Goal: Information Seeking & Learning: Learn about a topic

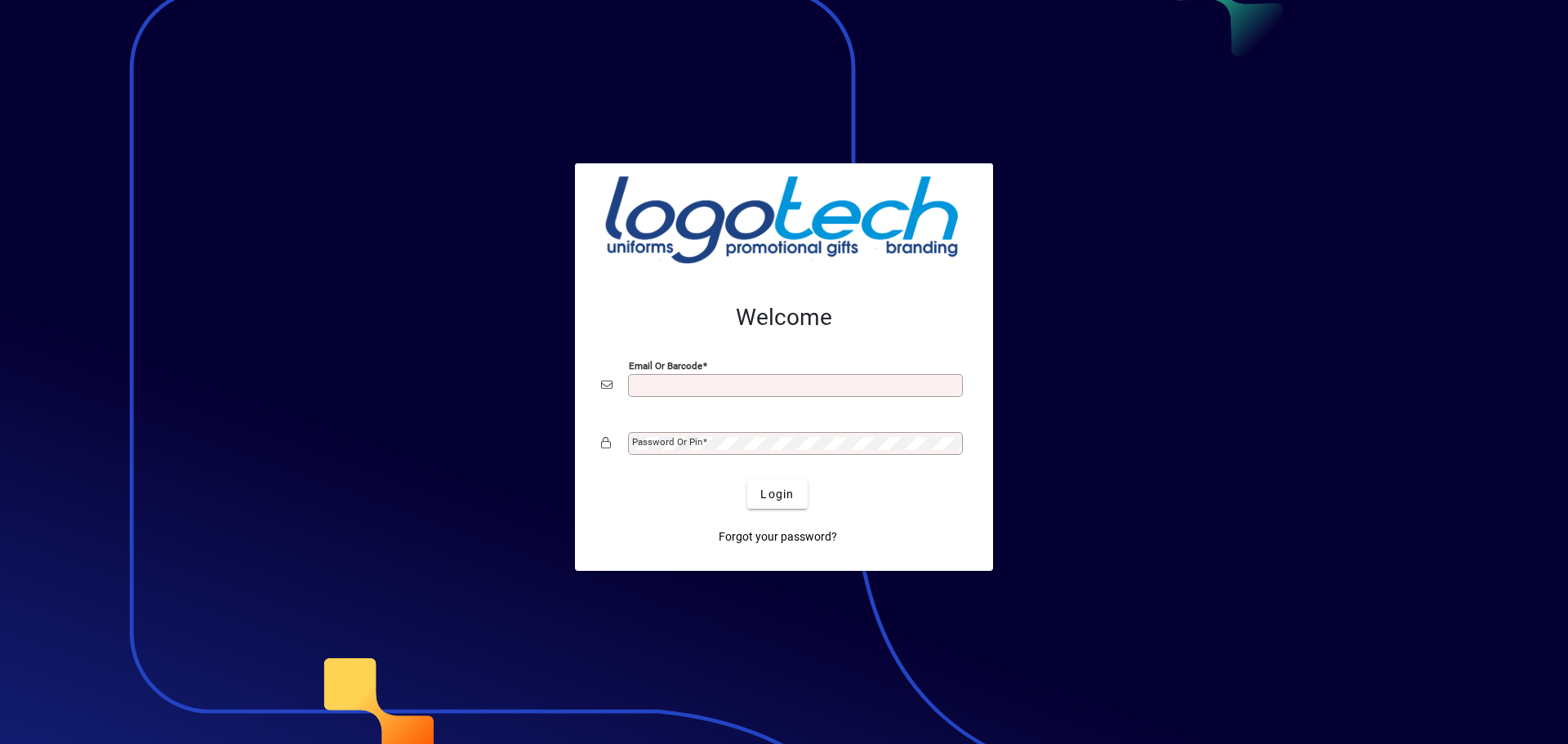
click at [664, 382] on input "Email or Barcode" at bounding box center [797, 384] width 330 height 13
type input "**********"
click at [747, 479] on button "Login" at bounding box center [777, 494] width 60 height 30
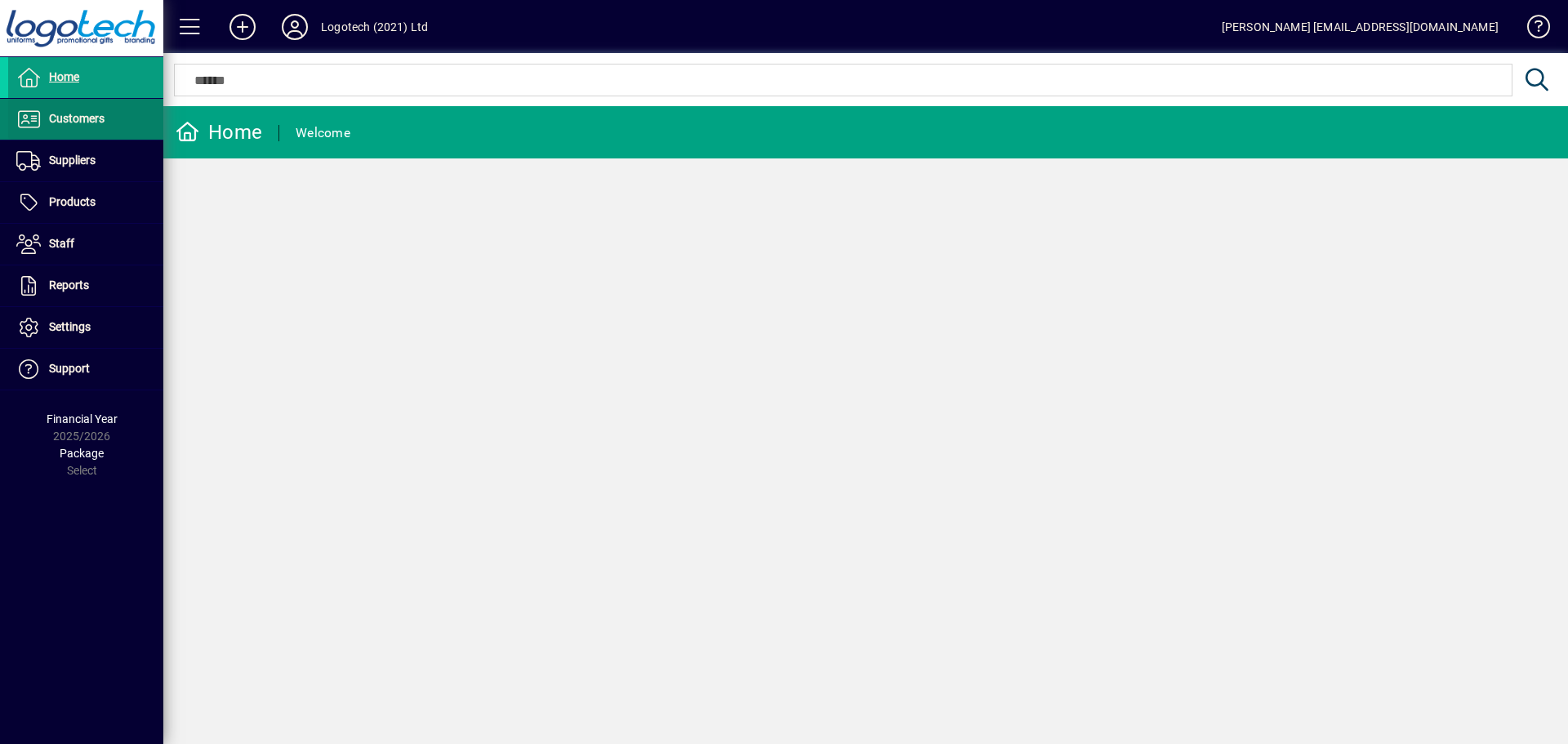
click at [78, 122] on span "Customers" at bounding box center [77, 118] width 56 height 13
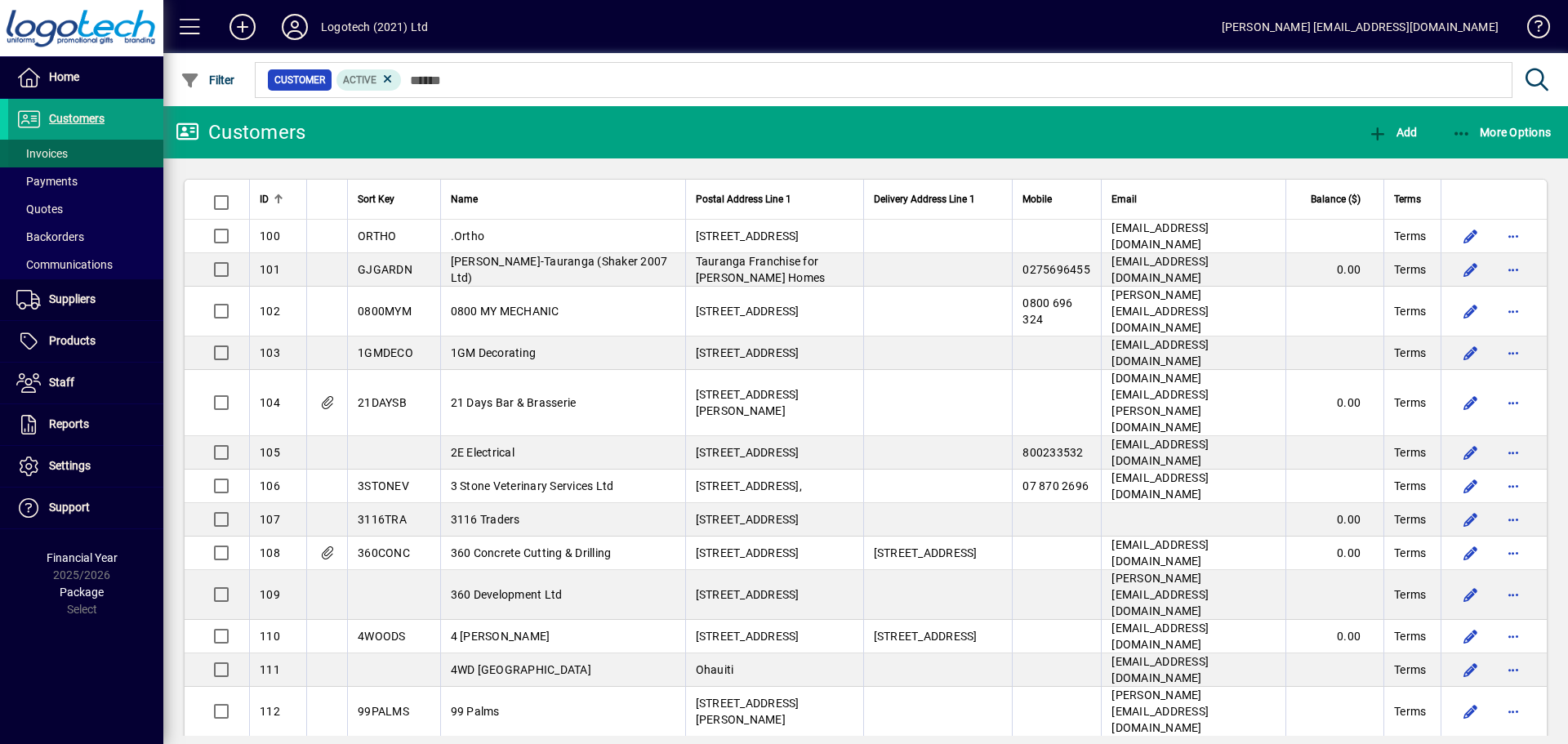
click at [44, 156] on span "Invoices" at bounding box center [42, 153] width 52 height 13
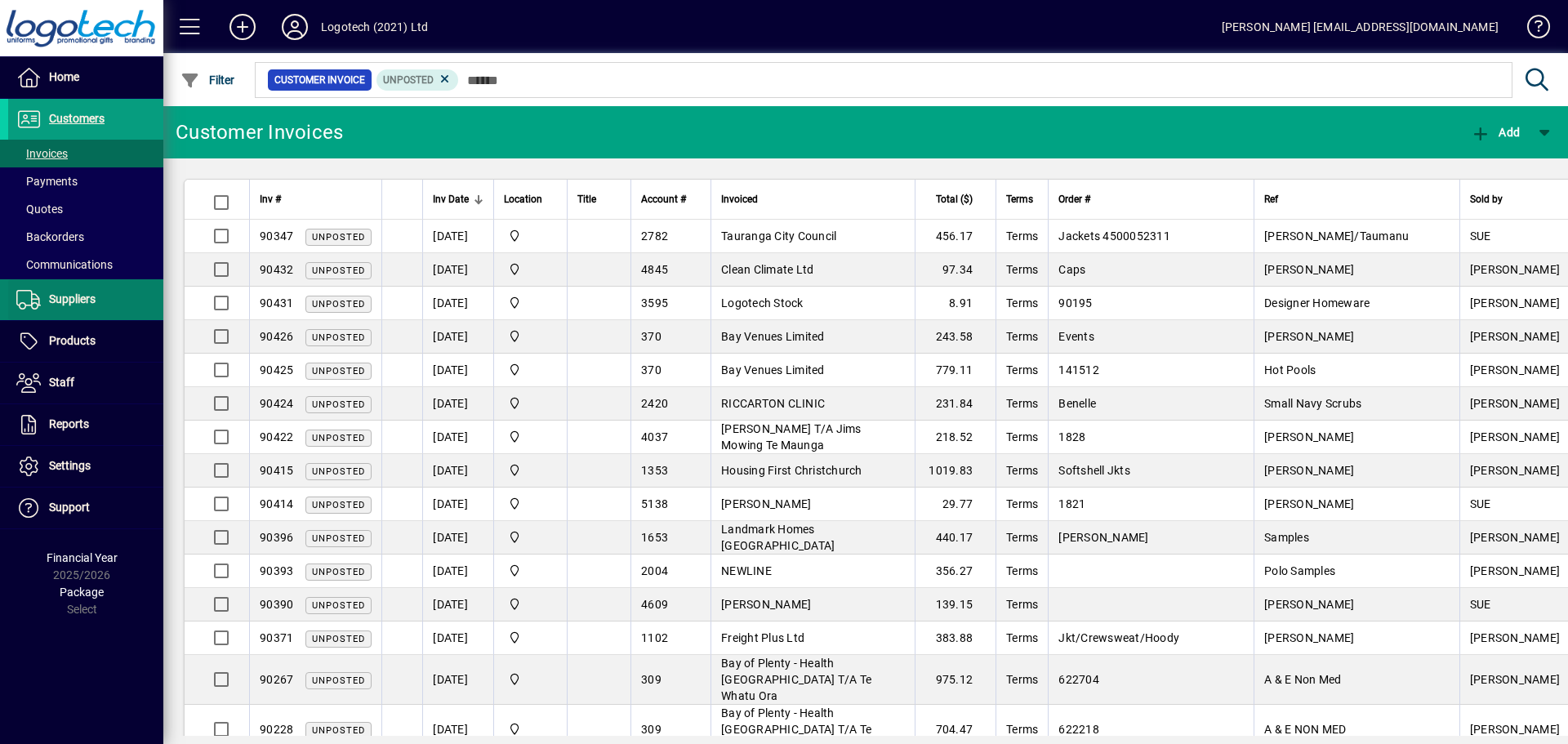
click at [71, 303] on span "Suppliers" at bounding box center [72, 298] width 47 height 13
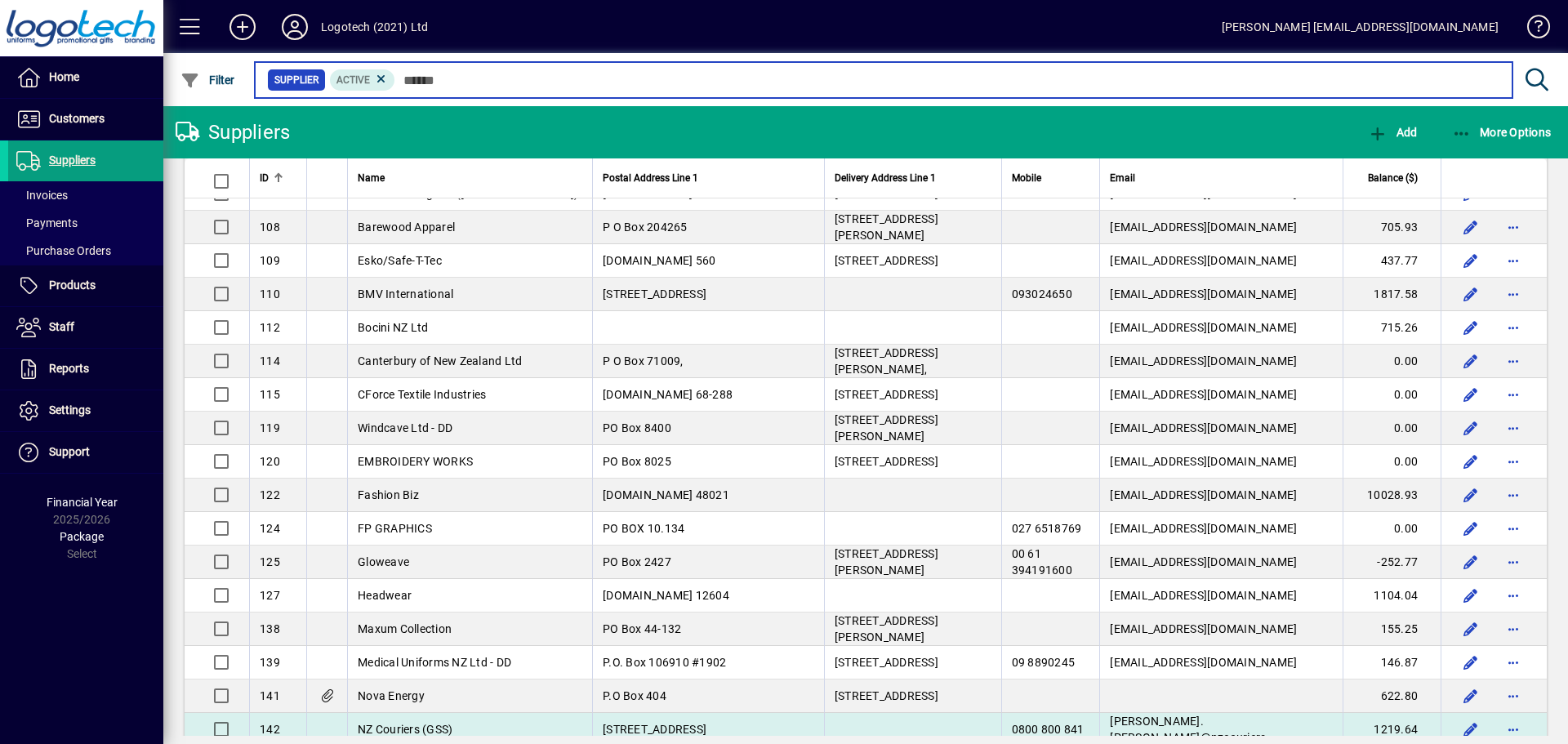
scroll to position [163, 0]
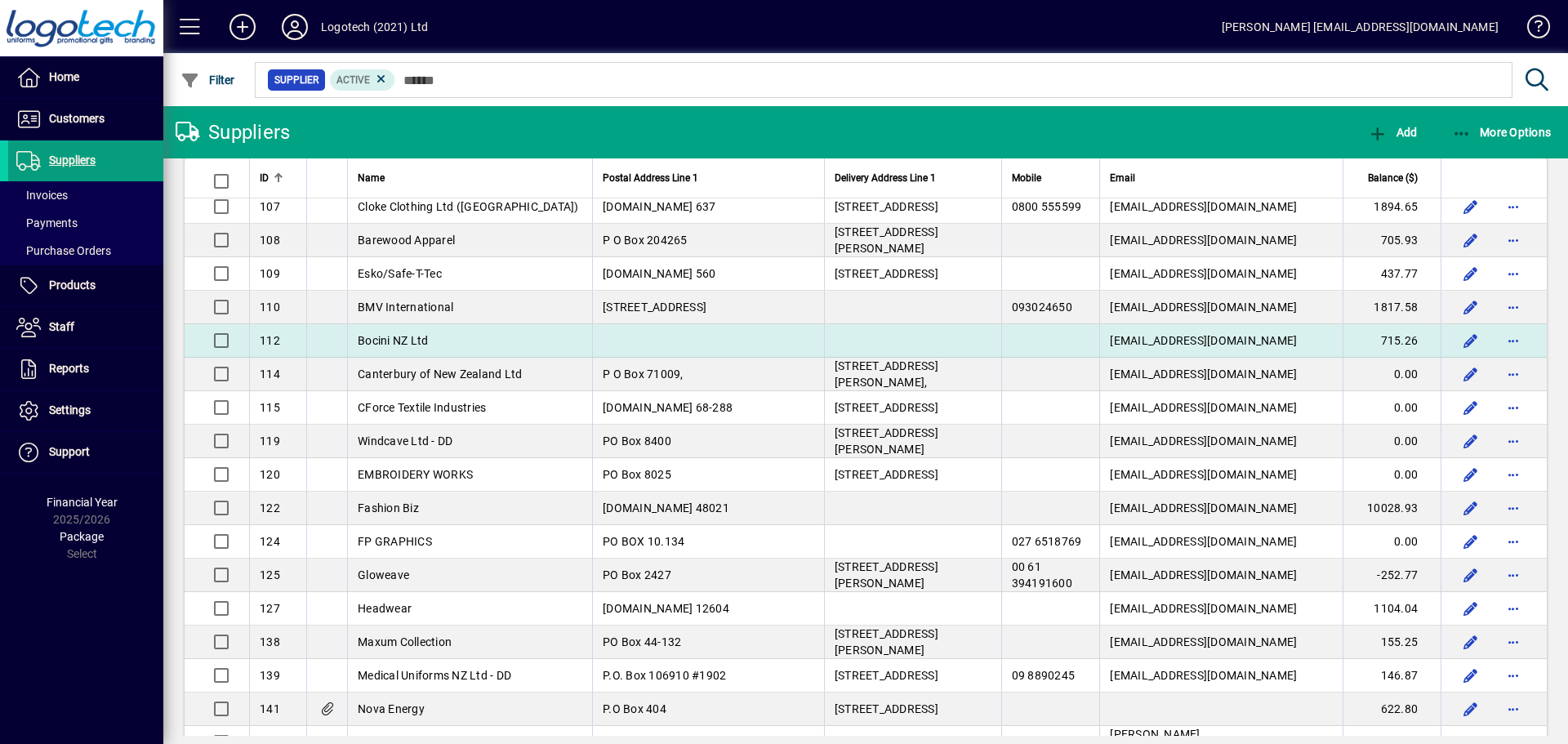
click at [412, 342] on span "Bocini NZ Ltd" at bounding box center [392, 340] width 71 height 13
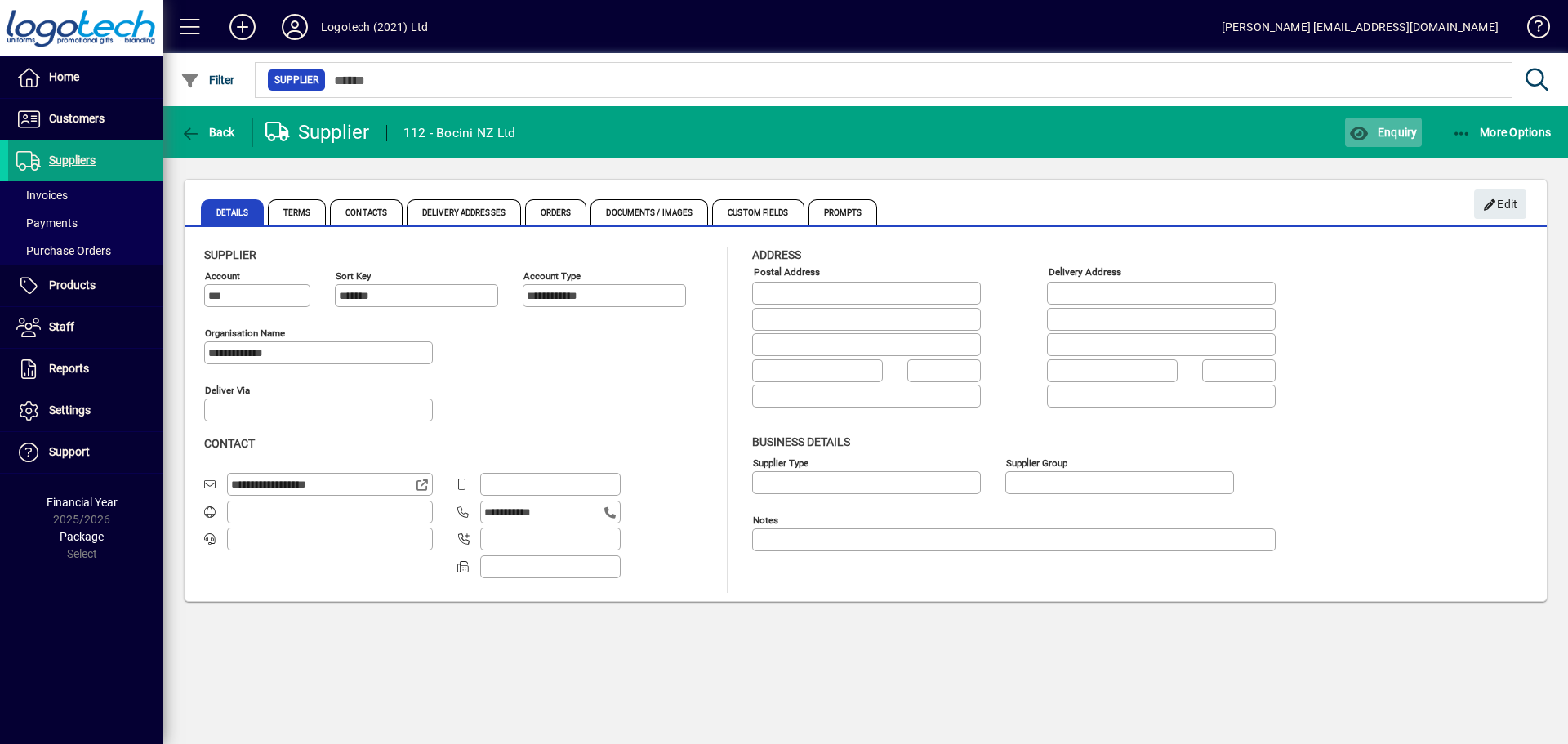
click at [1393, 134] on span "Enquiry" at bounding box center [1383, 132] width 68 height 13
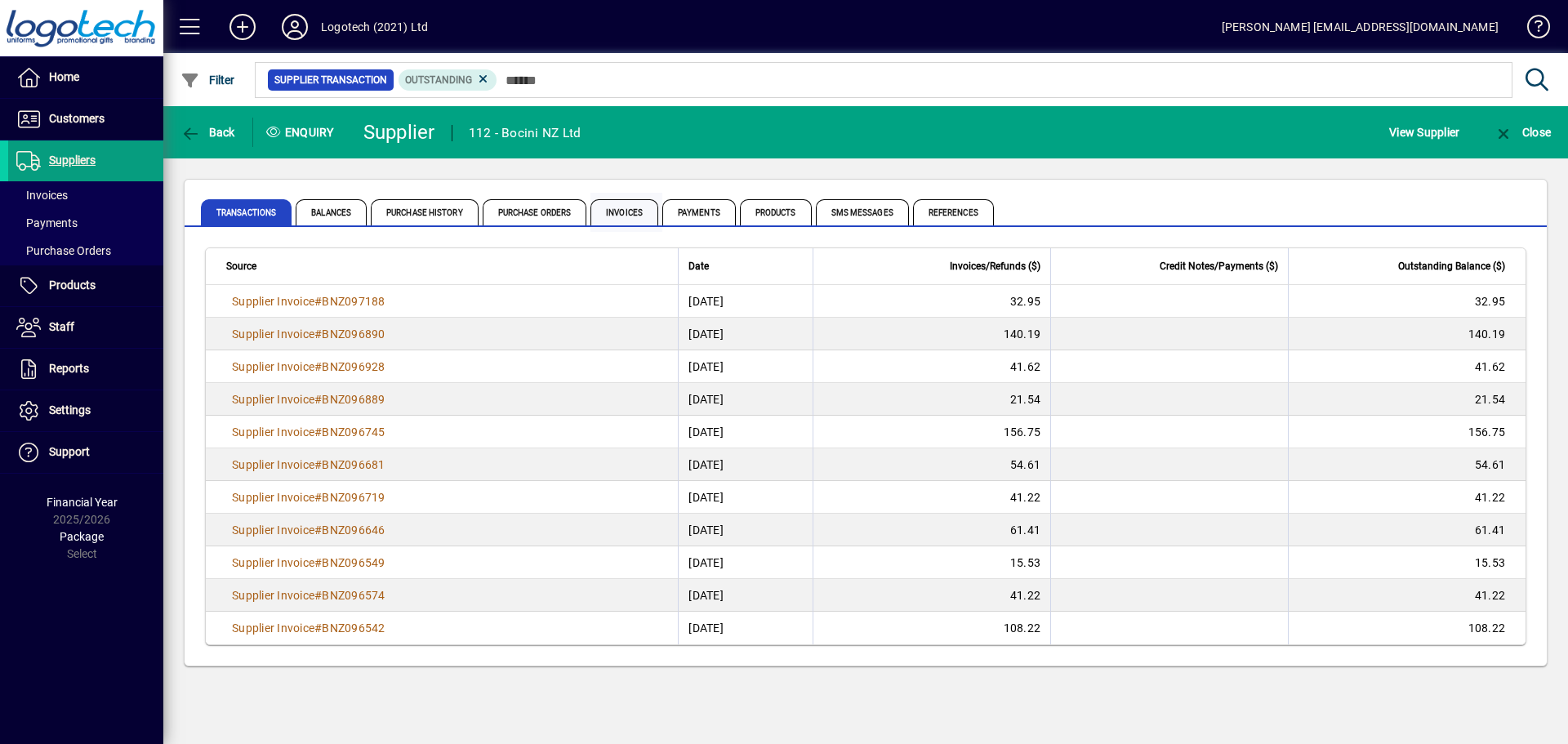
click at [636, 212] on span "Invoices" at bounding box center [624, 213] width 68 height 26
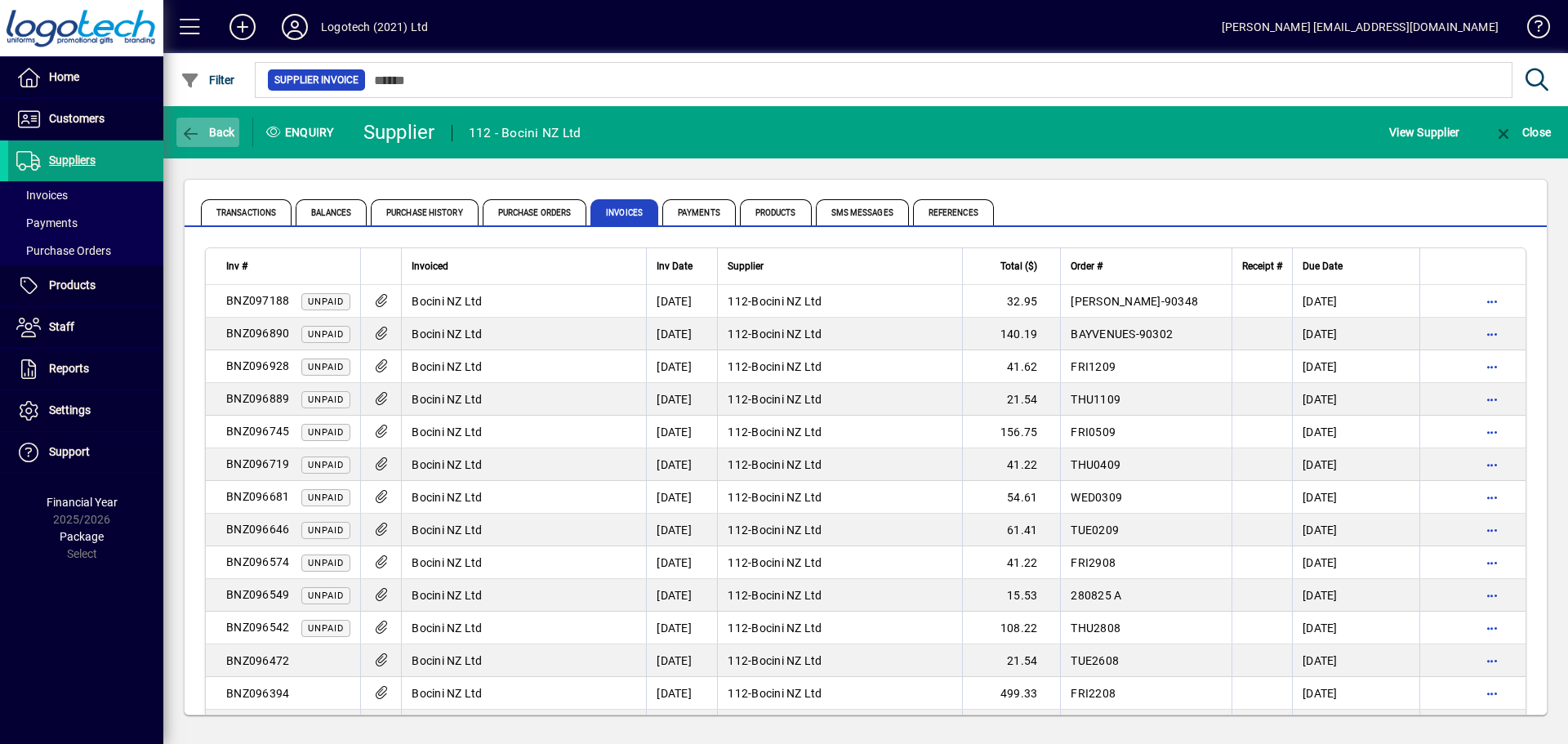
click at [209, 126] on span "Back" at bounding box center [208, 132] width 55 height 13
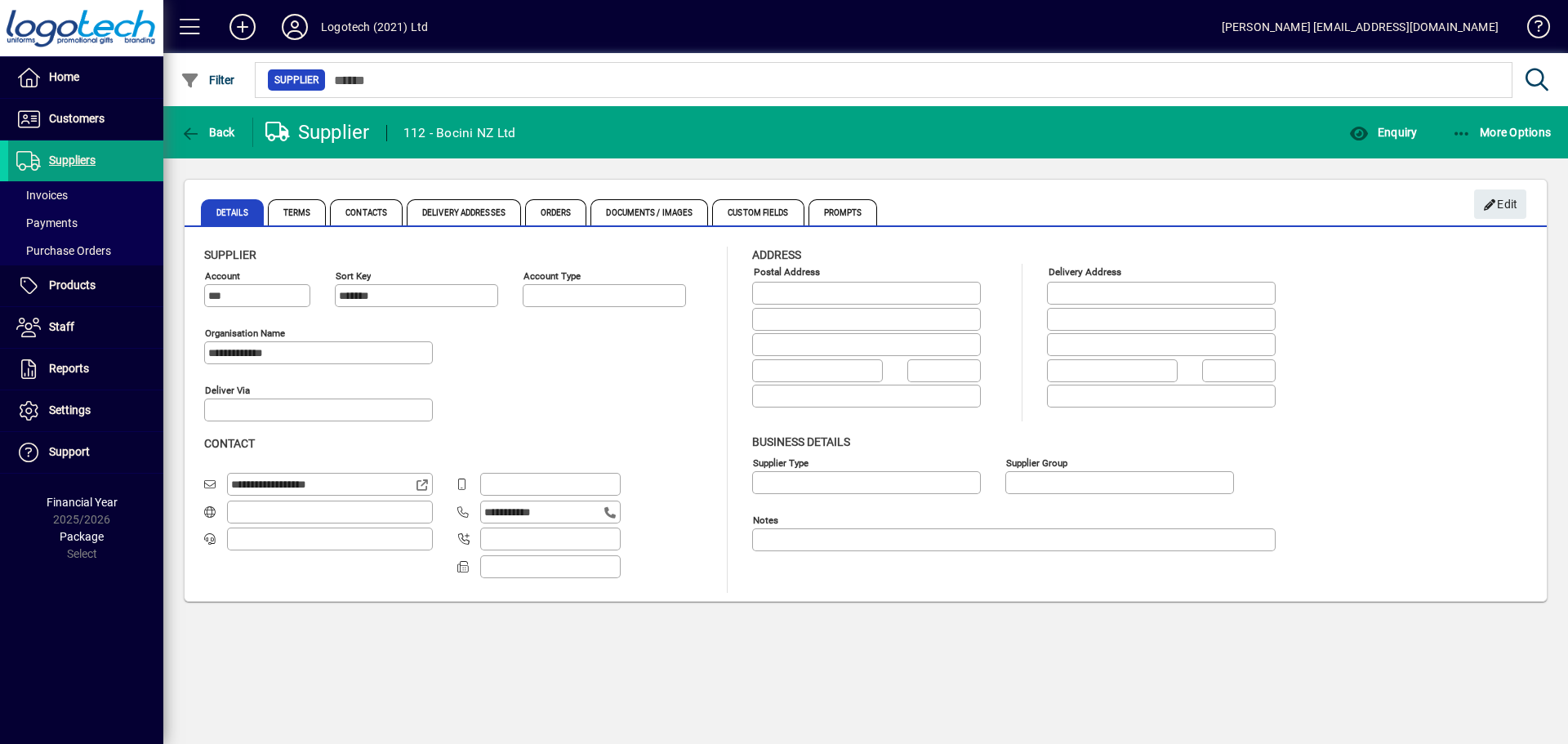
type input "**********"
click at [209, 126] on span "Back" at bounding box center [208, 132] width 55 height 13
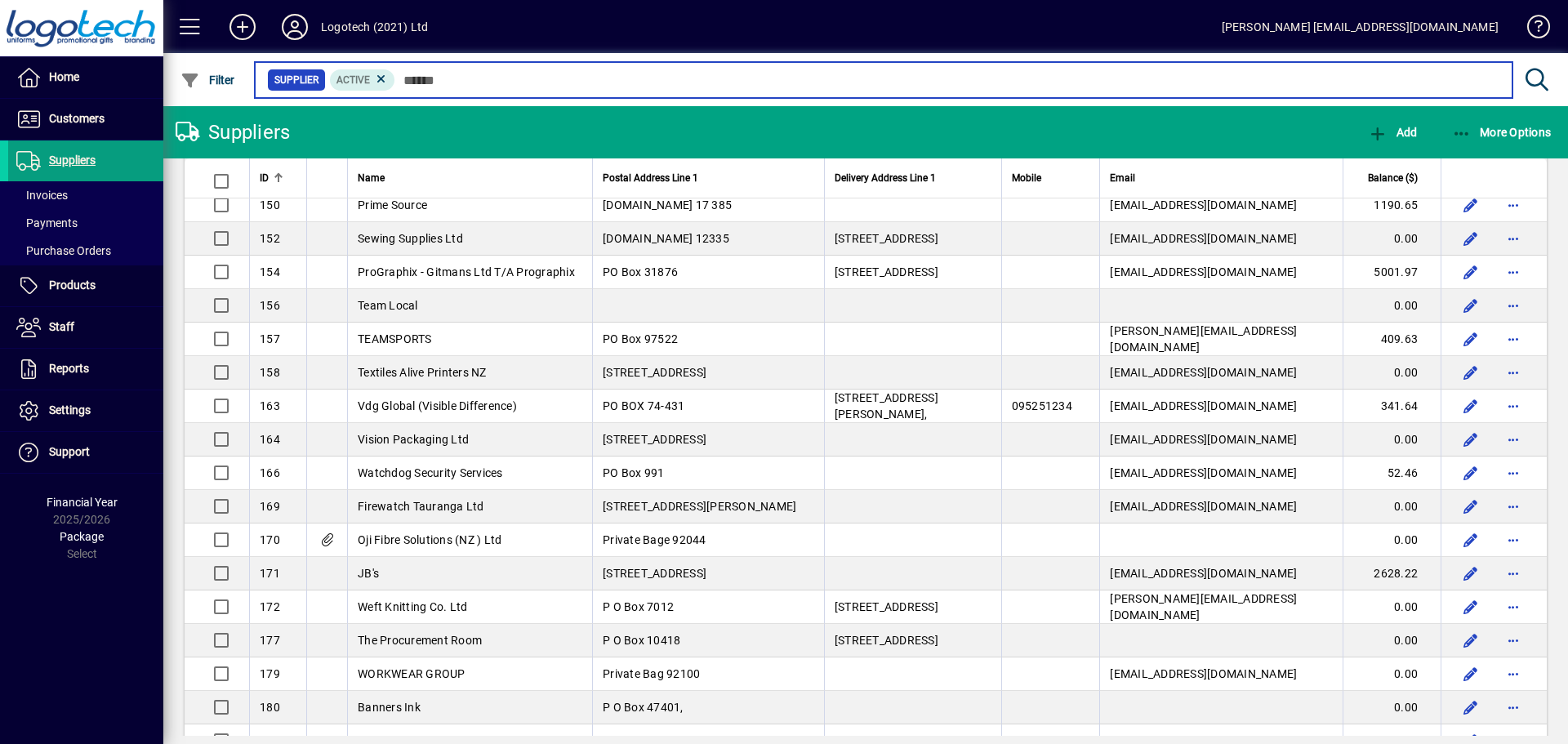
scroll to position [817, 0]
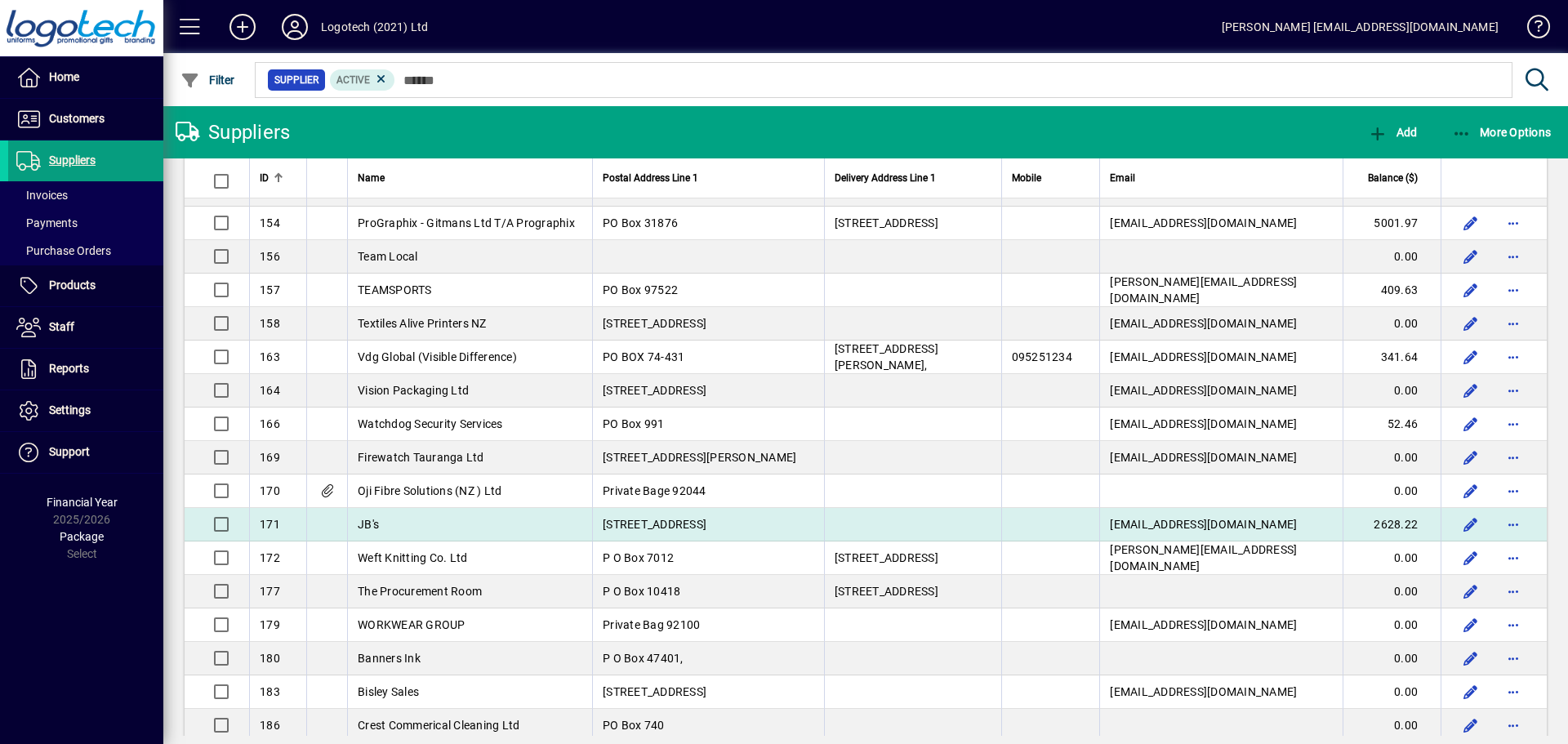
click at [387, 519] on td "JB's" at bounding box center [469, 524] width 245 height 34
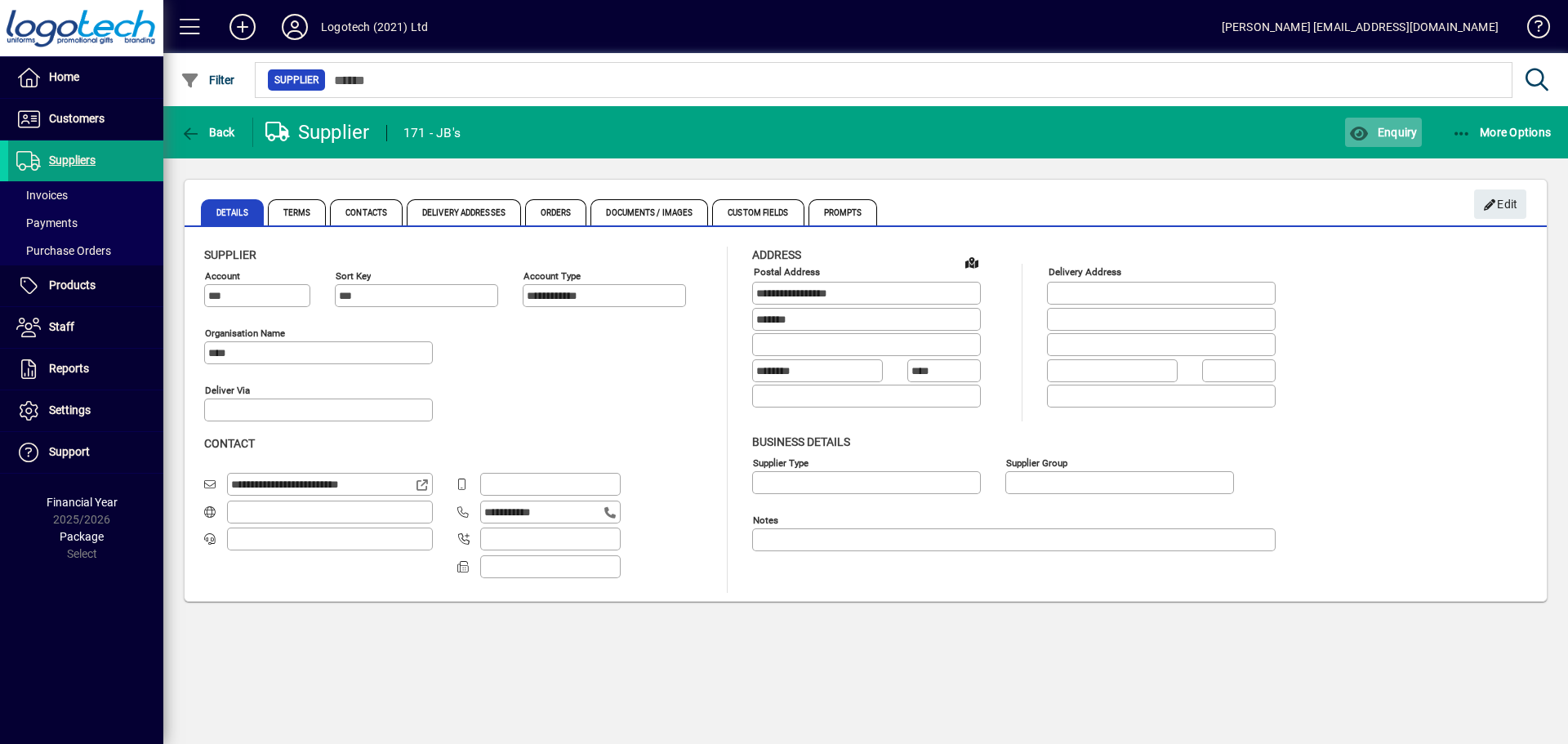
click at [1392, 132] on span "Enquiry" at bounding box center [1383, 132] width 68 height 13
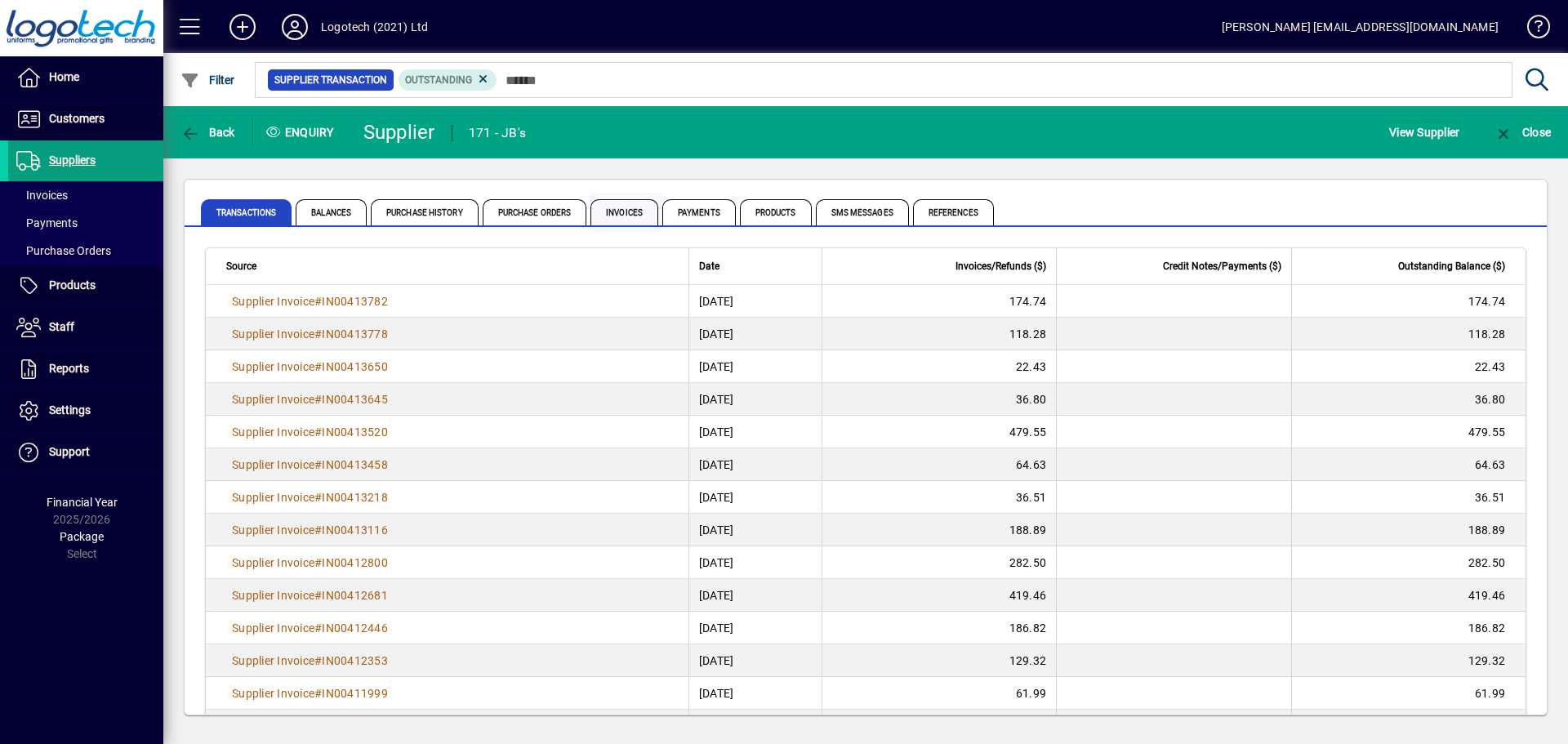
click at [627, 216] on span "Invoices" at bounding box center [624, 213] width 68 height 26
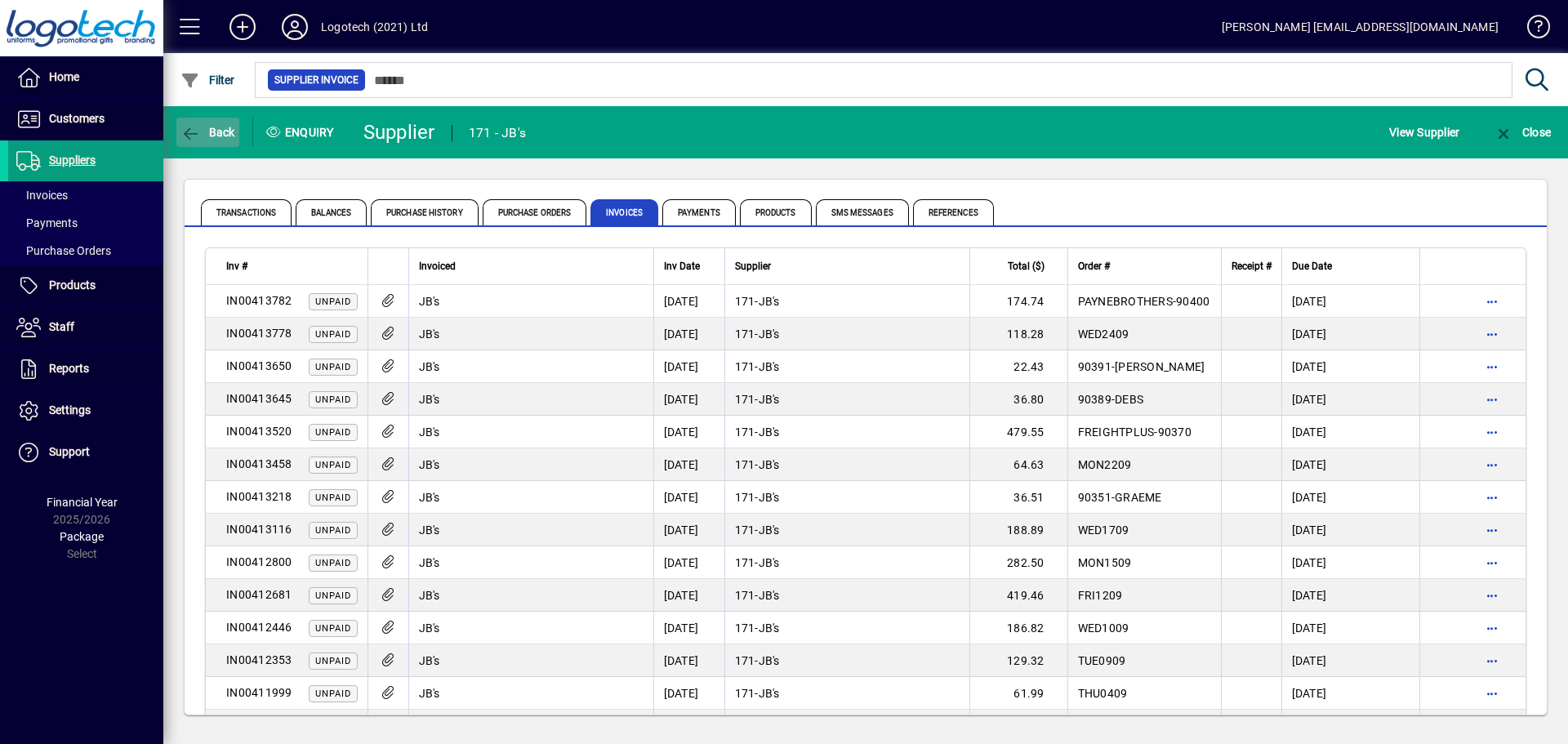
click at [204, 135] on span "Back" at bounding box center [208, 132] width 55 height 13
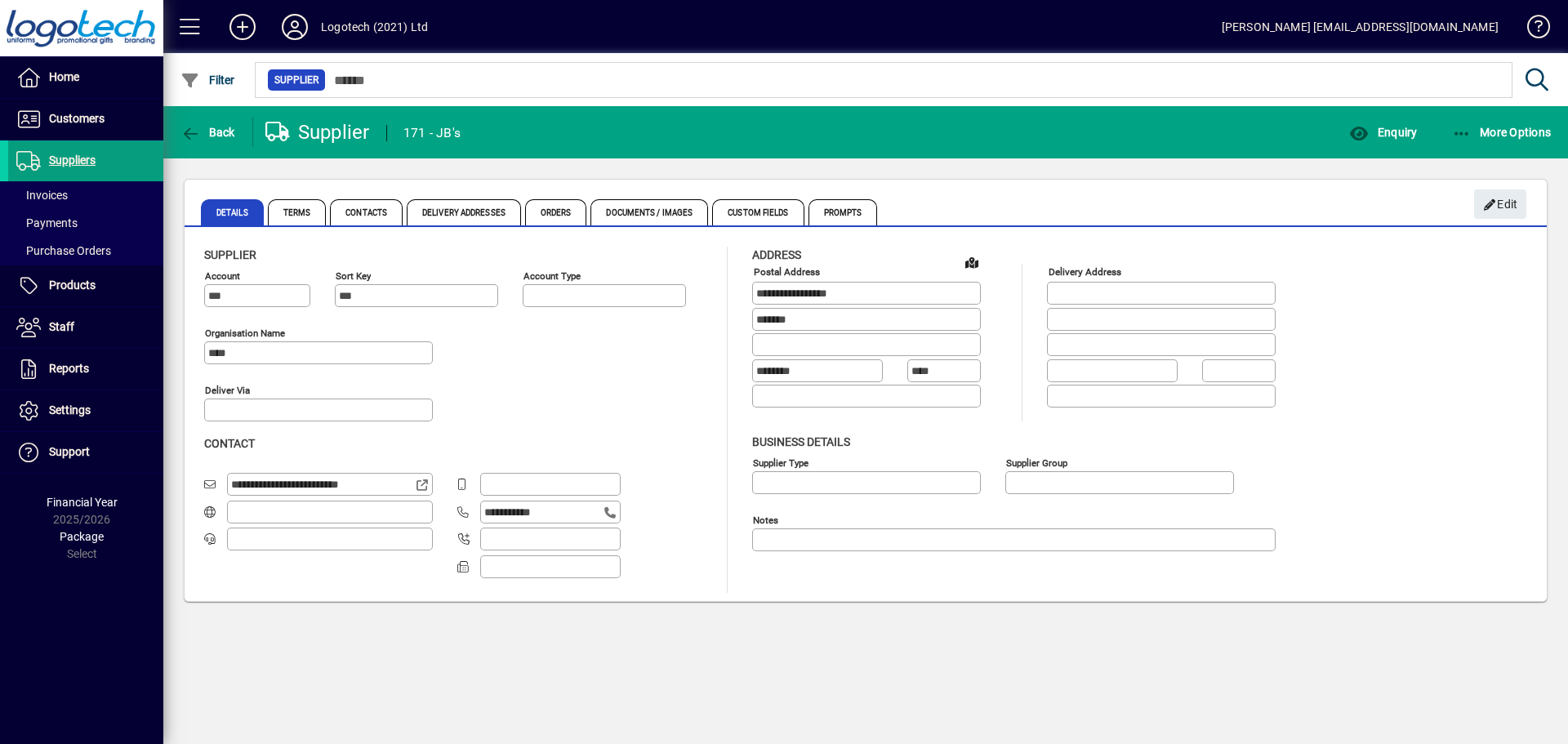
type input "**********"
click at [204, 135] on span "Back" at bounding box center [208, 132] width 55 height 13
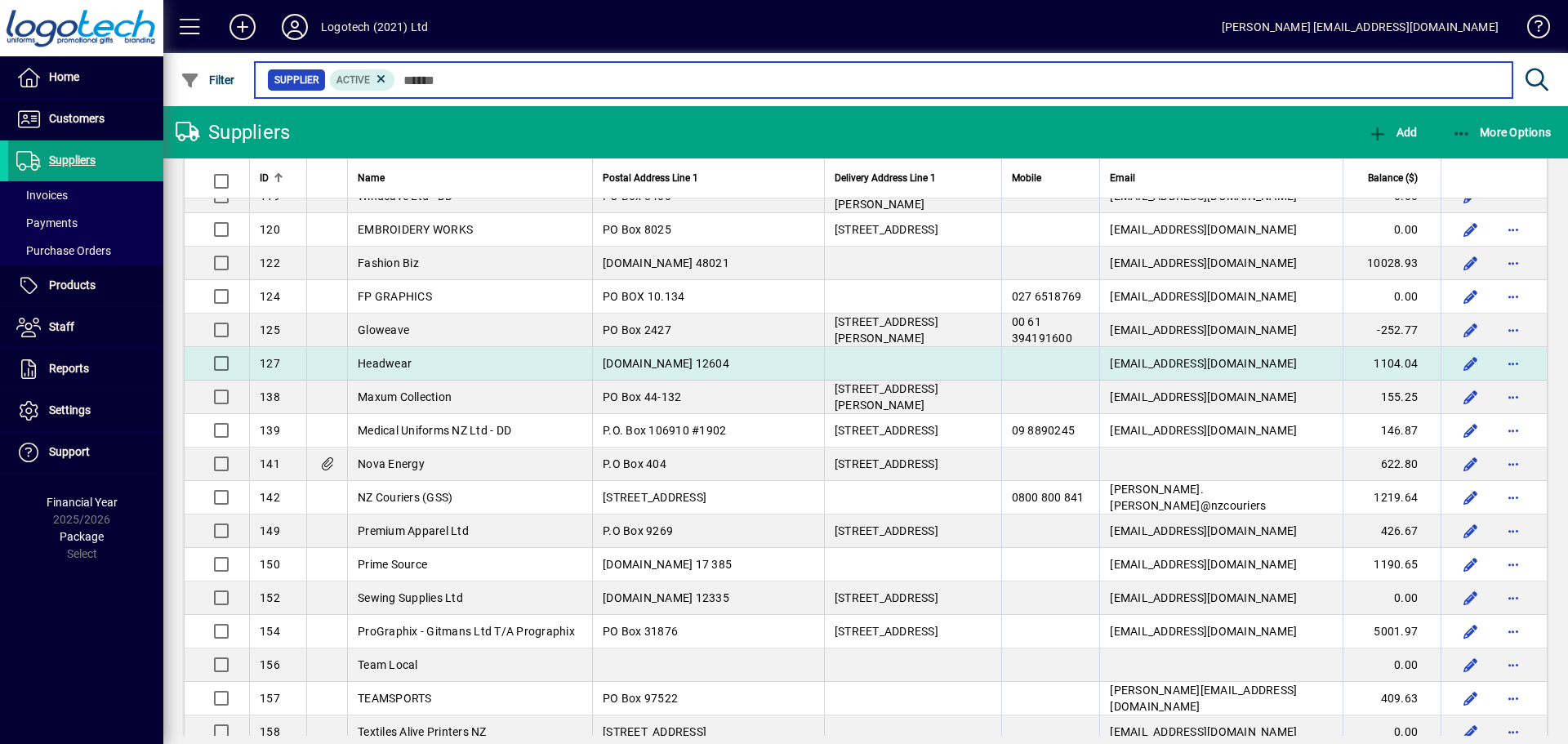
scroll to position [490, 0]
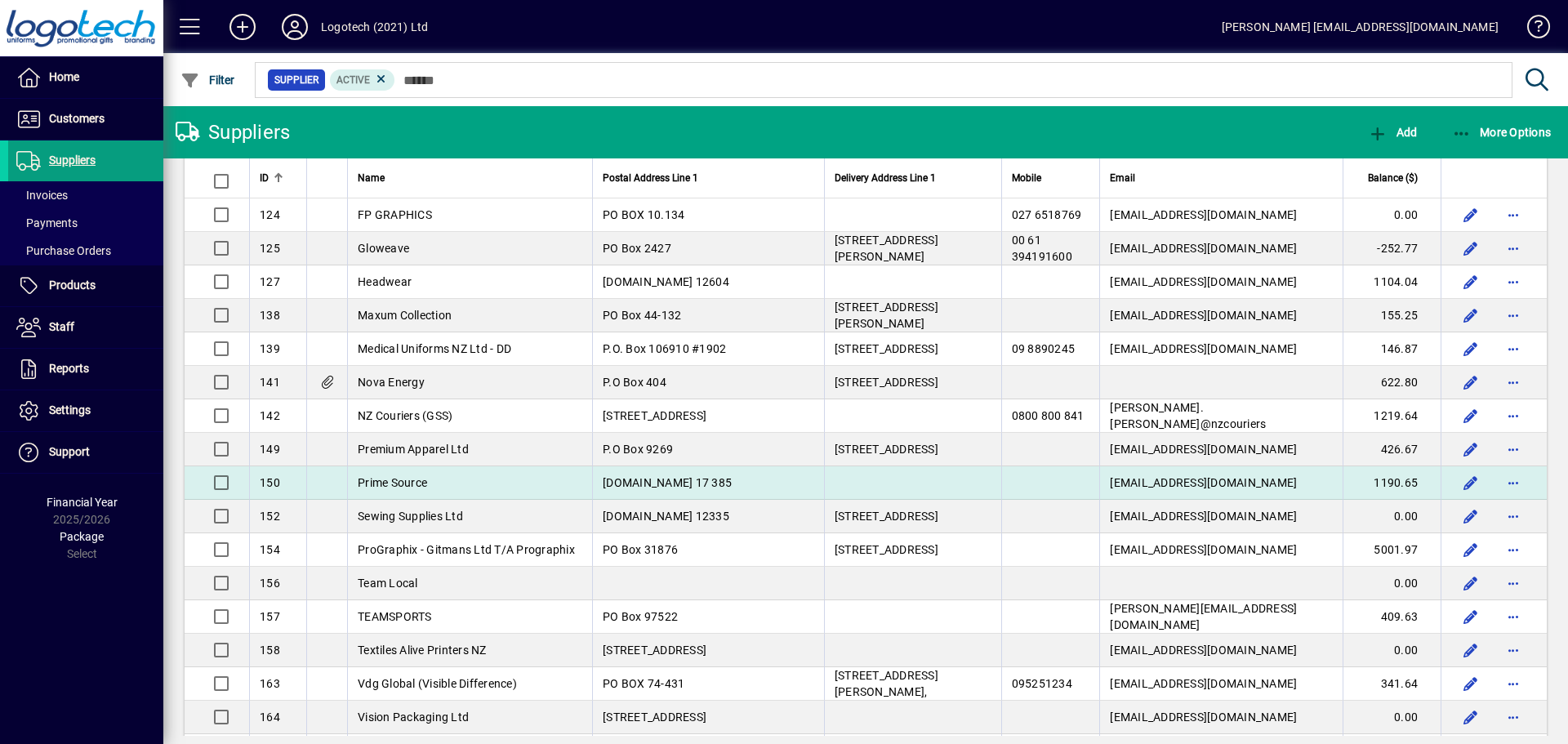
click at [415, 483] on span "Prime Source" at bounding box center [392, 482] width 70 height 13
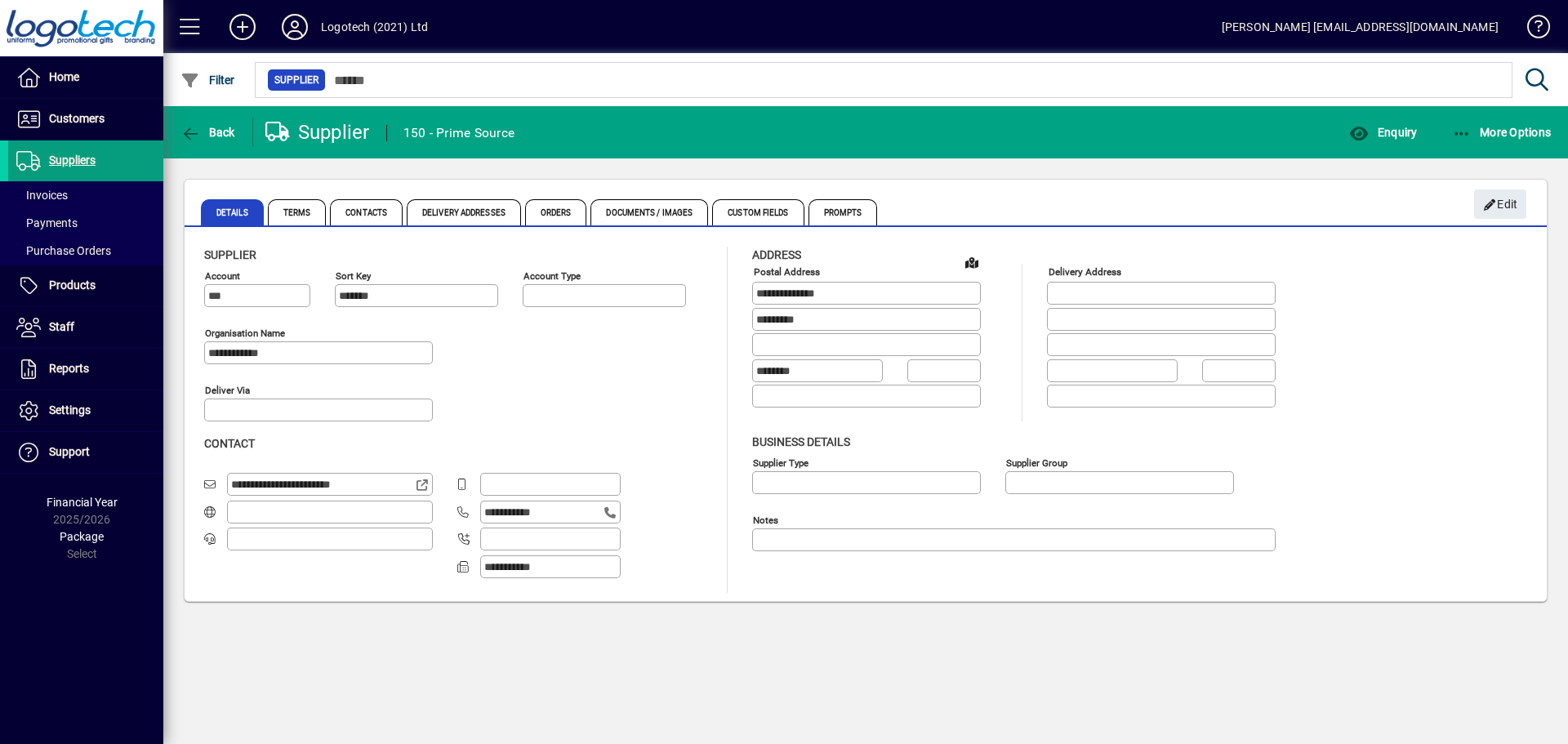
type input "**********"
click at [1399, 135] on span "Enquiry" at bounding box center [1383, 132] width 68 height 13
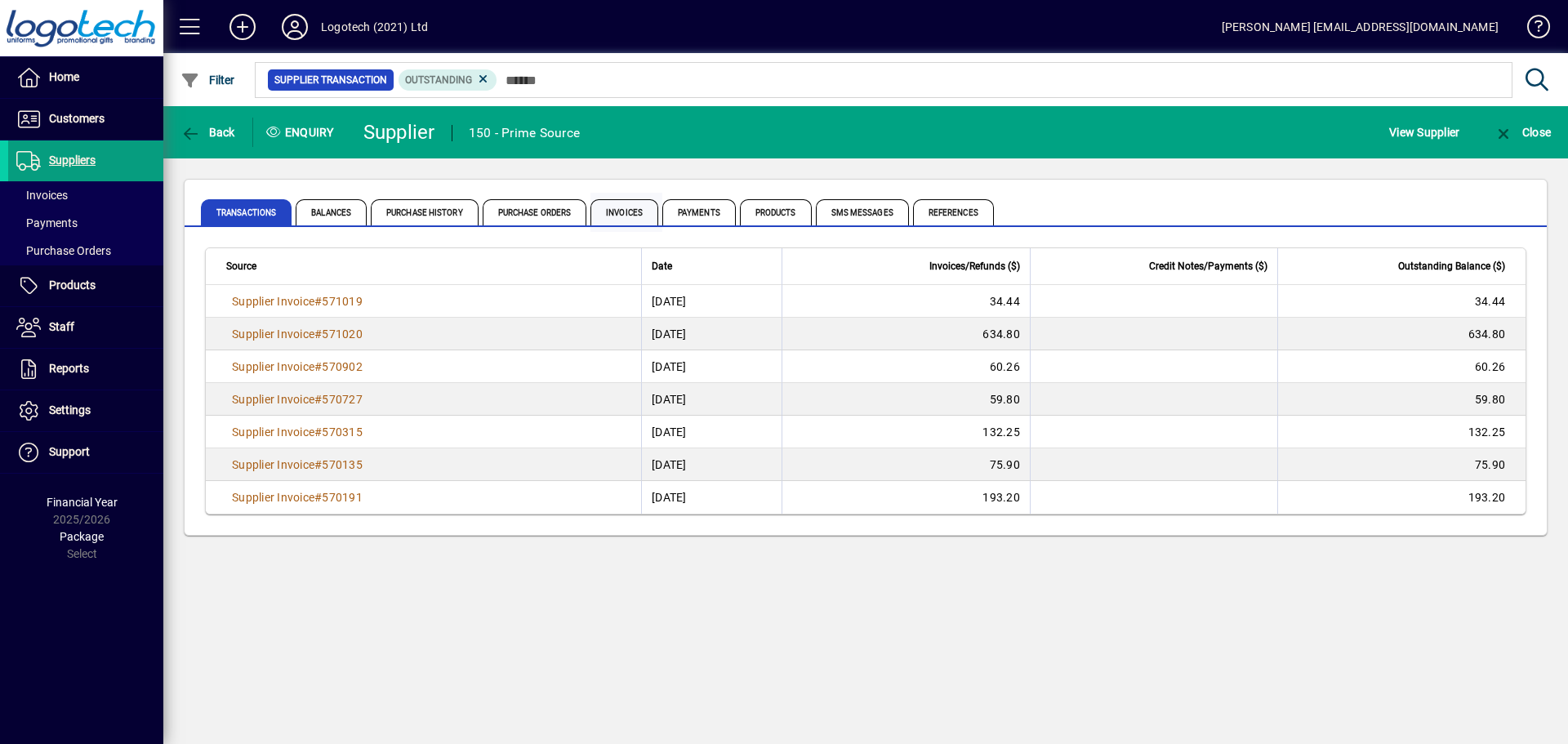
click at [626, 212] on span "Invoices" at bounding box center [624, 213] width 68 height 26
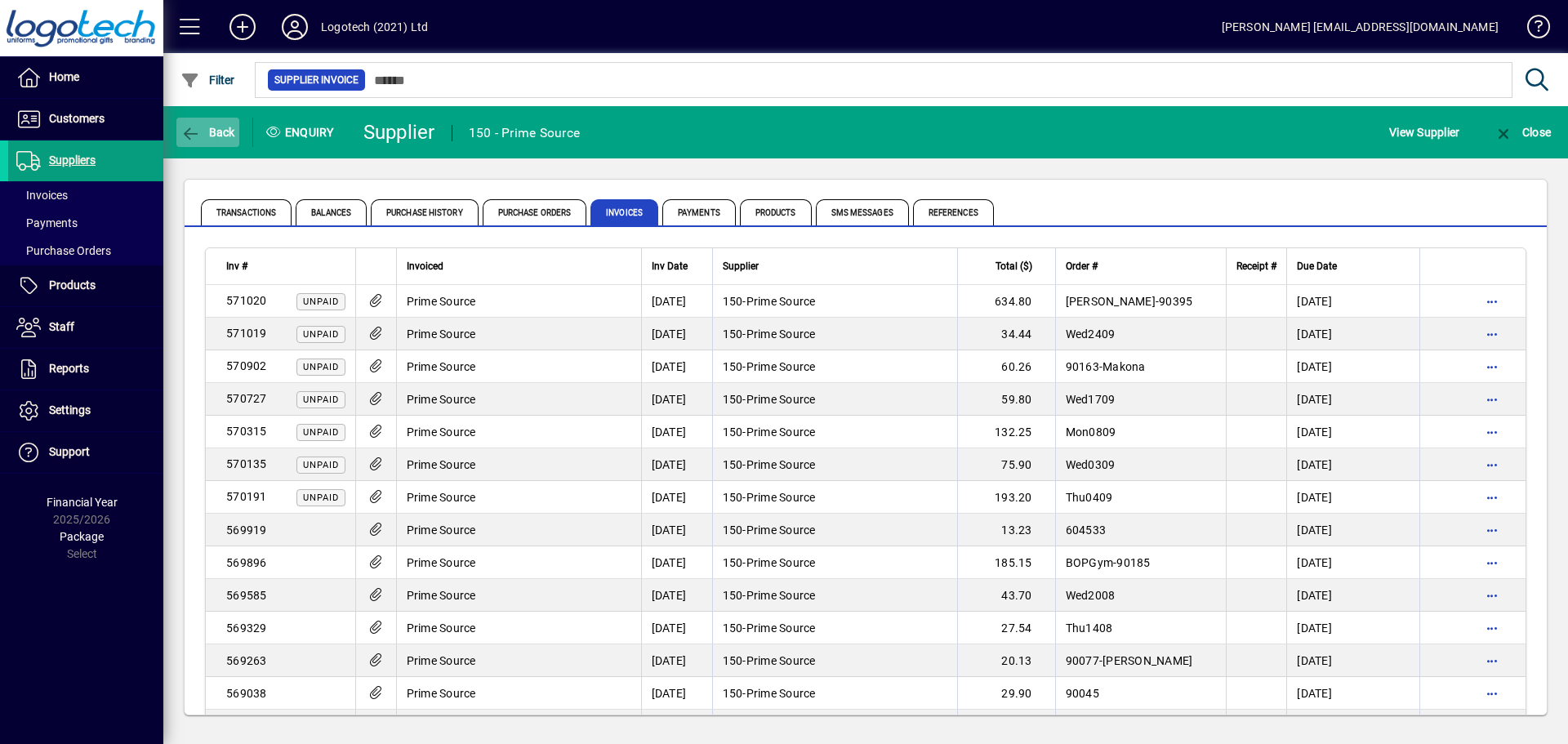
click at [199, 129] on icon "button" at bounding box center [191, 134] width 21 height 16
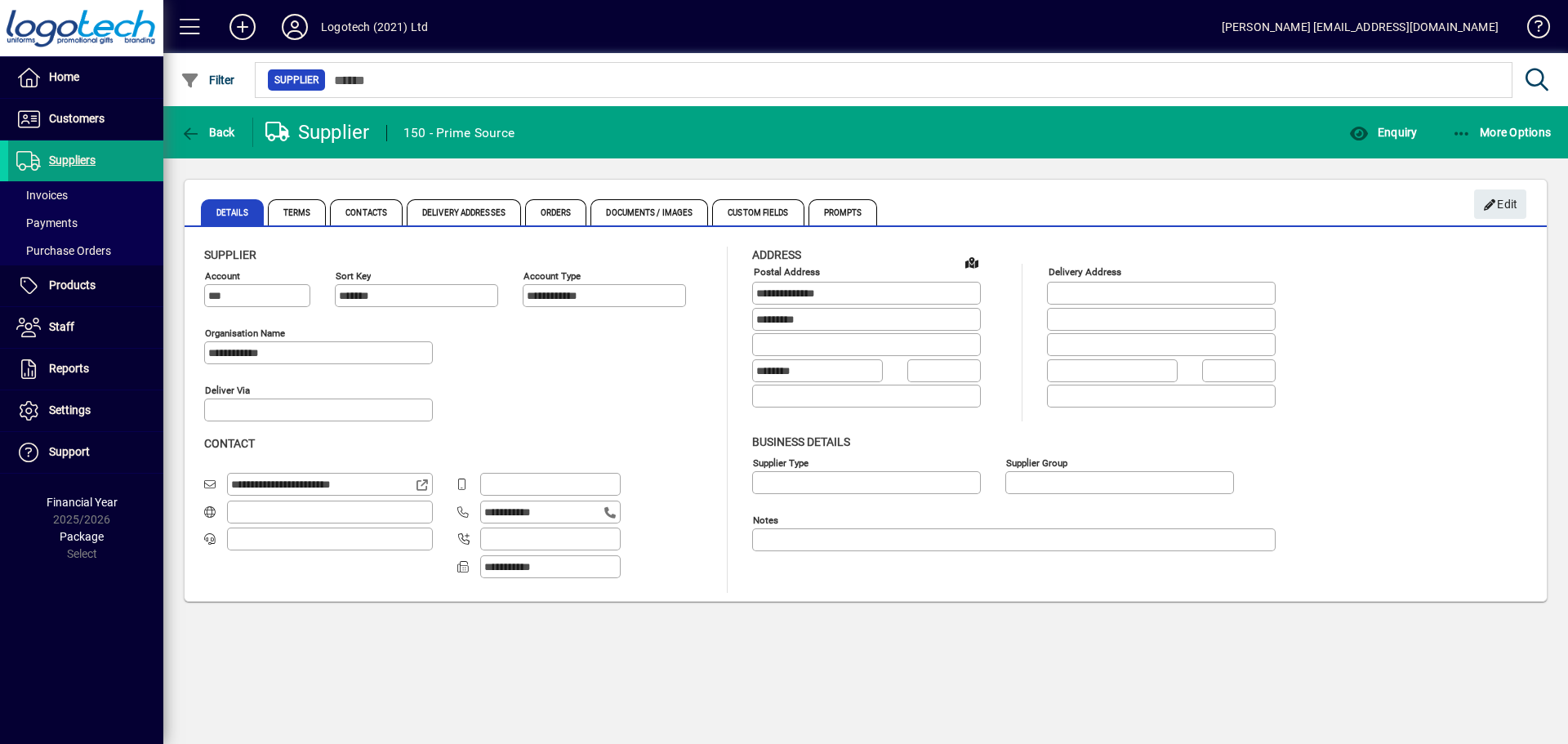
click at [199, 129] on icon "button" at bounding box center [191, 134] width 21 height 16
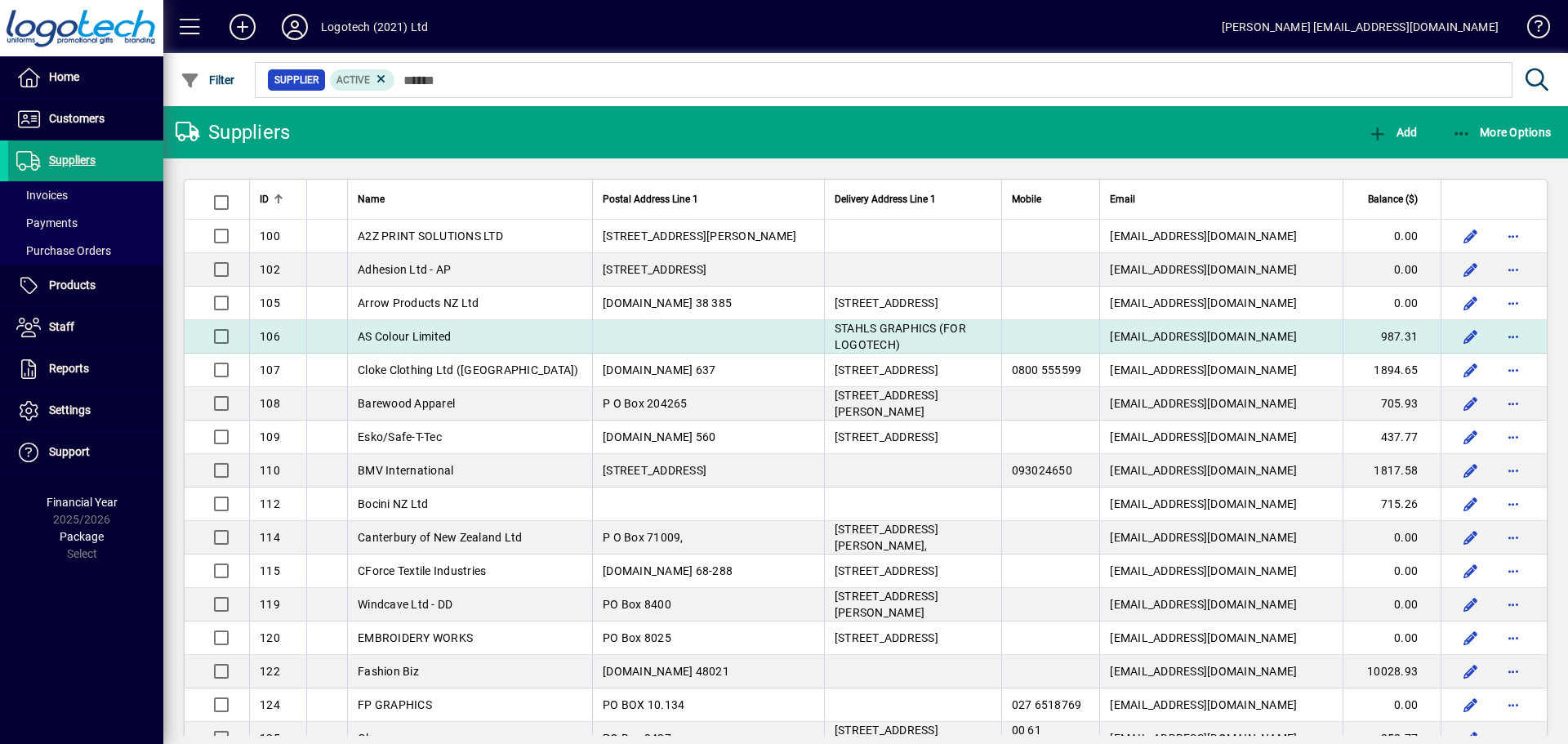
click at [443, 328] on td "AS Colour Limited" at bounding box center [469, 337] width 245 height 34
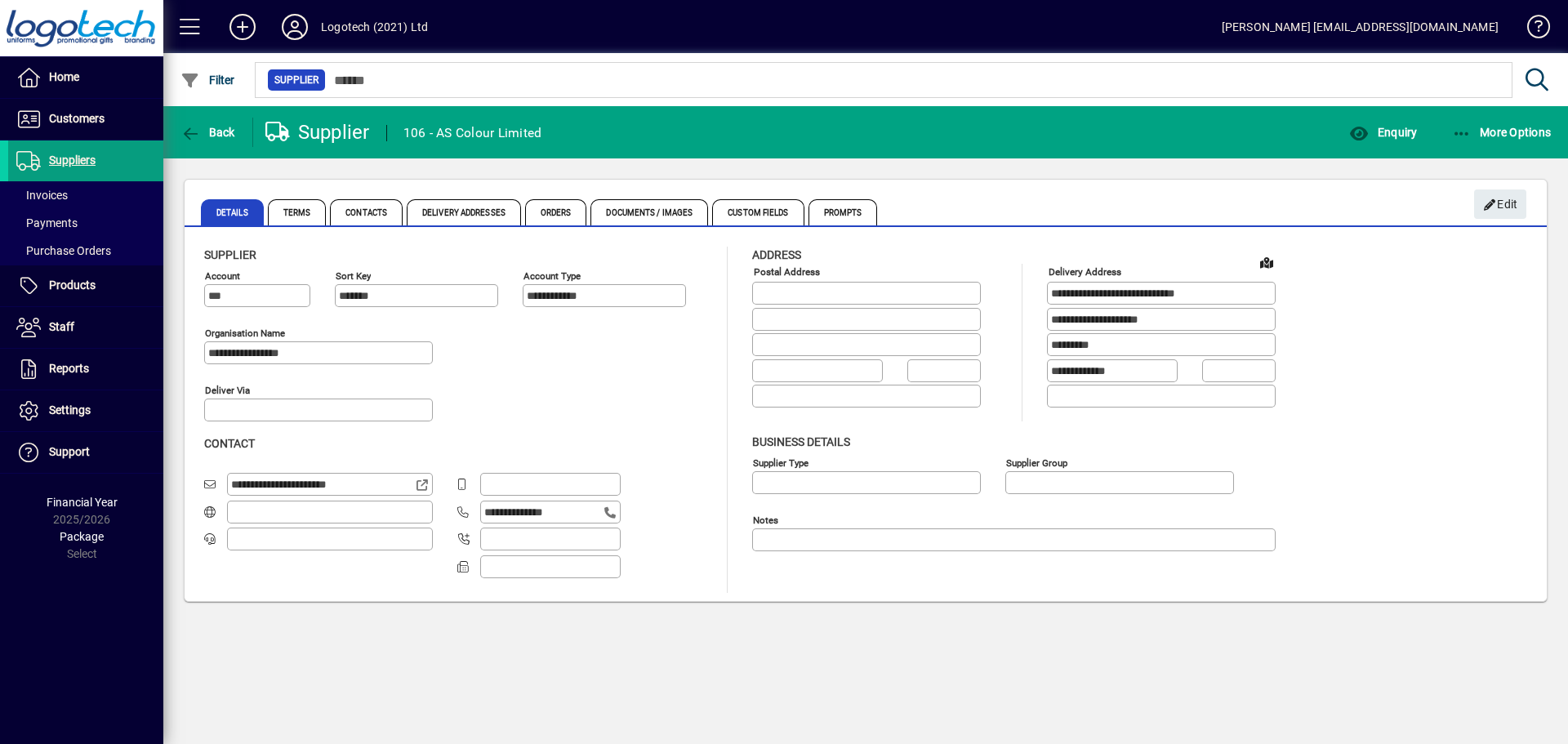
type input "**********"
click at [1391, 130] on span "Enquiry" at bounding box center [1383, 132] width 68 height 13
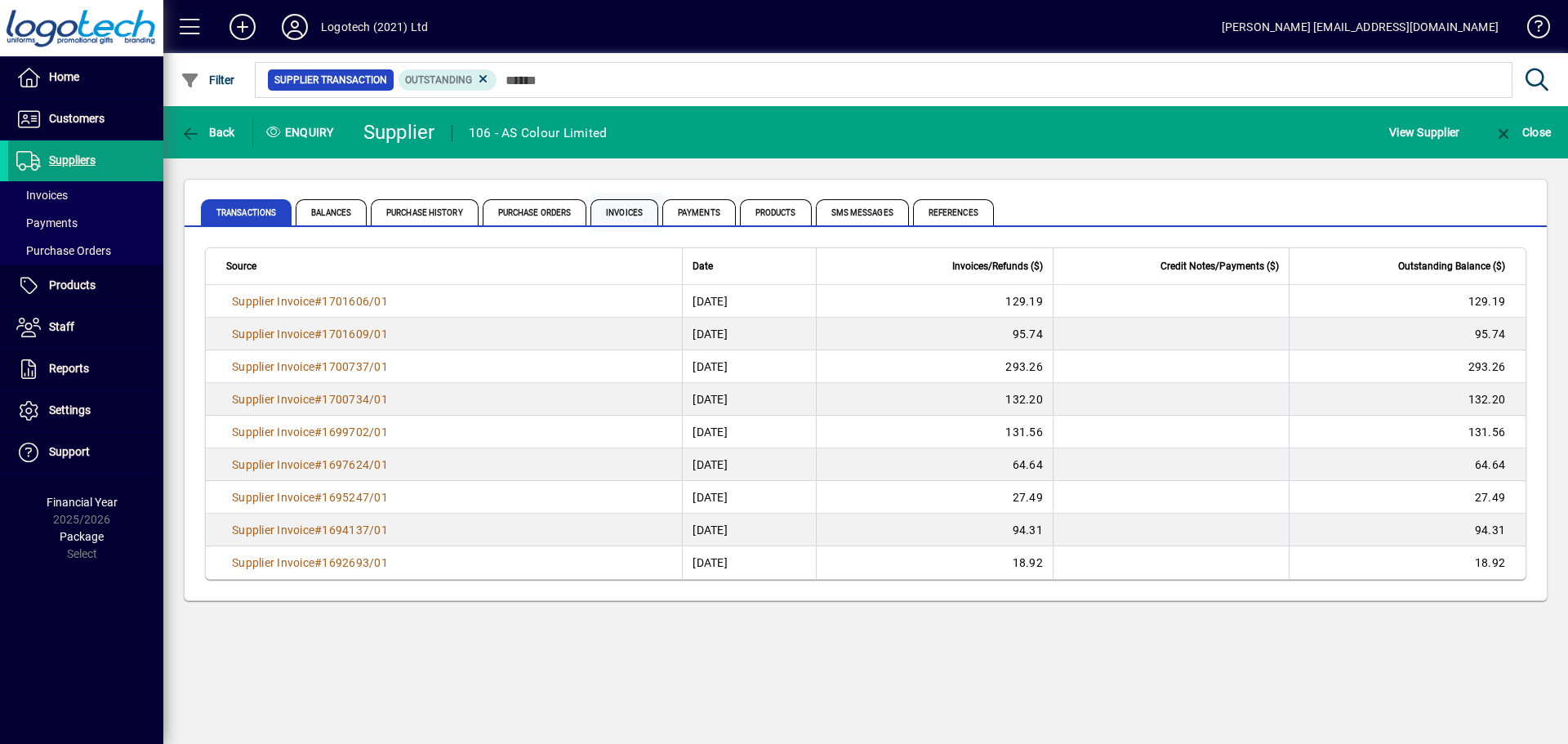
click at [597, 212] on span "Invoices" at bounding box center [624, 213] width 68 height 26
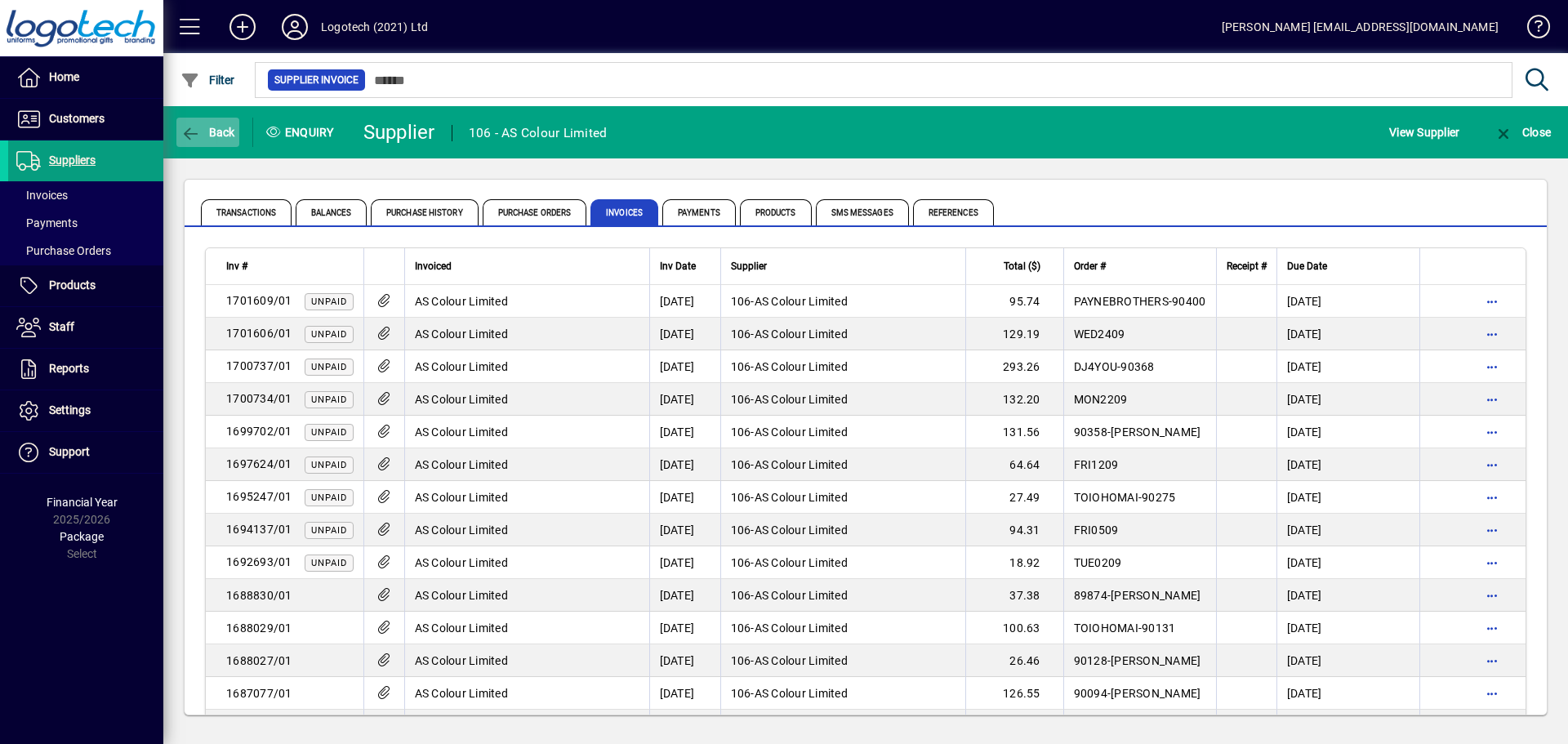
click at [214, 121] on span "button" at bounding box center [208, 131] width 63 height 39
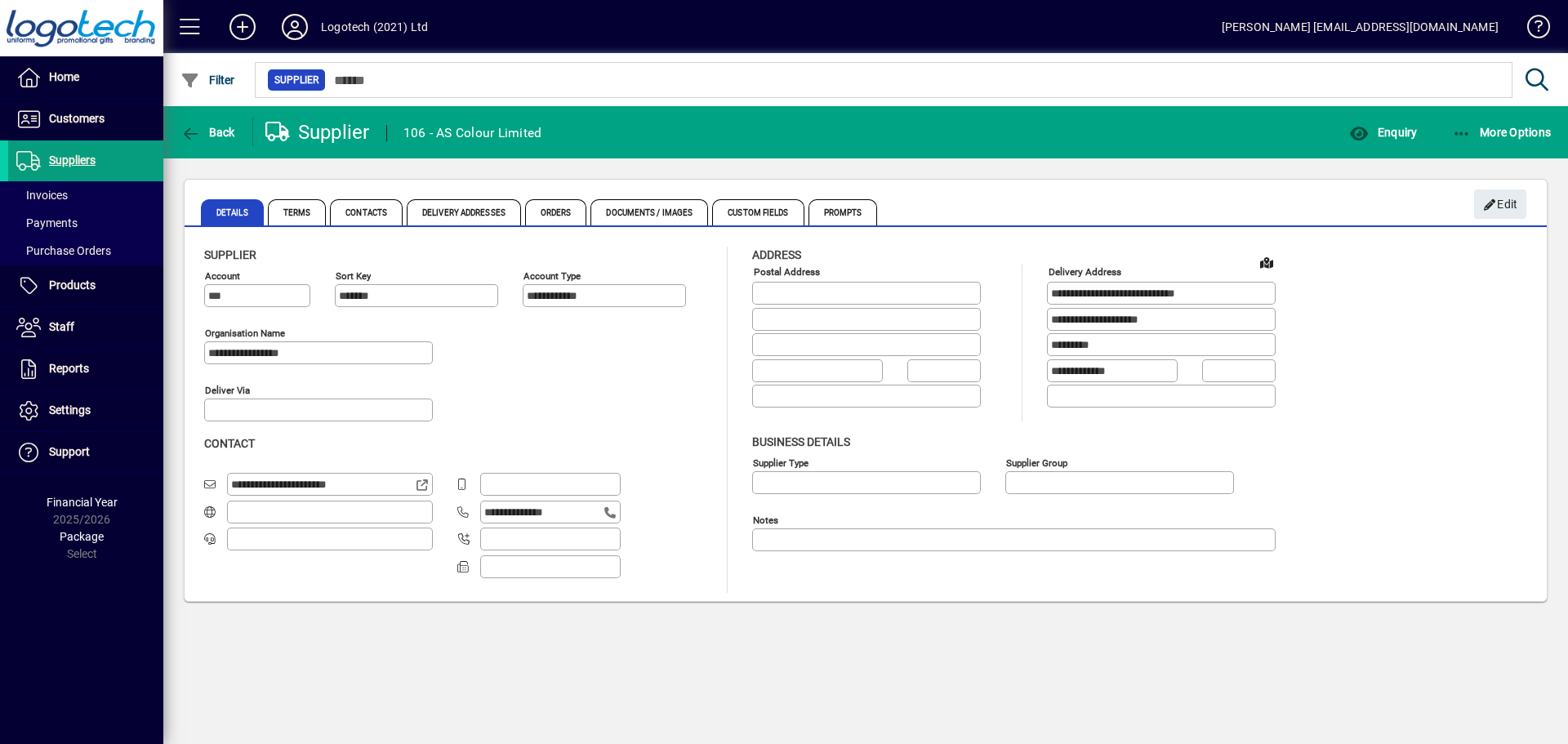
type input "**********"
click at [202, 121] on span "button" at bounding box center [208, 131] width 63 height 39
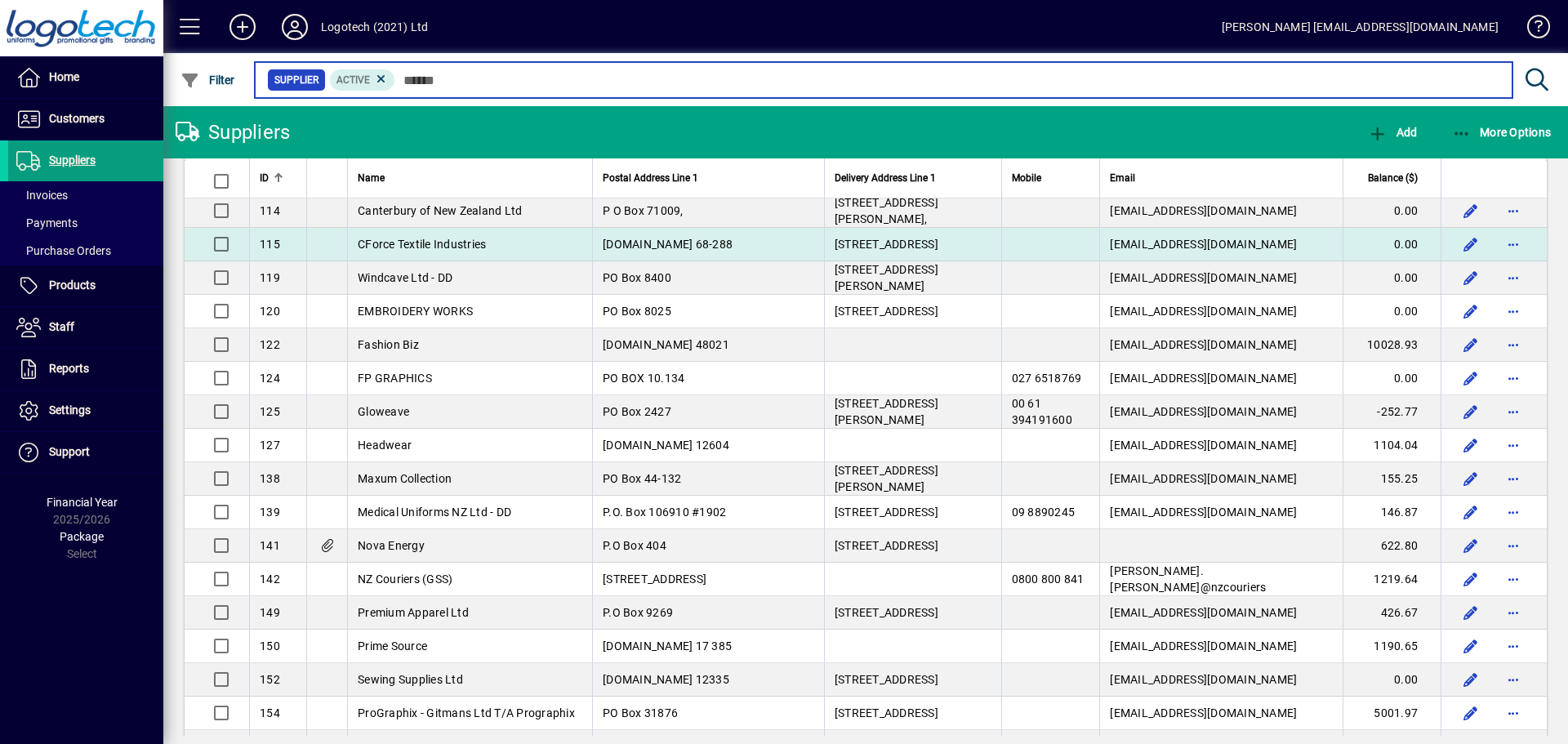
scroll to position [408, 0]
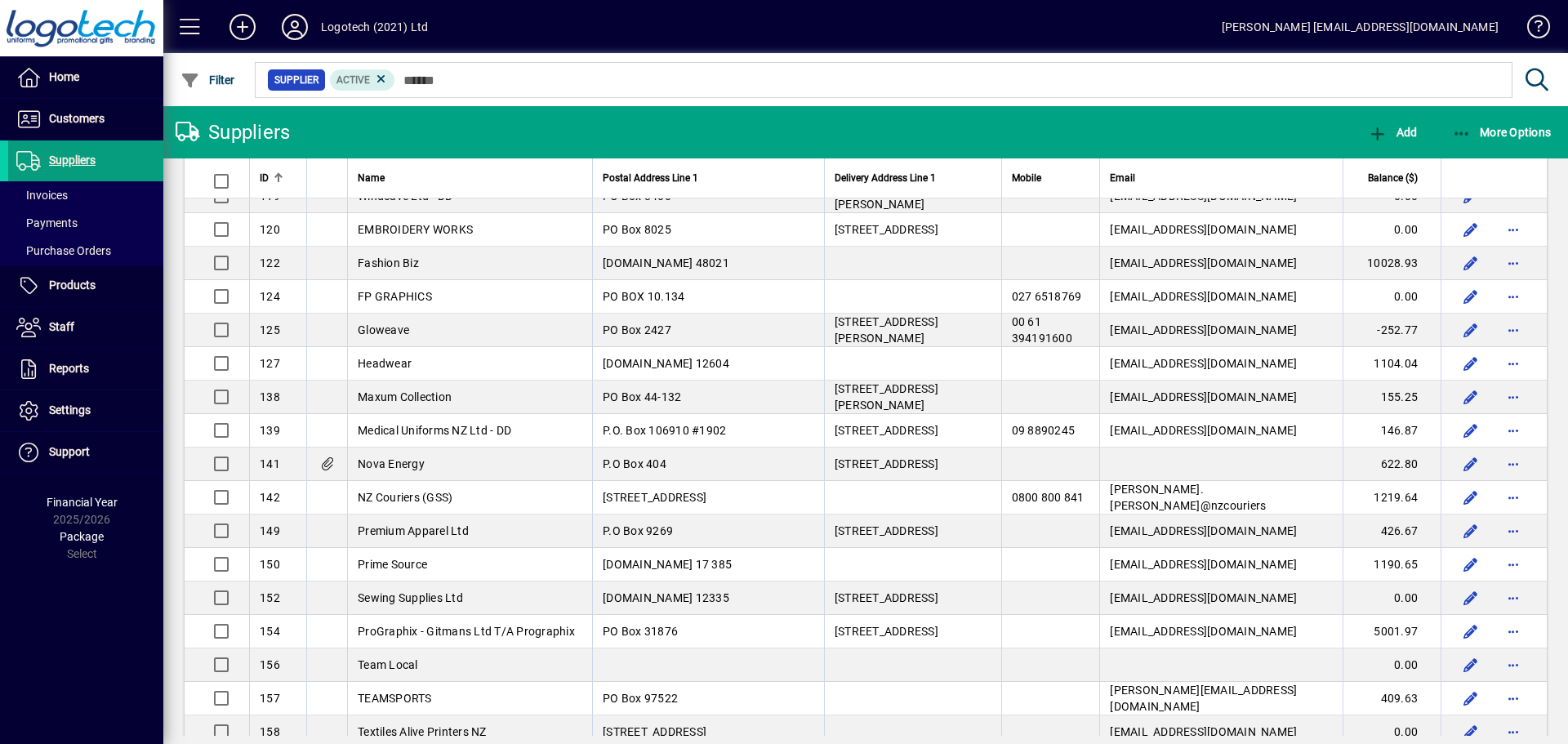
click at [447, 531] on span "Premium Apparel Ltd" at bounding box center [413, 530] width 111 height 13
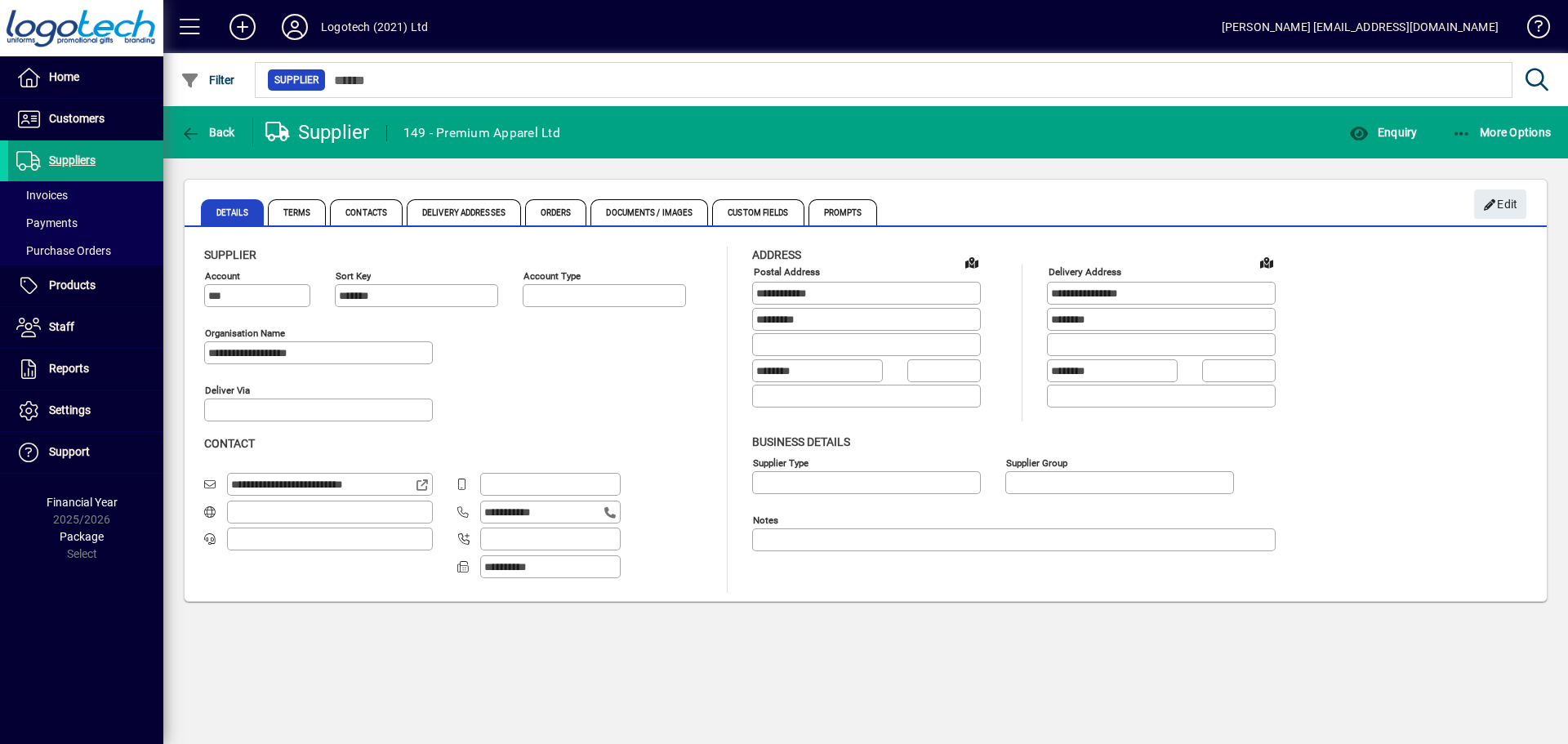
type input "**********"
click at [1390, 119] on span "button" at bounding box center [1383, 131] width 76 height 39
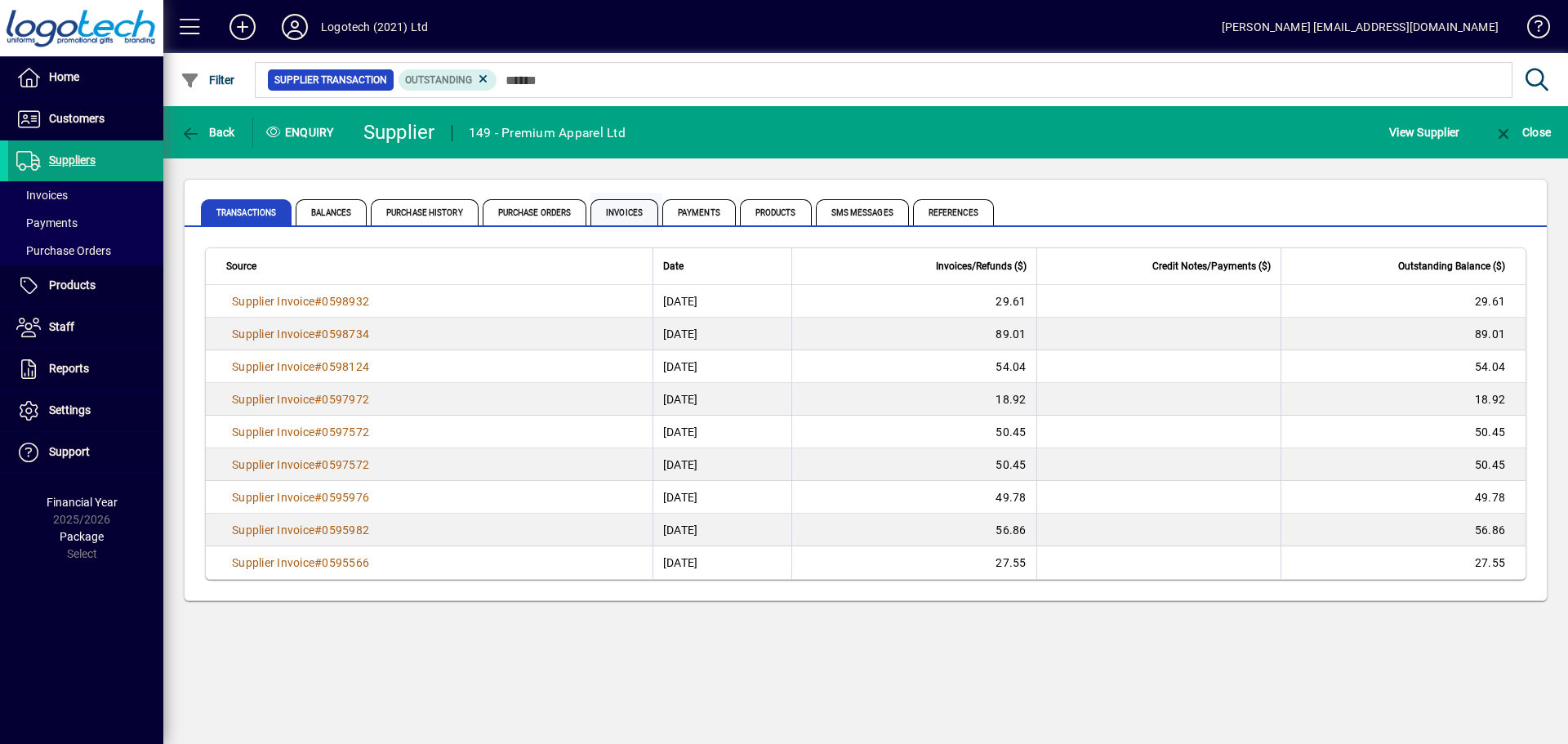
click at [626, 209] on span "Invoices" at bounding box center [624, 213] width 68 height 26
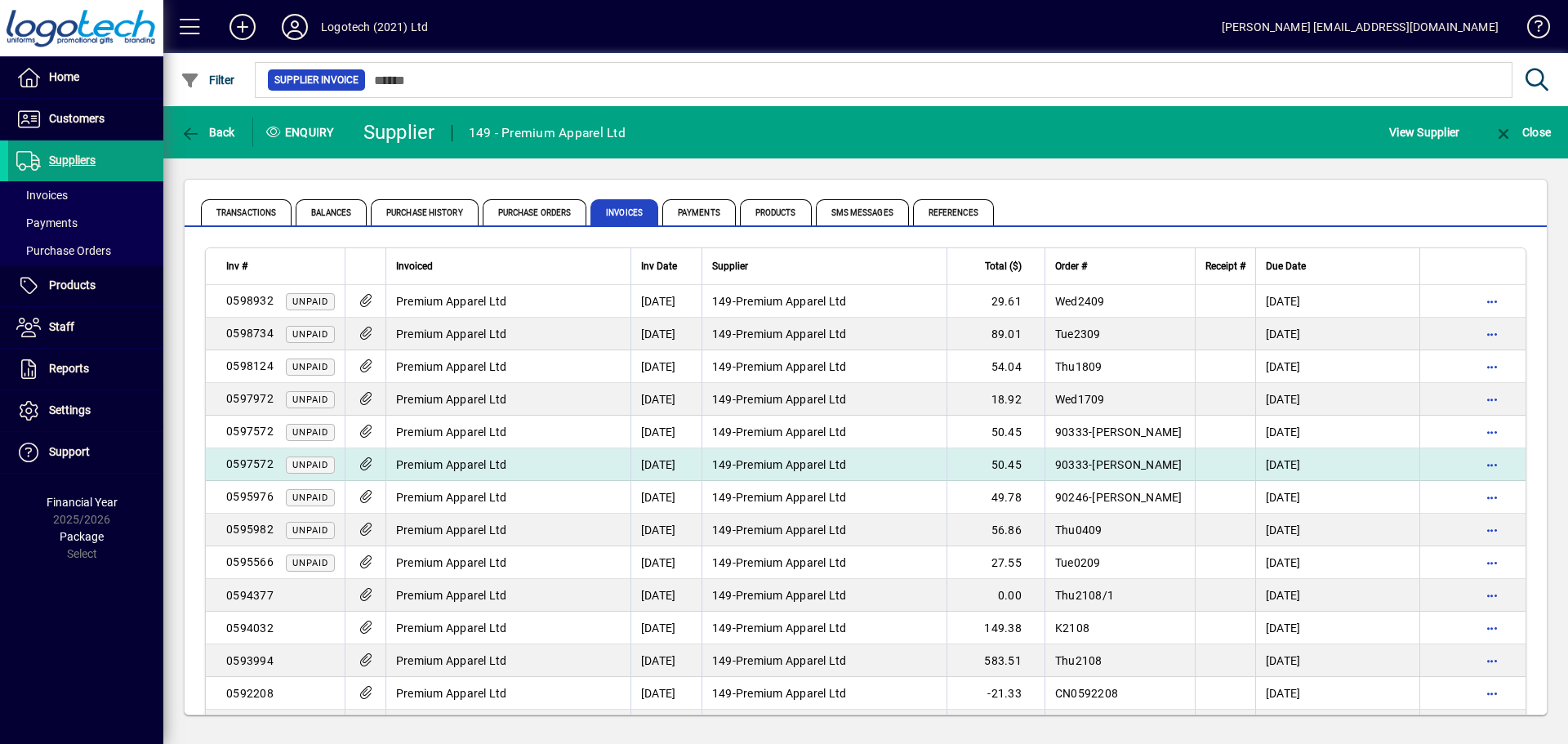
click at [864, 460] on td "149 - Premium Apparel Ltd" at bounding box center [824, 464] width 245 height 33
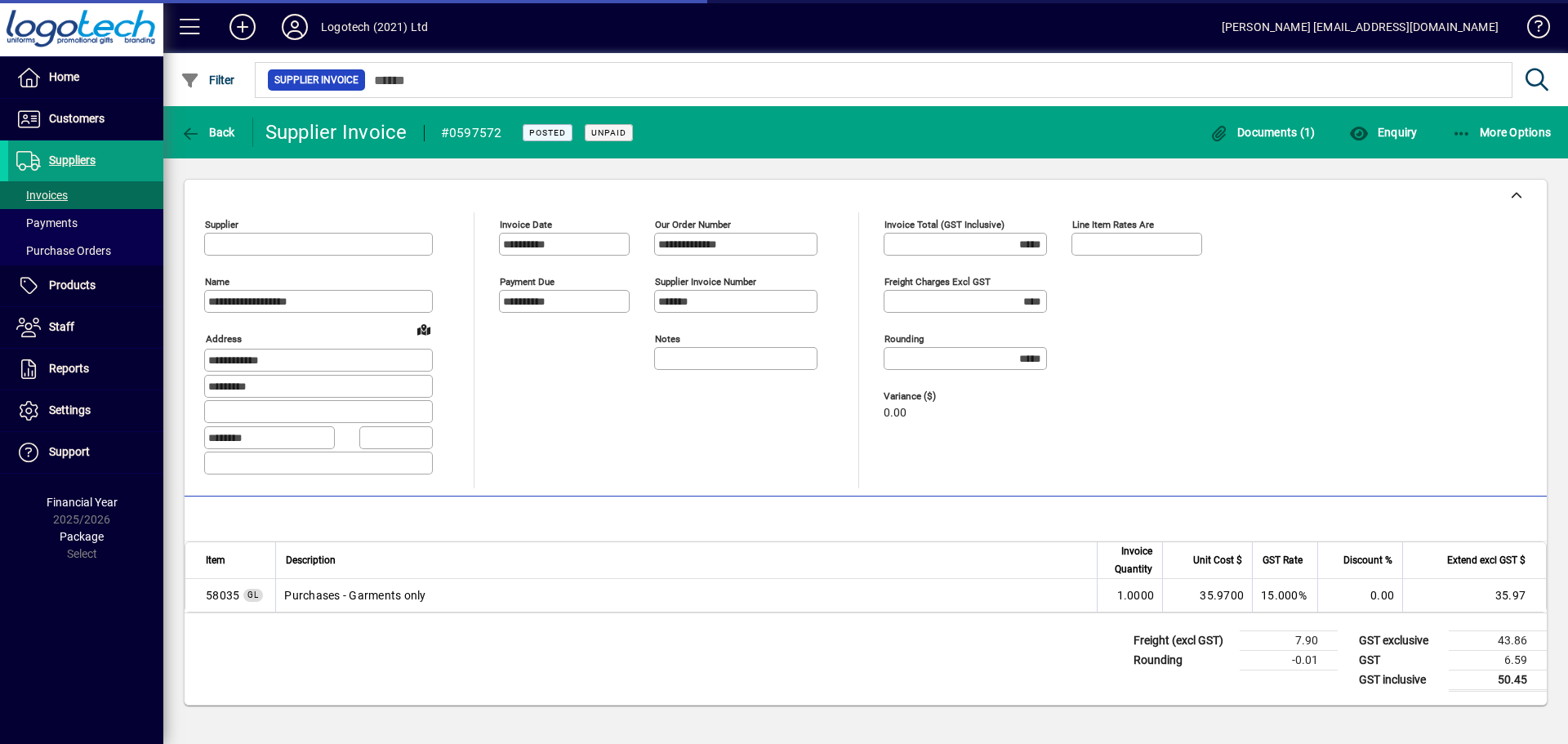
type input "**********"
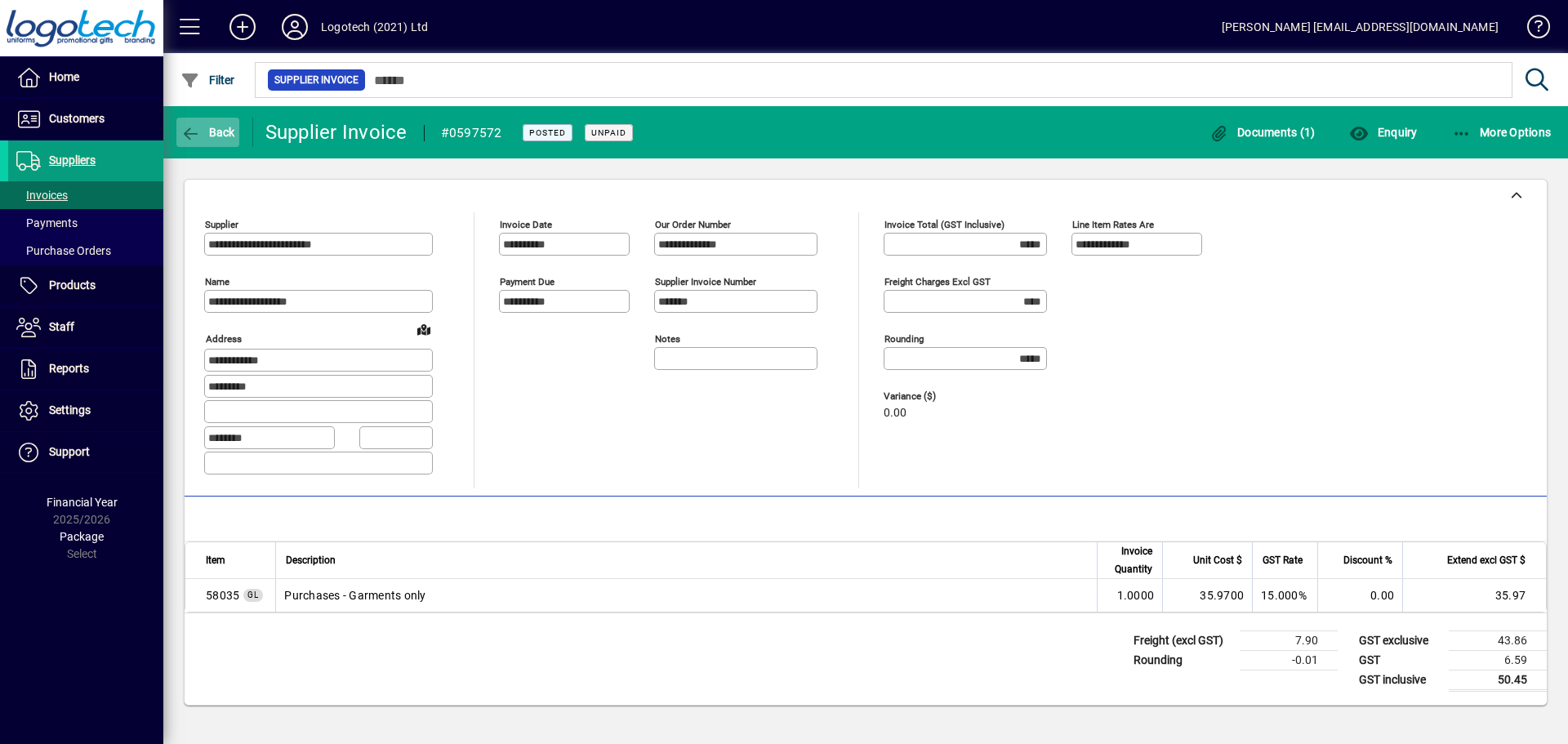
click at [191, 135] on icon "button" at bounding box center [191, 134] width 21 height 16
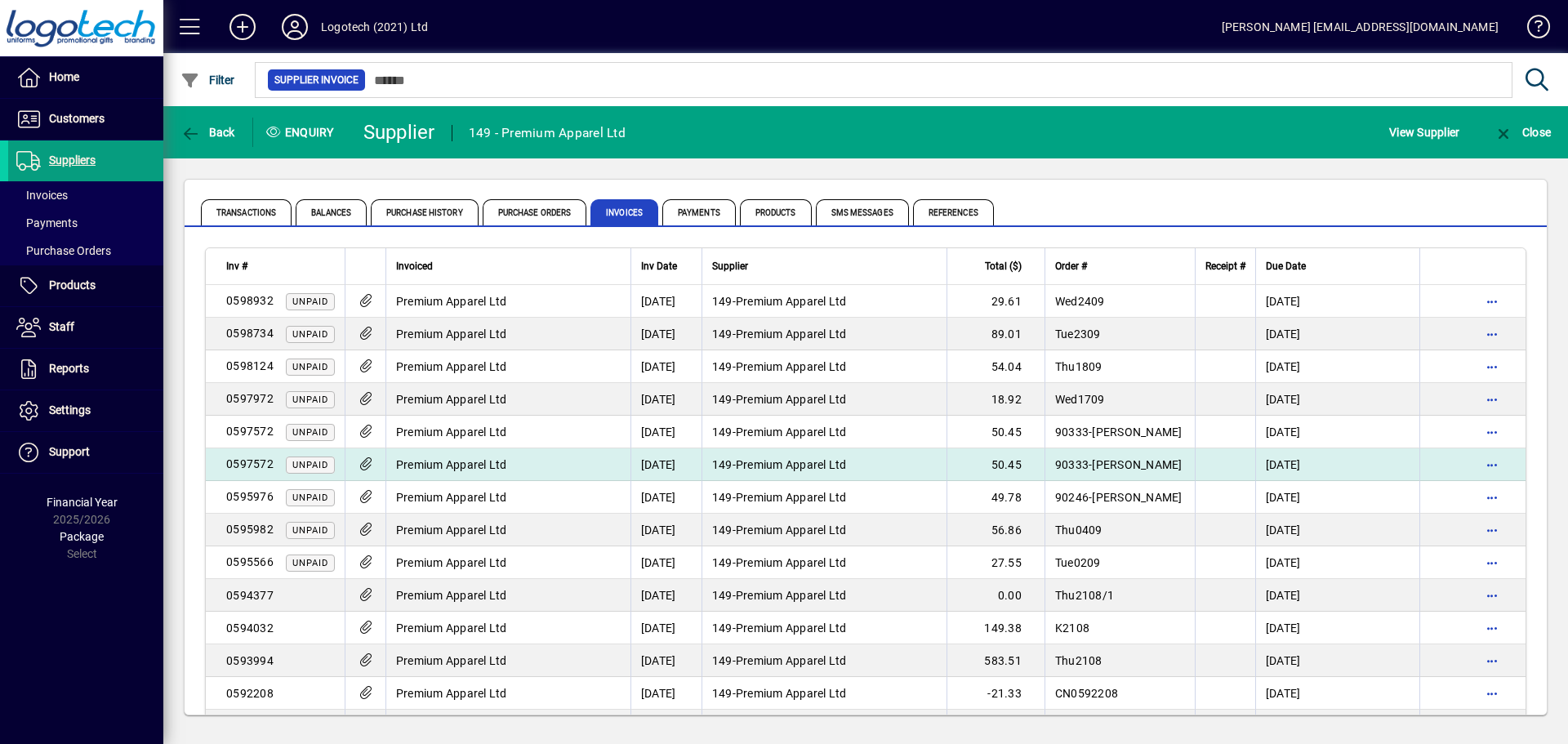
click at [1125, 465] on span "90333-[PERSON_NAME]" at bounding box center [1119, 464] width 127 height 13
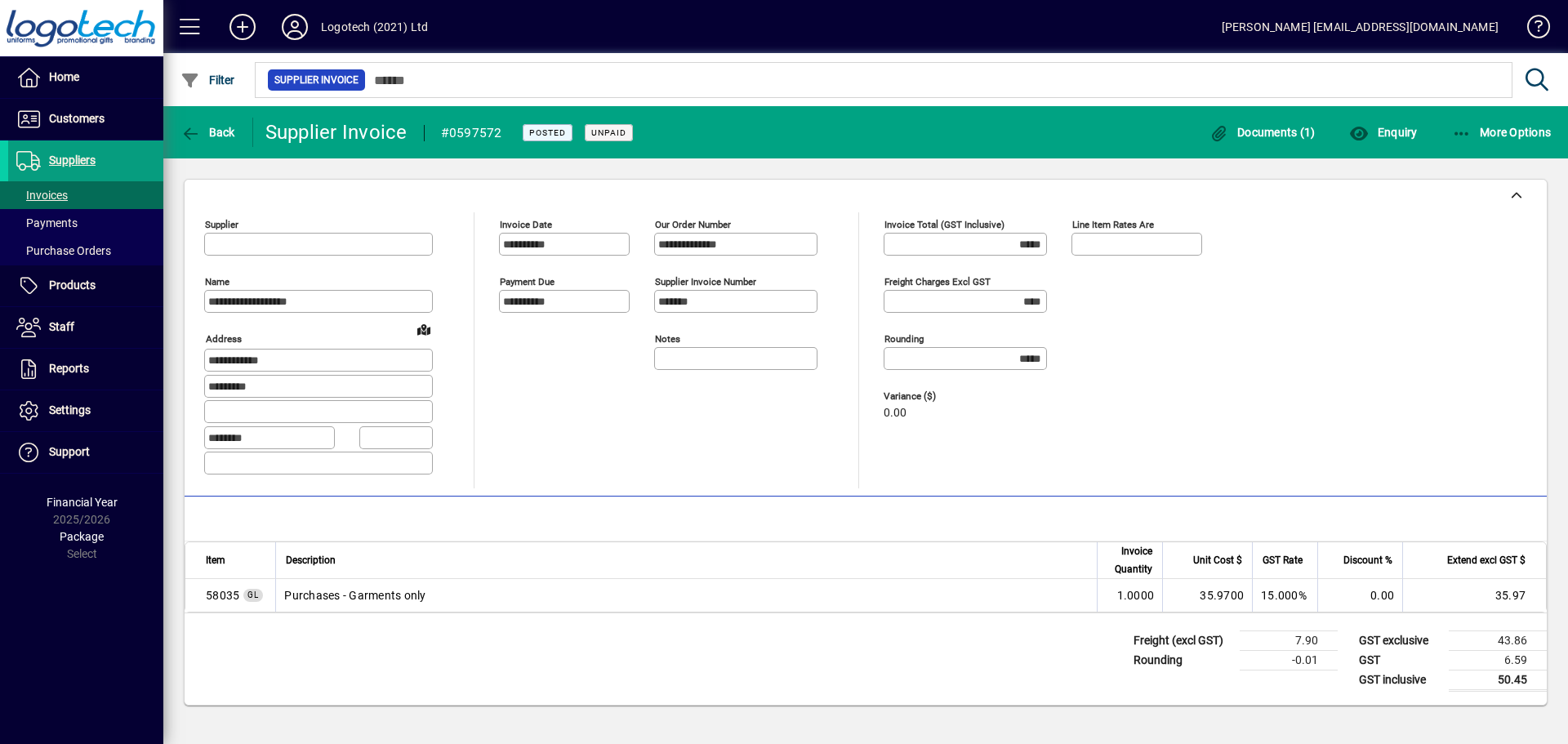
type input "**********"
click at [1274, 120] on span "button" at bounding box center [1262, 131] width 114 height 39
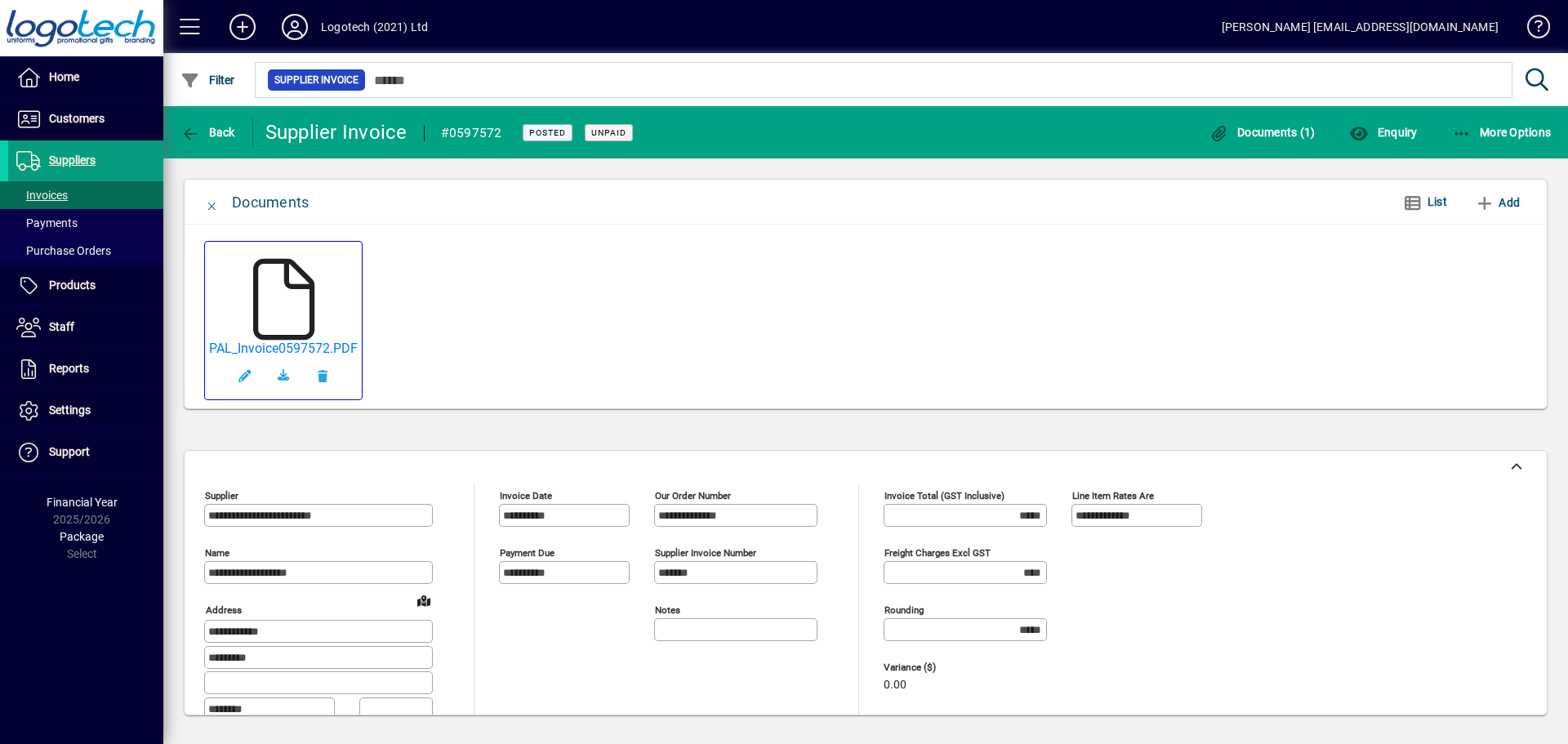
click at [296, 324] on icon at bounding box center [283, 300] width 81 height 81
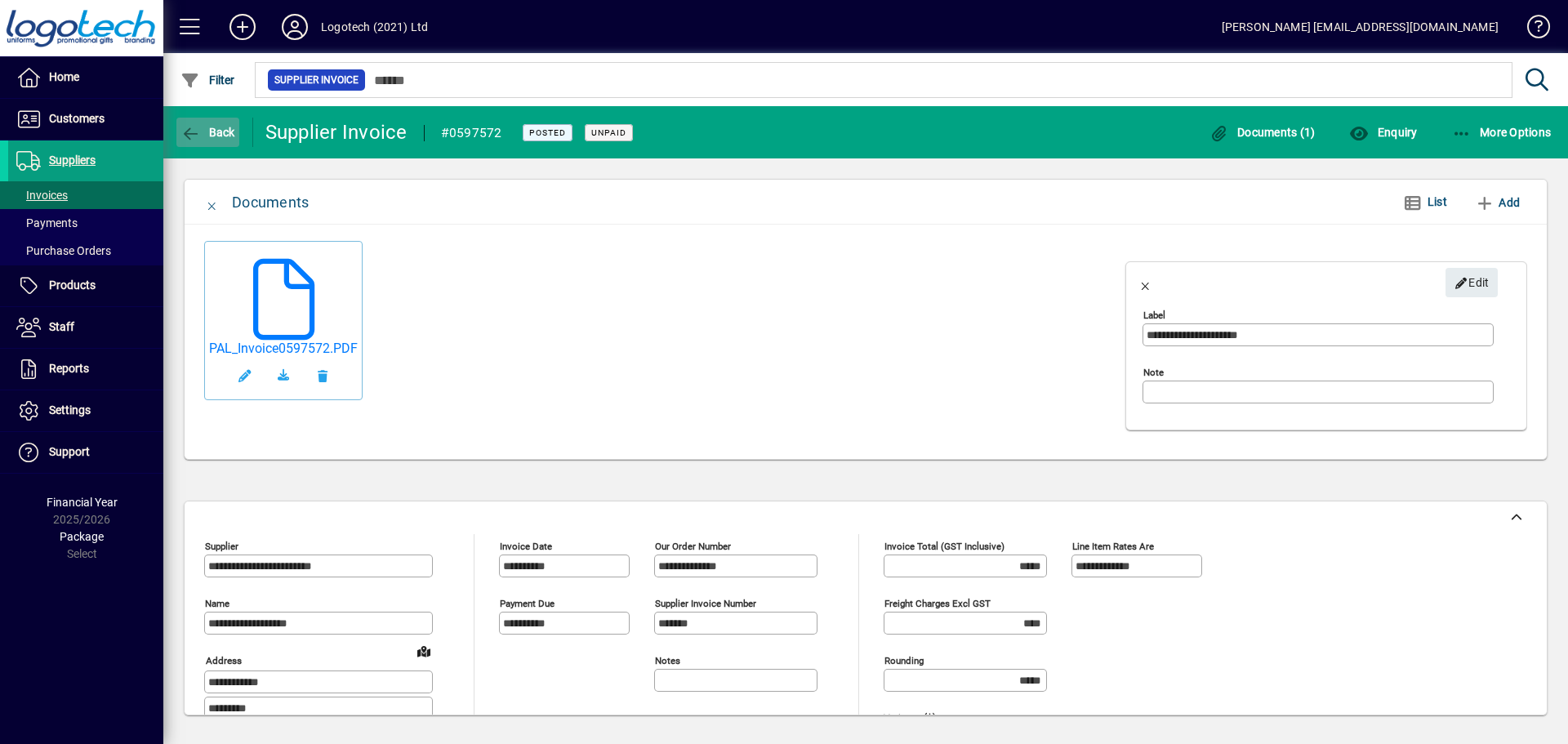
click at [209, 123] on span "button" at bounding box center [208, 131] width 63 height 39
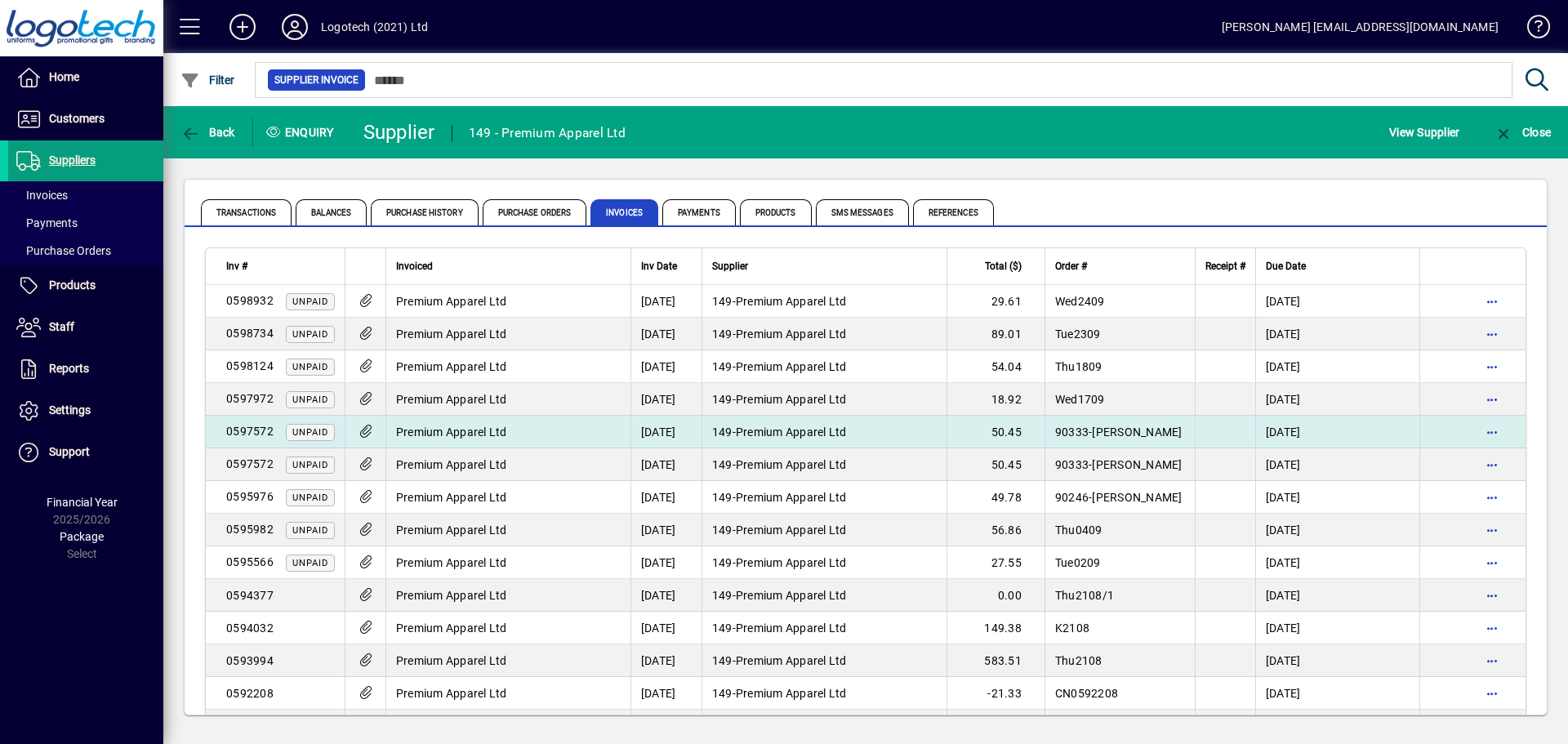
click at [658, 430] on td "[DATE]" at bounding box center [665, 431] width 71 height 33
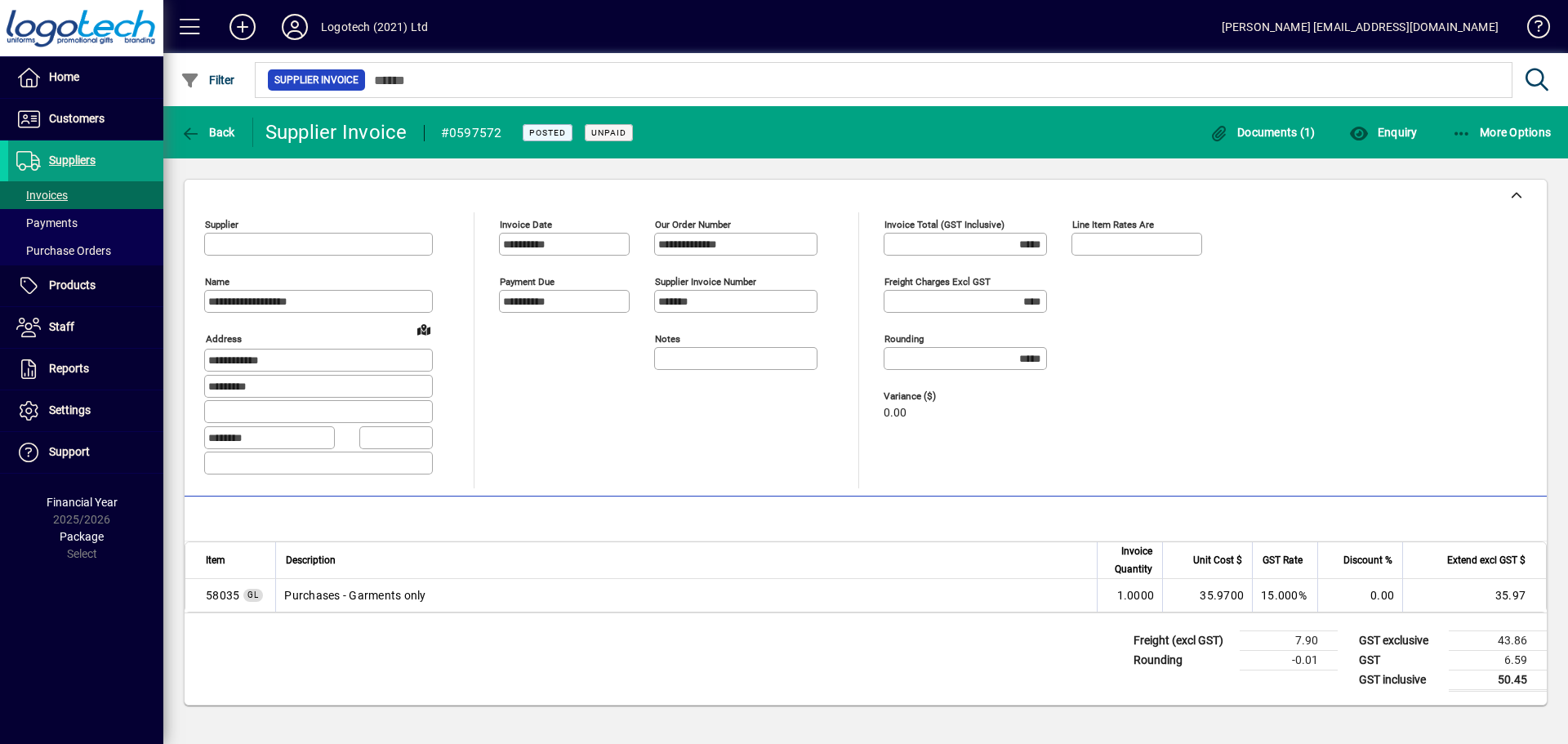
type input "**********"
click at [1235, 136] on span "Documents (1)" at bounding box center [1262, 132] width 106 height 13
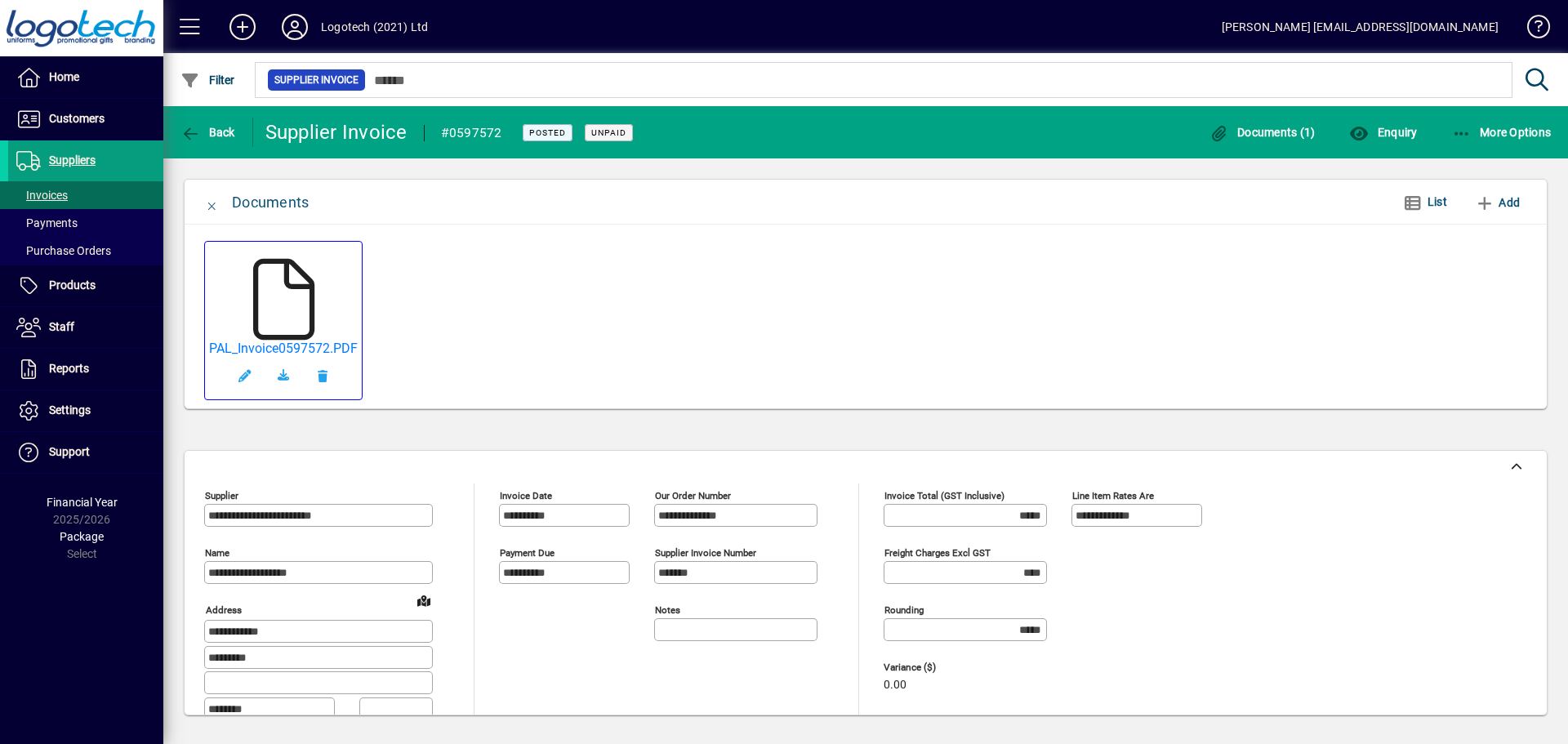
click at [292, 295] on icon at bounding box center [283, 300] width 81 height 81
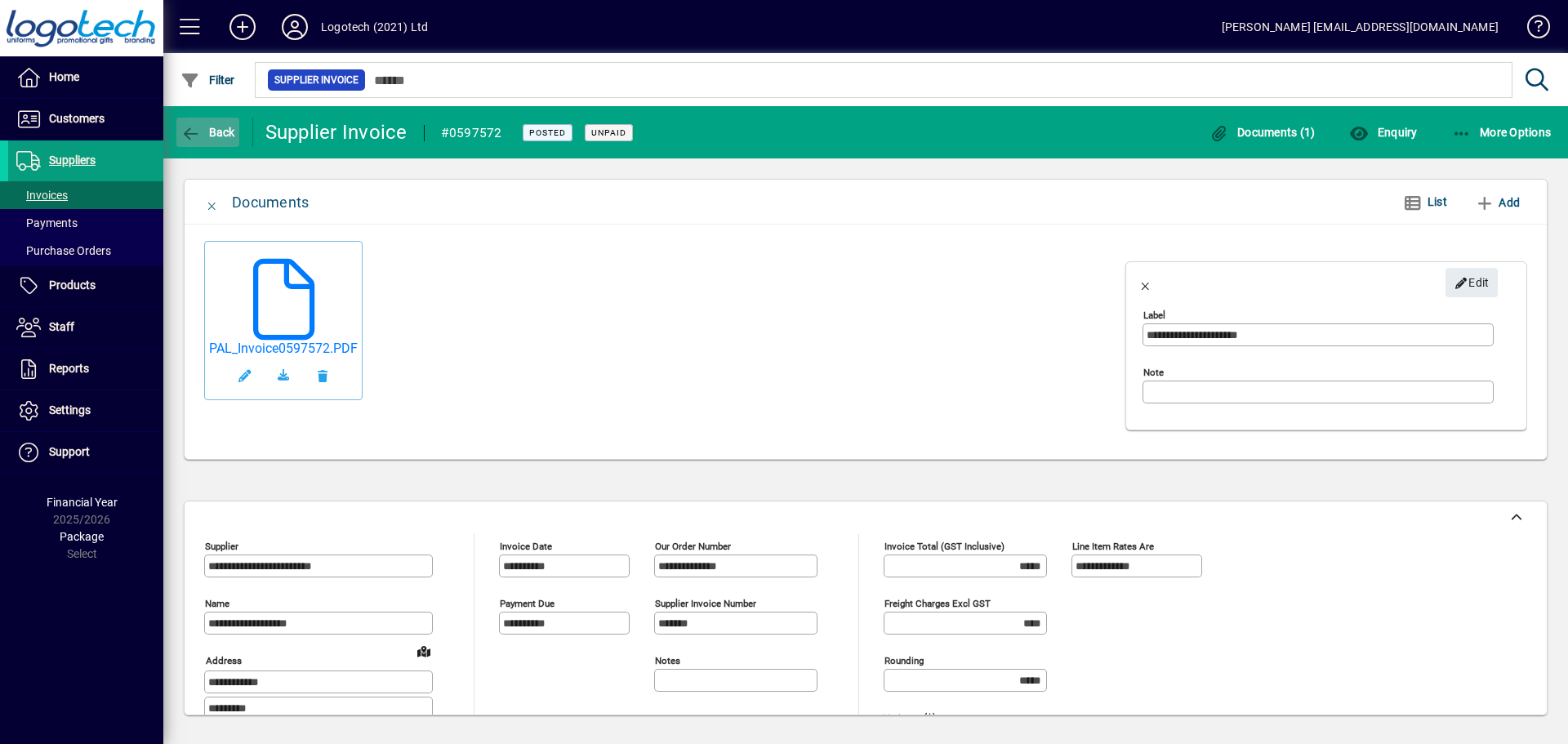
click at [204, 136] on span "Back" at bounding box center [208, 132] width 55 height 13
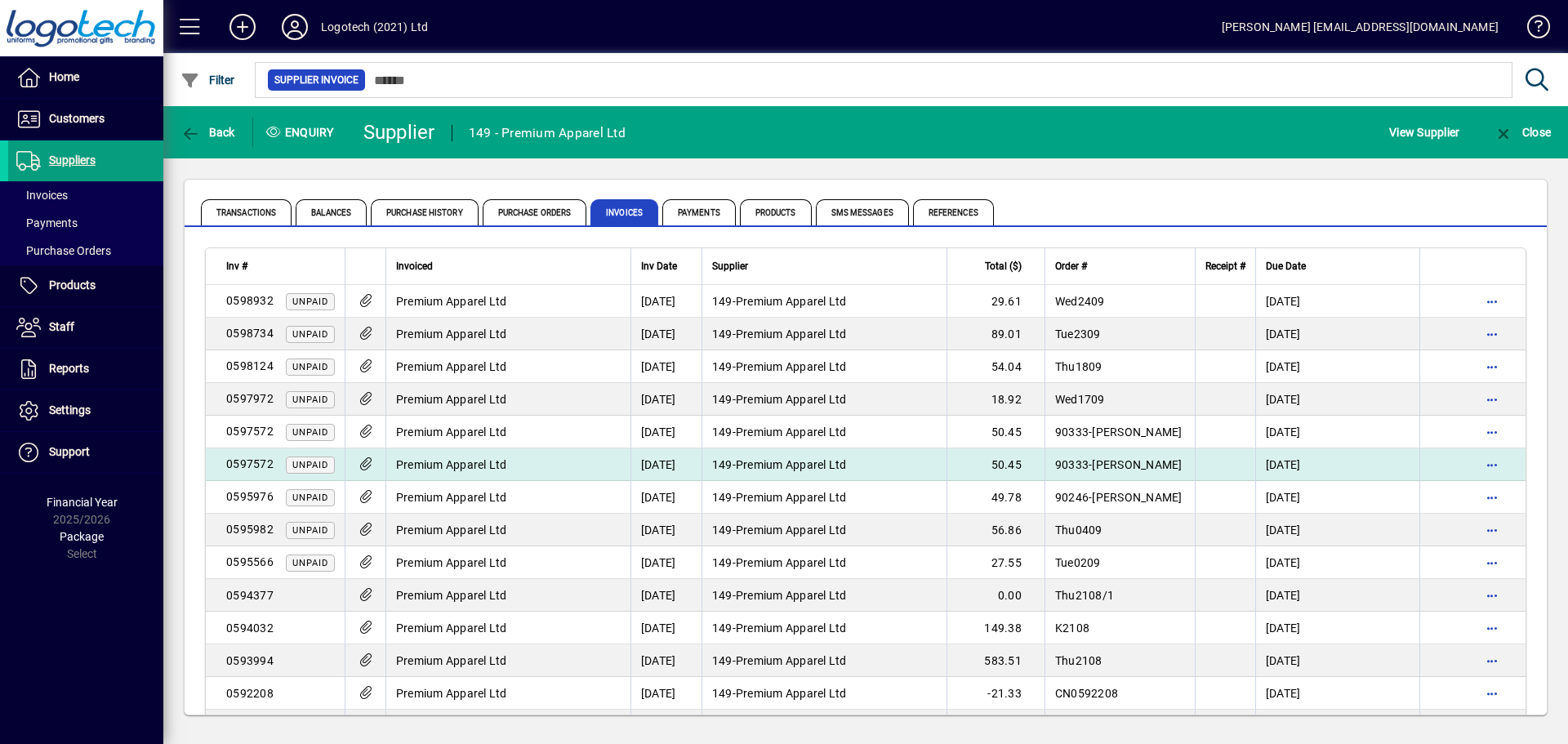
click at [866, 470] on td "149 - Premium Apparel Ltd" at bounding box center [824, 464] width 245 height 33
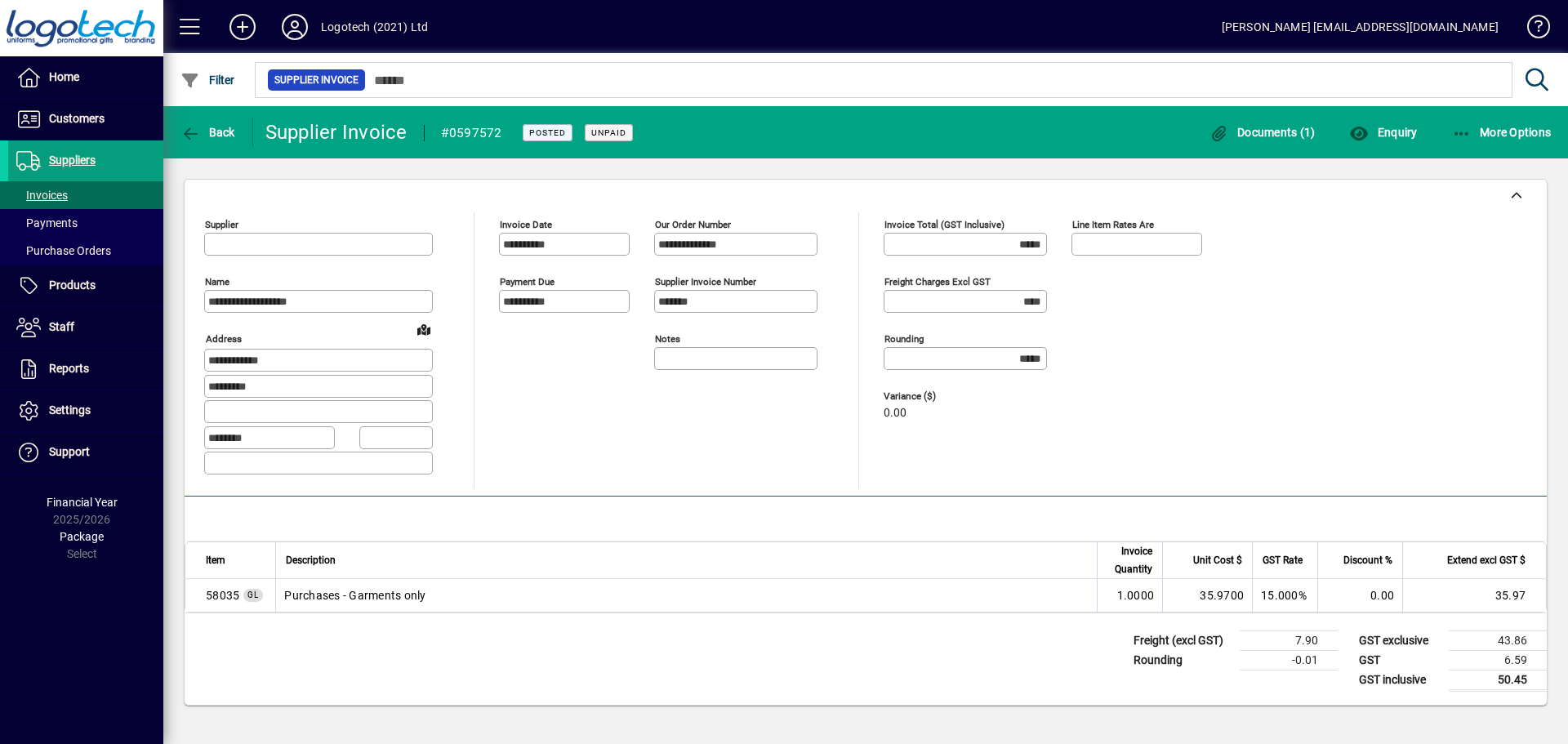
type input "**********"
click at [1280, 139] on span "button" at bounding box center [1262, 131] width 114 height 39
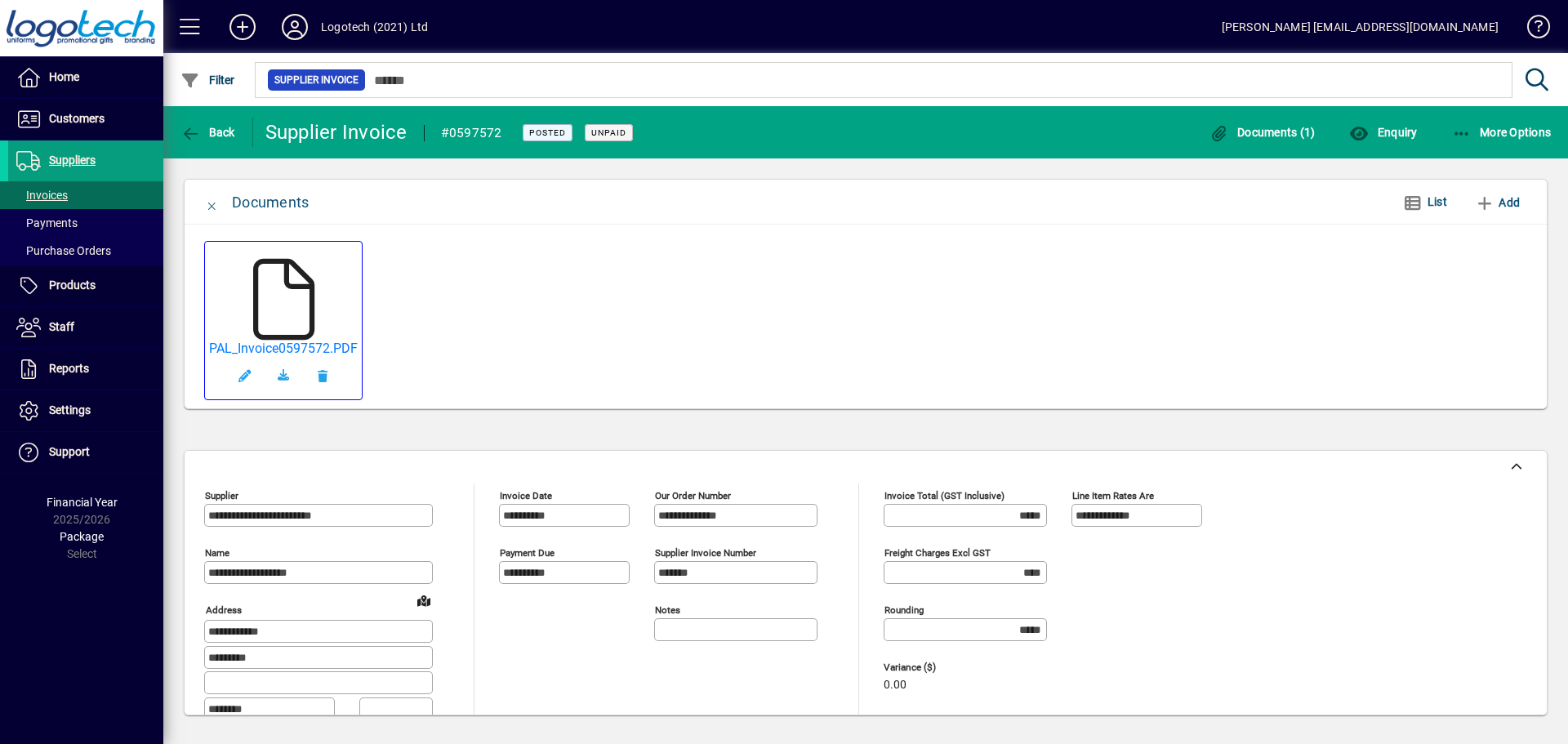
click at [300, 314] on icon at bounding box center [283, 300] width 81 height 81
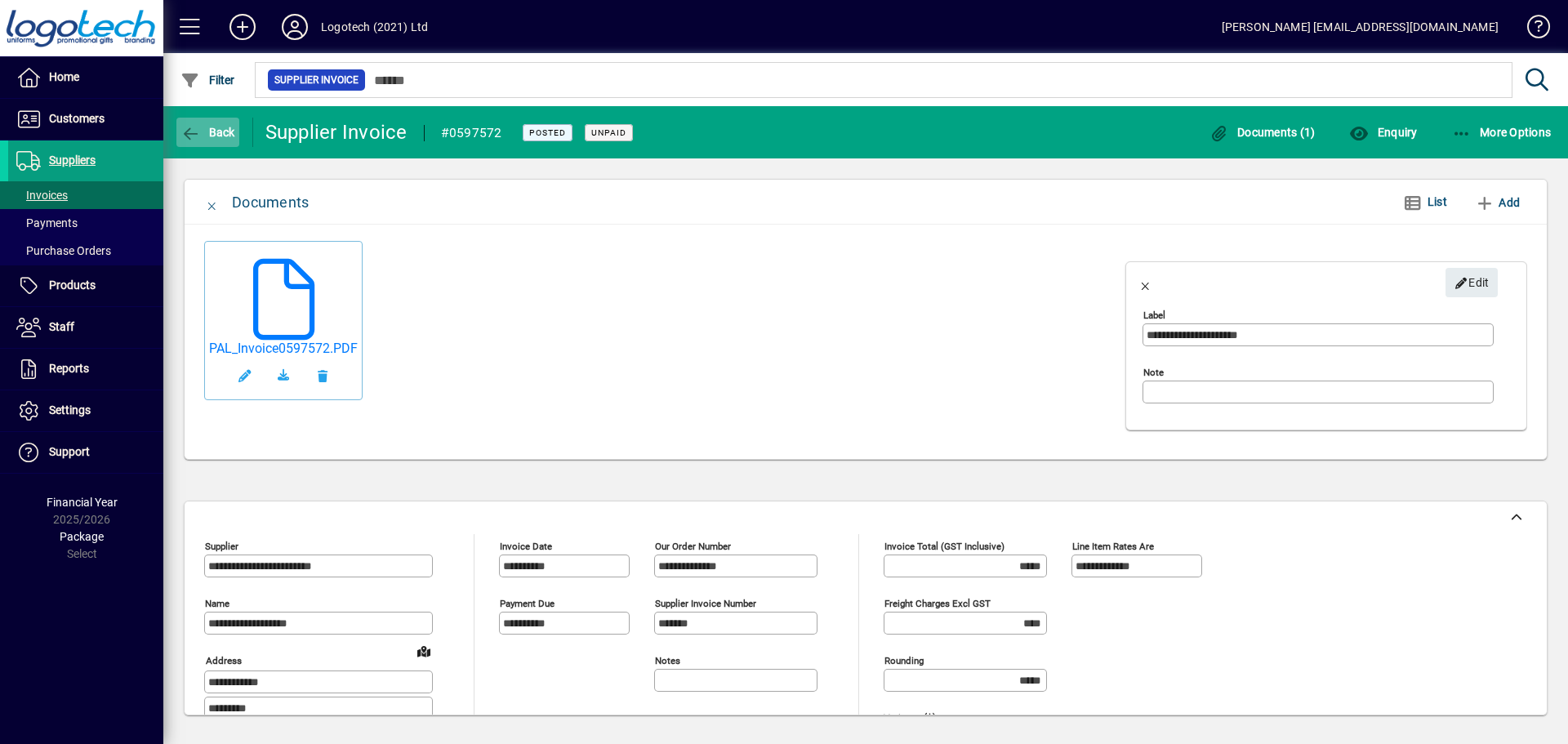
click at [189, 135] on icon "button" at bounding box center [191, 134] width 21 height 16
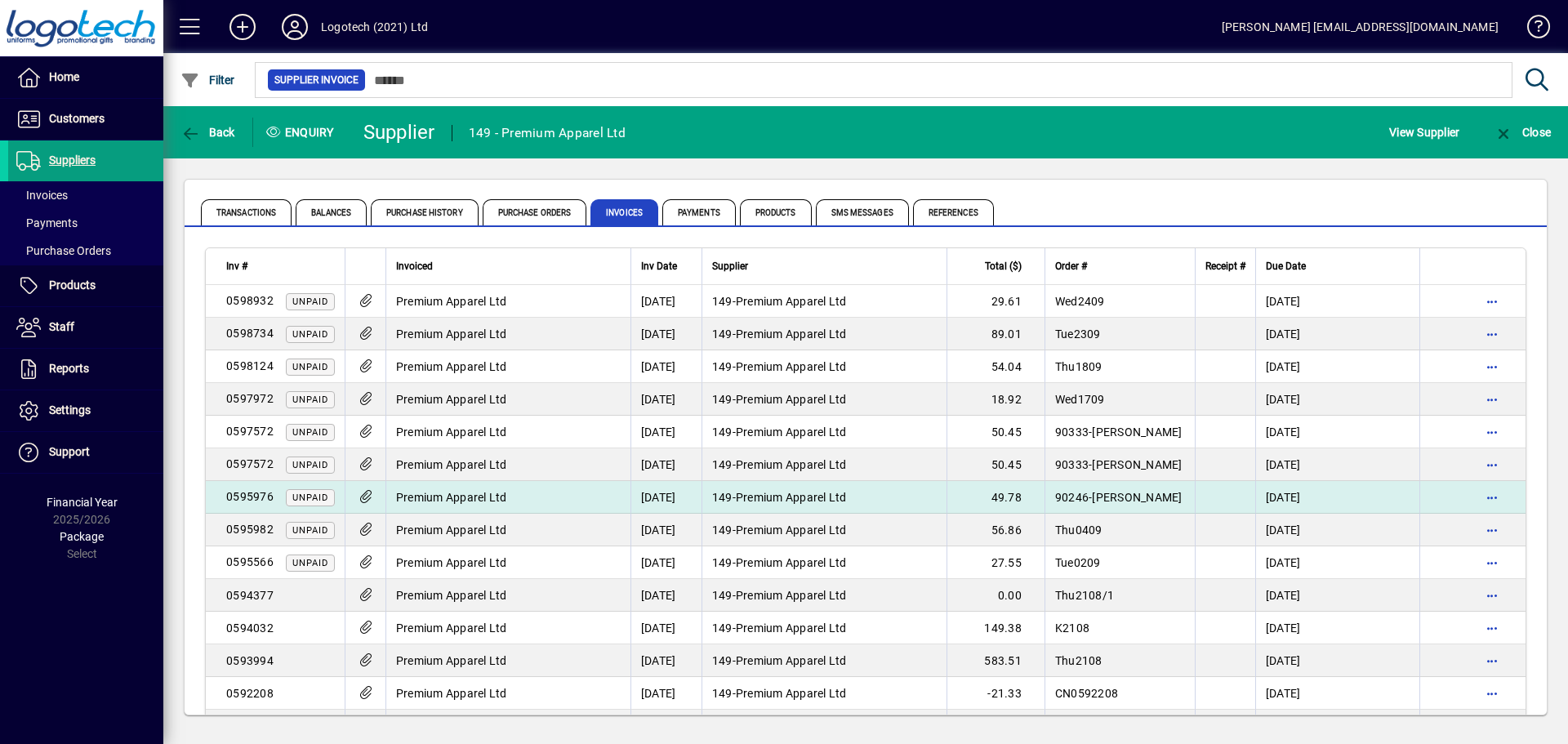
click at [831, 502] on span "Premium Apparel Ltd" at bounding box center [791, 497] width 111 height 13
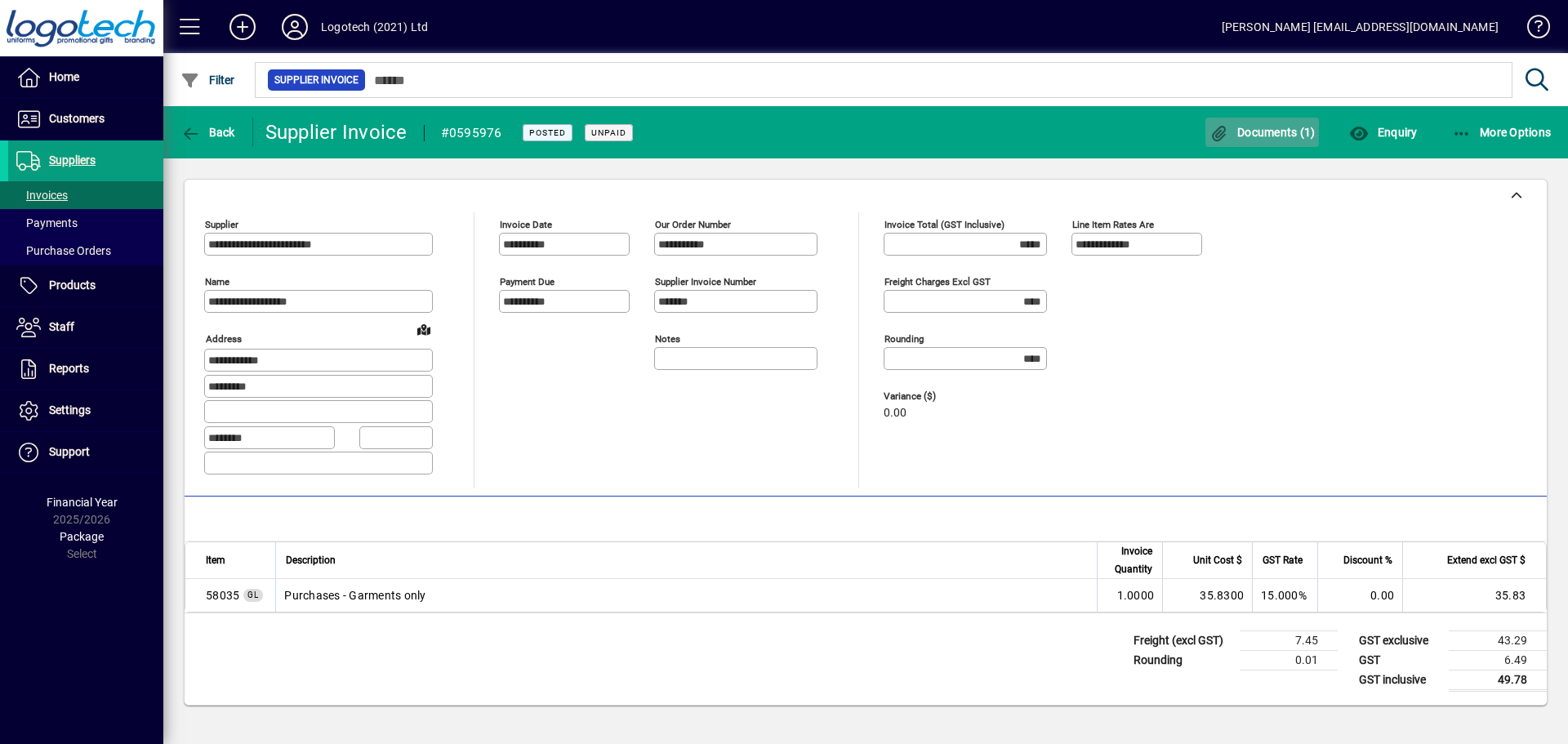
click at [1261, 116] on span "button" at bounding box center [1262, 131] width 114 height 39
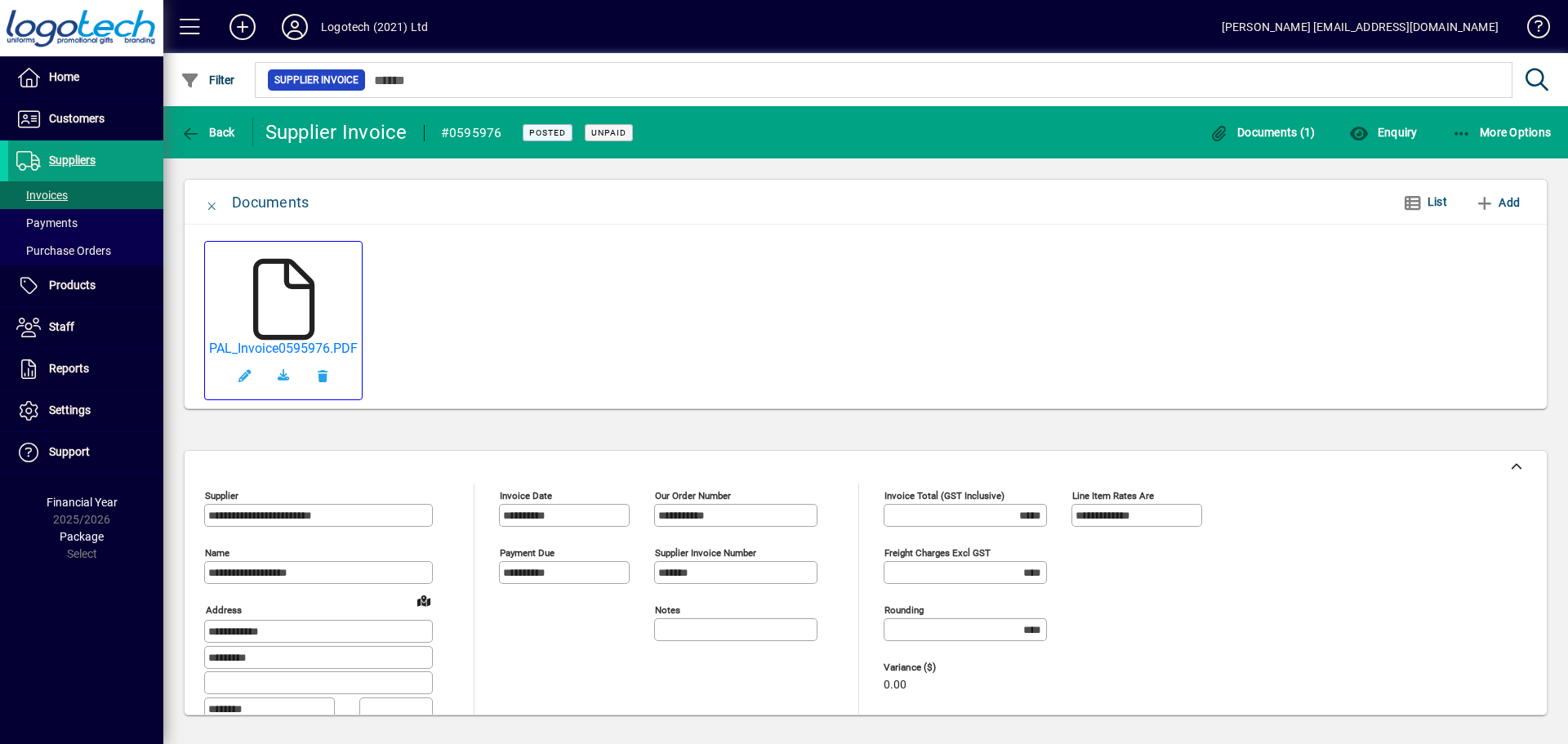
click at [298, 298] on icon at bounding box center [283, 300] width 81 height 81
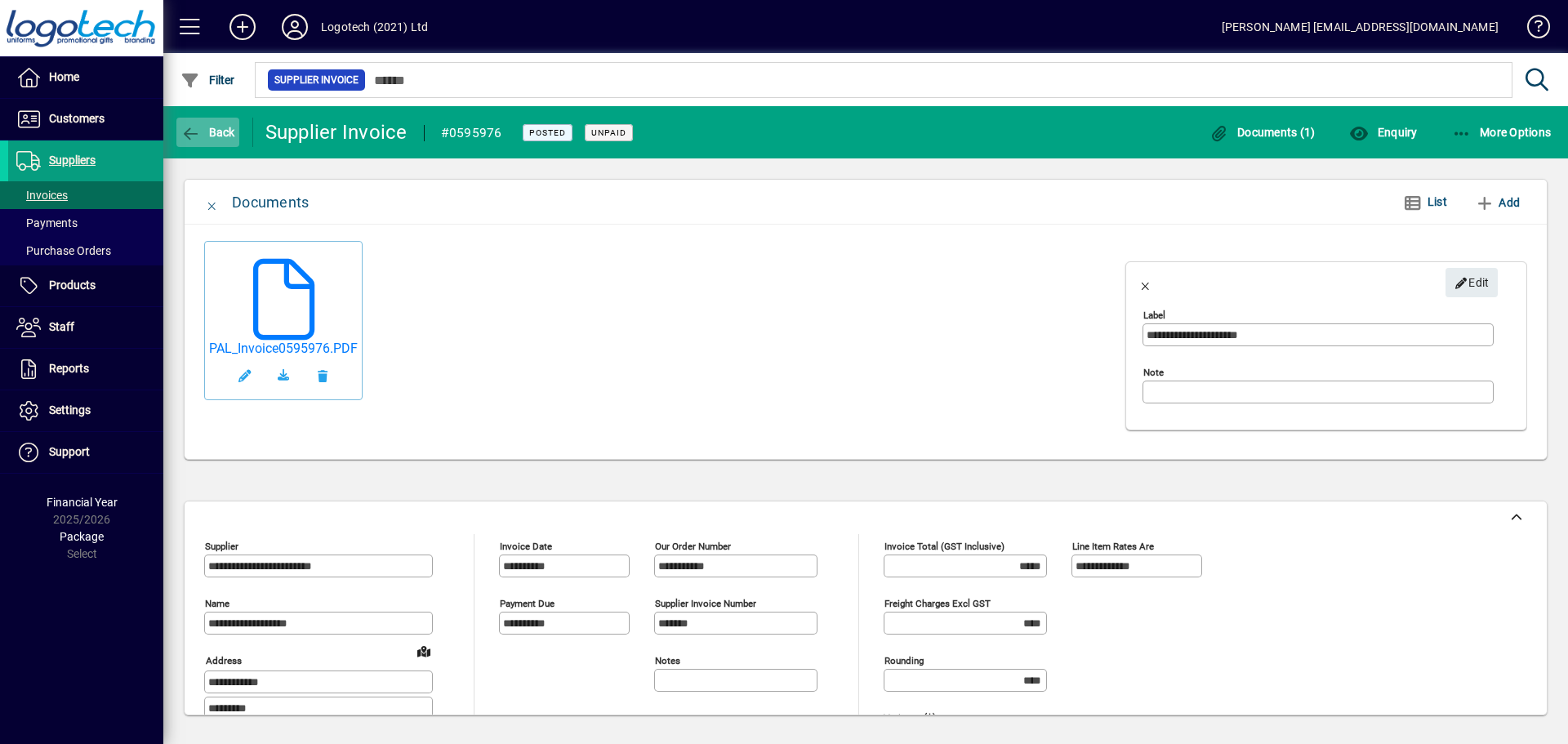
click at [218, 130] on span "Back" at bounding box center [208, 132] width 55 height 13
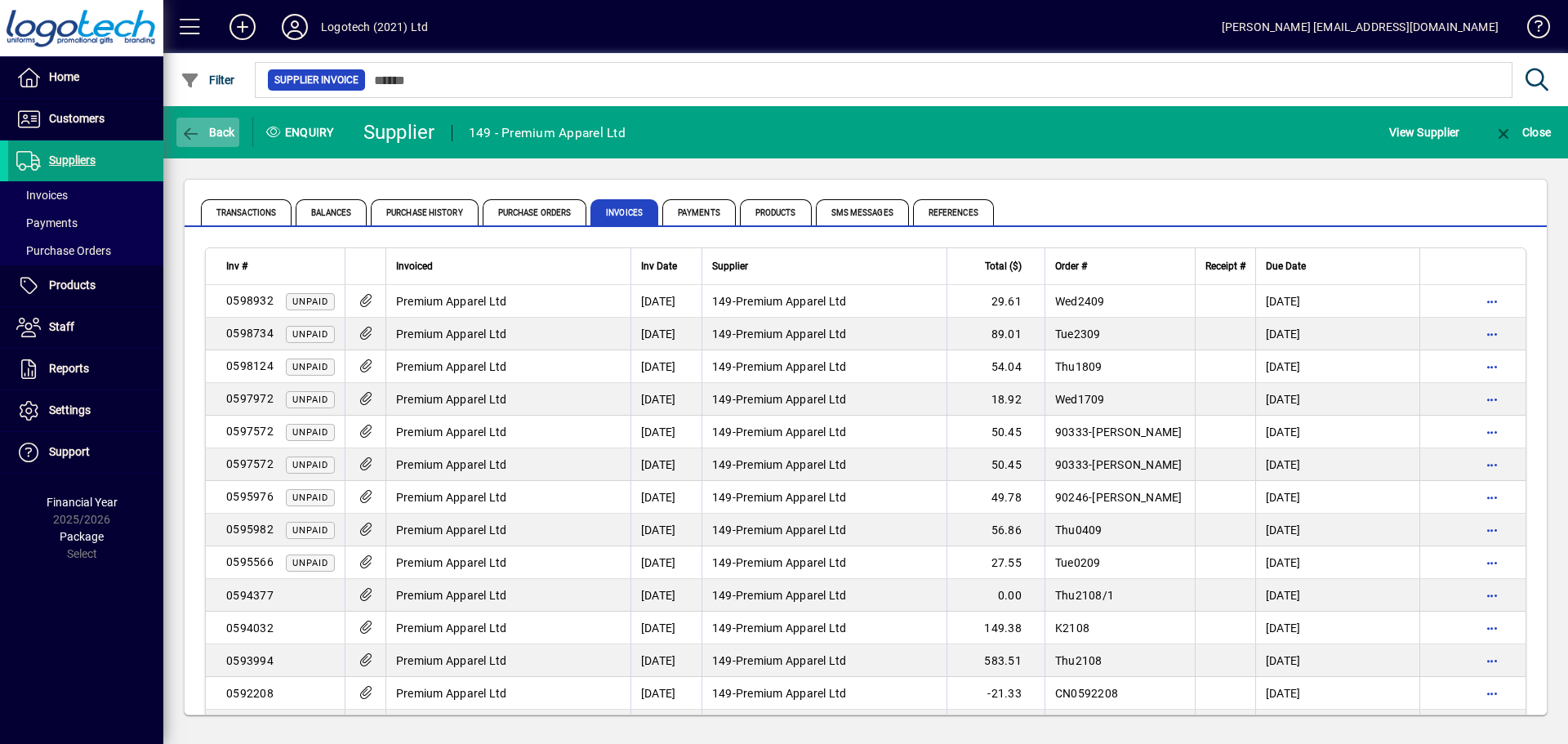
click at [211, 122] on span "button" at bounding box center [208, 131] width 63 height 39
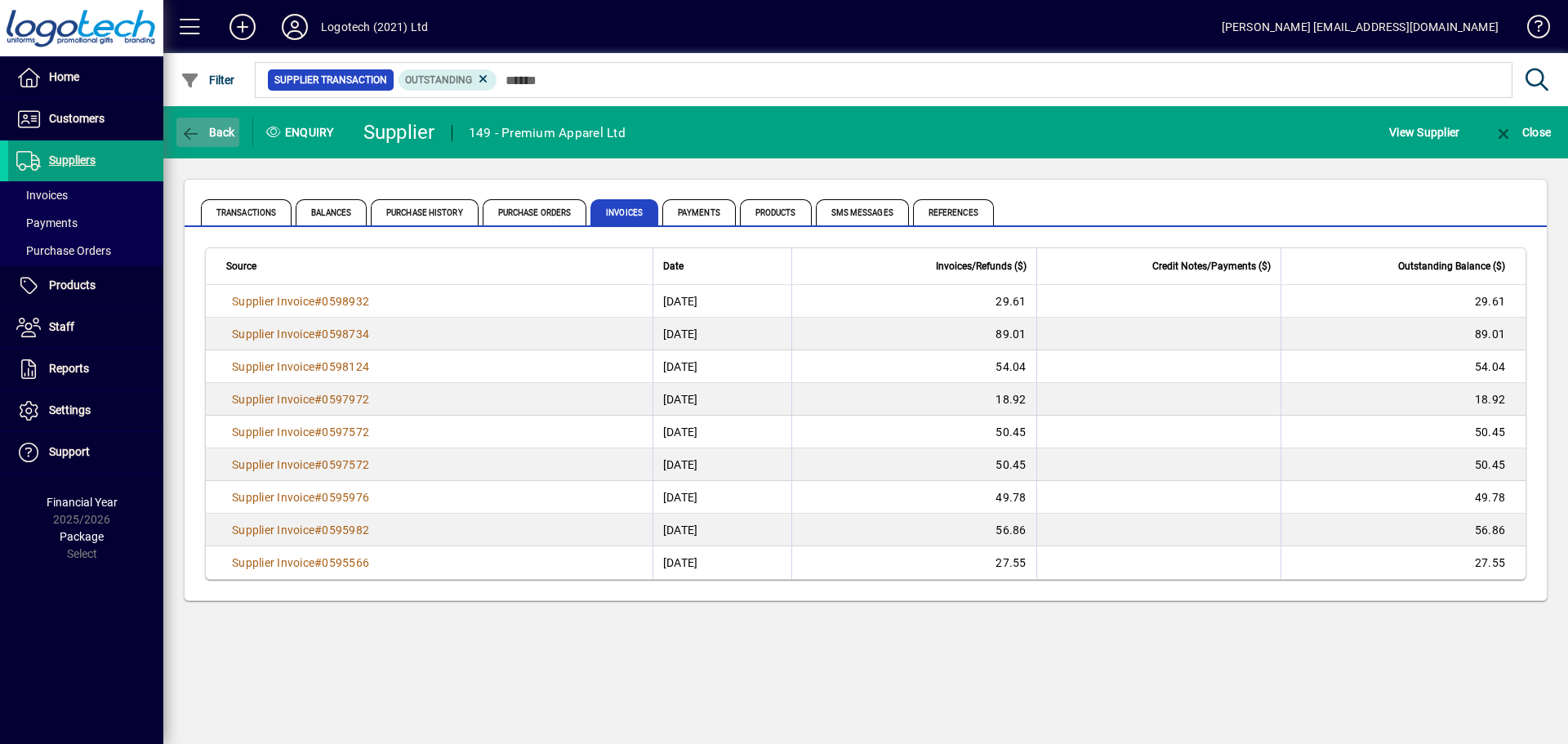
click at [211, 122] on span "button" at bounding box center [208, 131] width 63 height 39
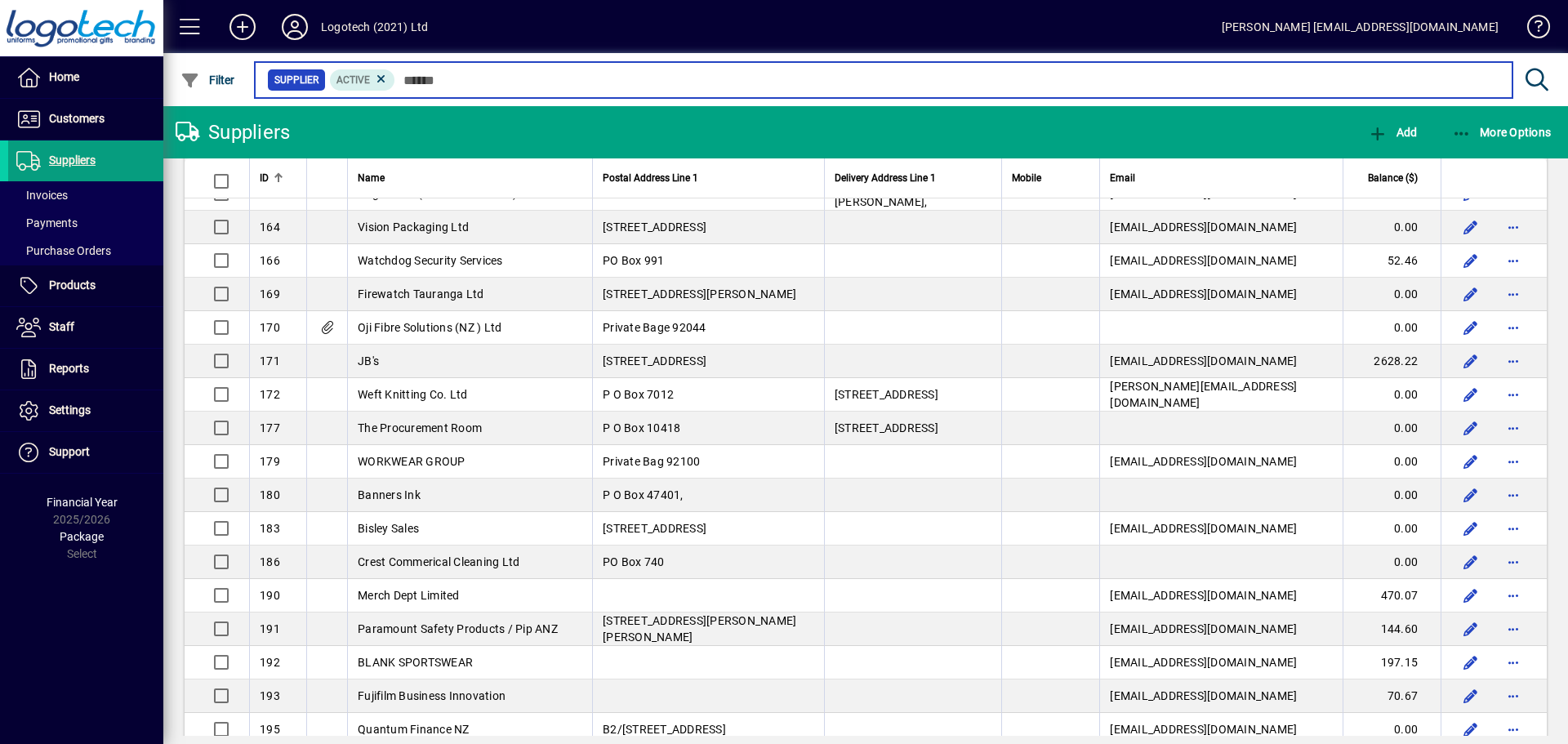
scroll to position [1061, 0]
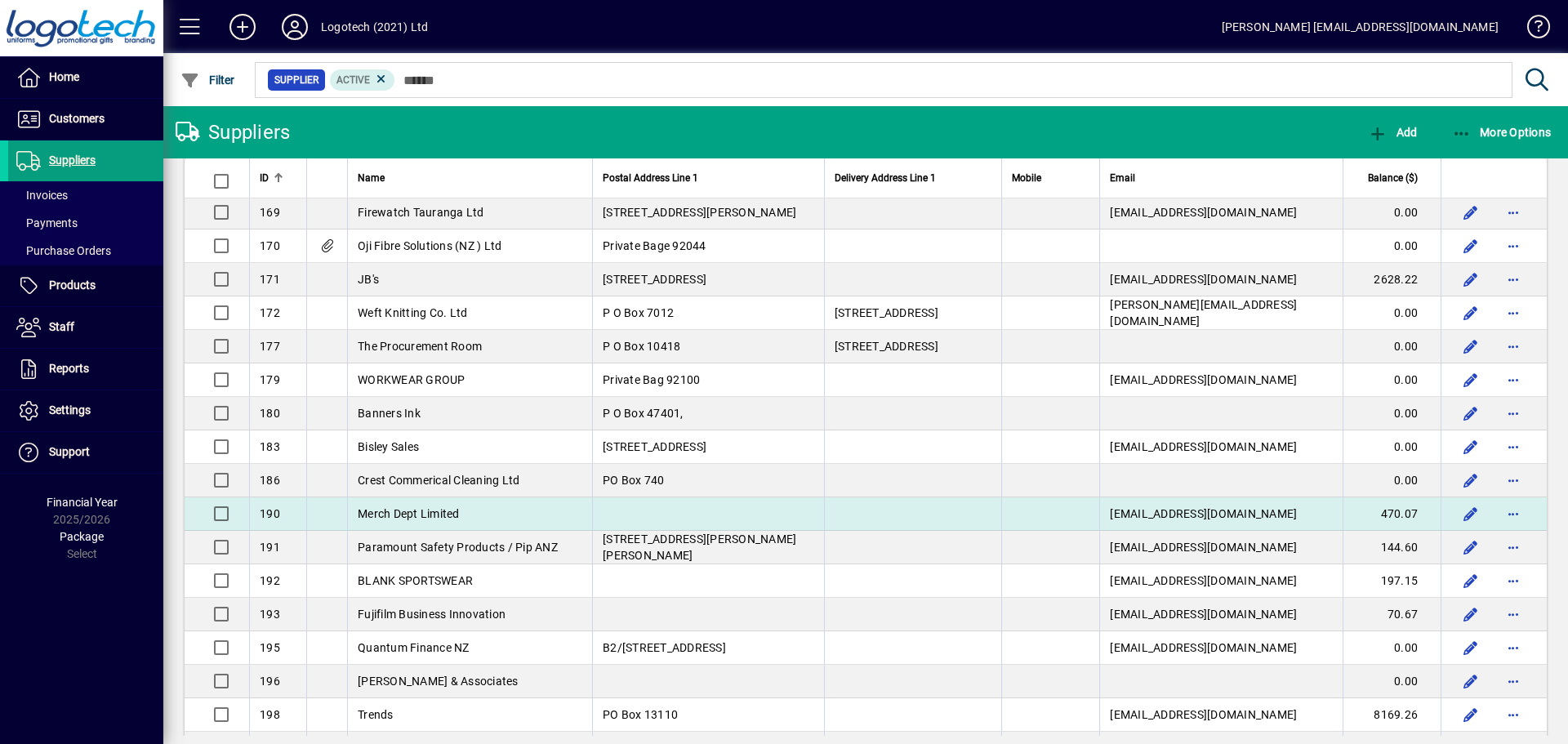
click at [424, 517] on span "Merch Dept Limited" at bounding box center [408, 513] width 102 height 13
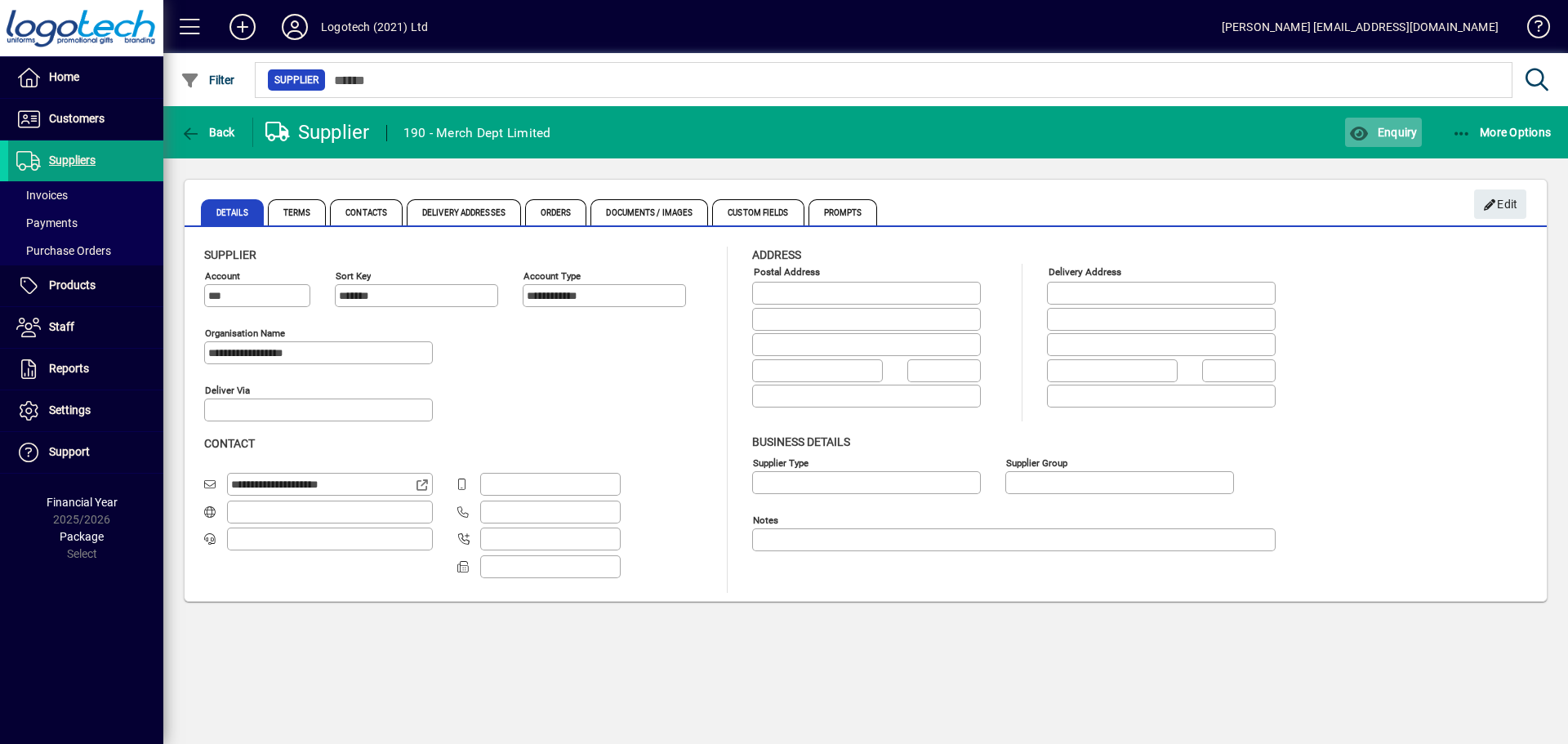
click at [1370, 132] on span "Enquiry" at bounding box center [1383, 132] width 68 height 13
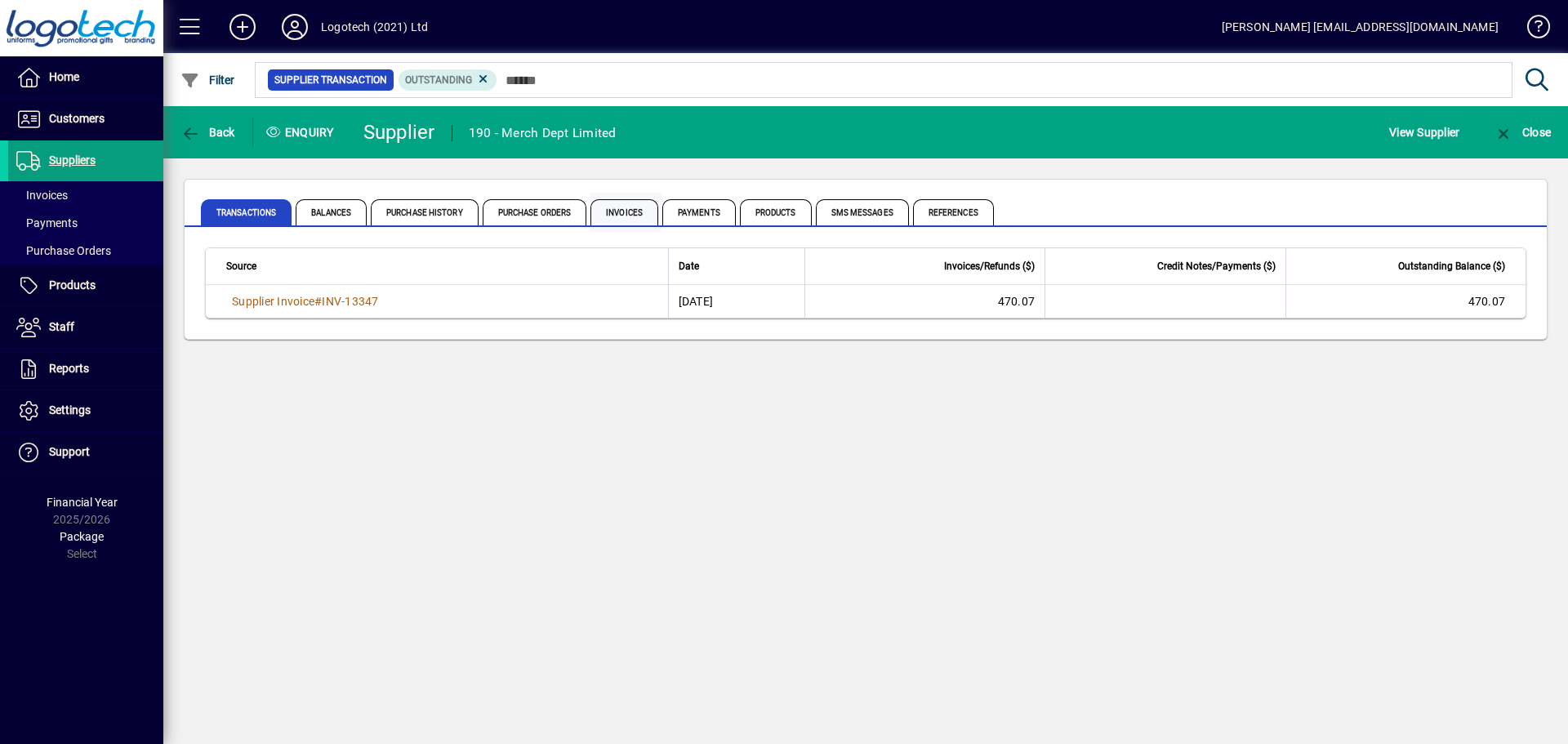
click at [620, 207] on span "Invoices" at bounding box center [624, 213] width 68 height 26
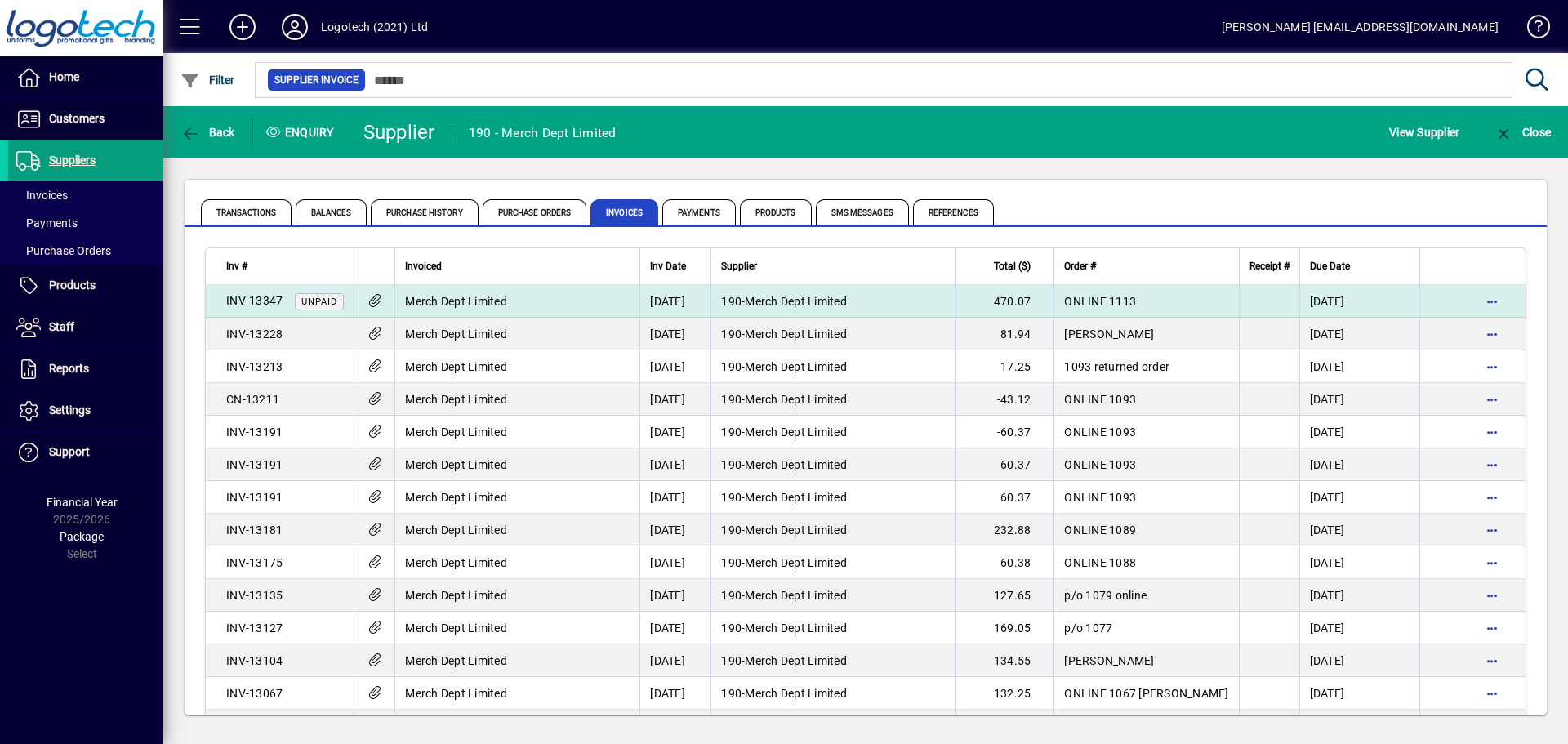
click at [836, 305] on span "Merch Dept Limited" at bounding box center [795, 301] width 102 height 13
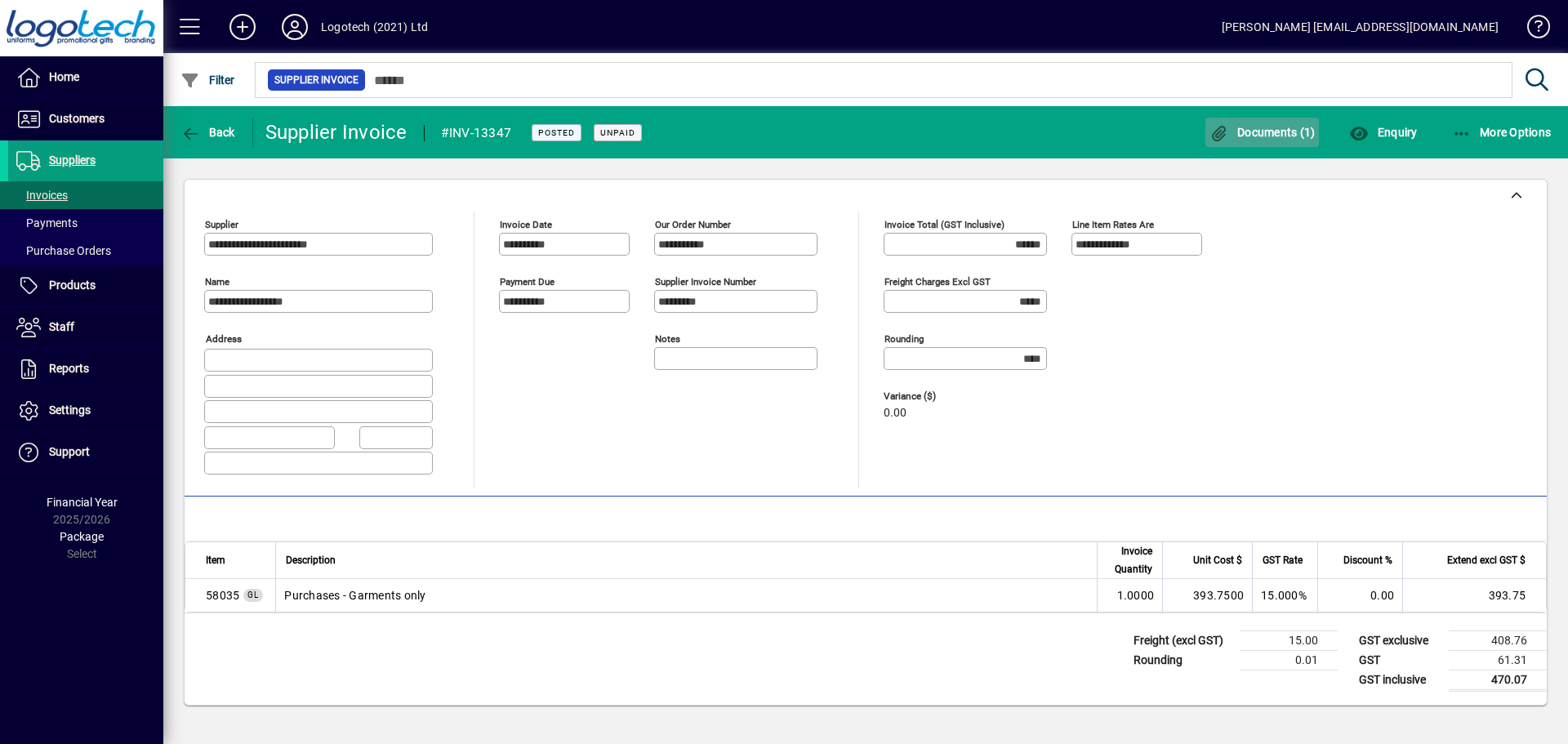
click at [1225, 127] on icon "button" at bounding box center [1219, 134] width 21 height 16
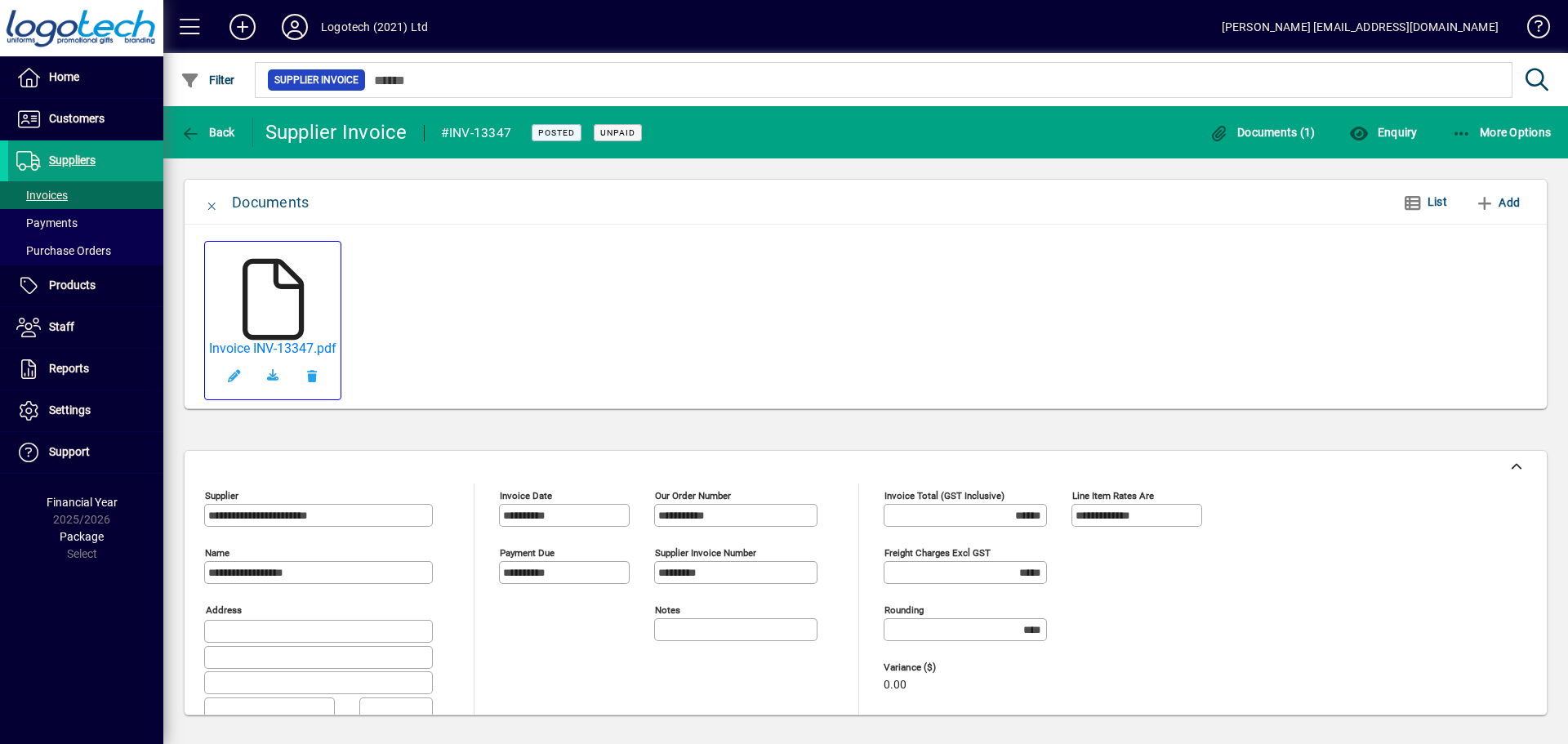
click at [274, 304] on icon at bounding box center [272, 300] width 81 height 81
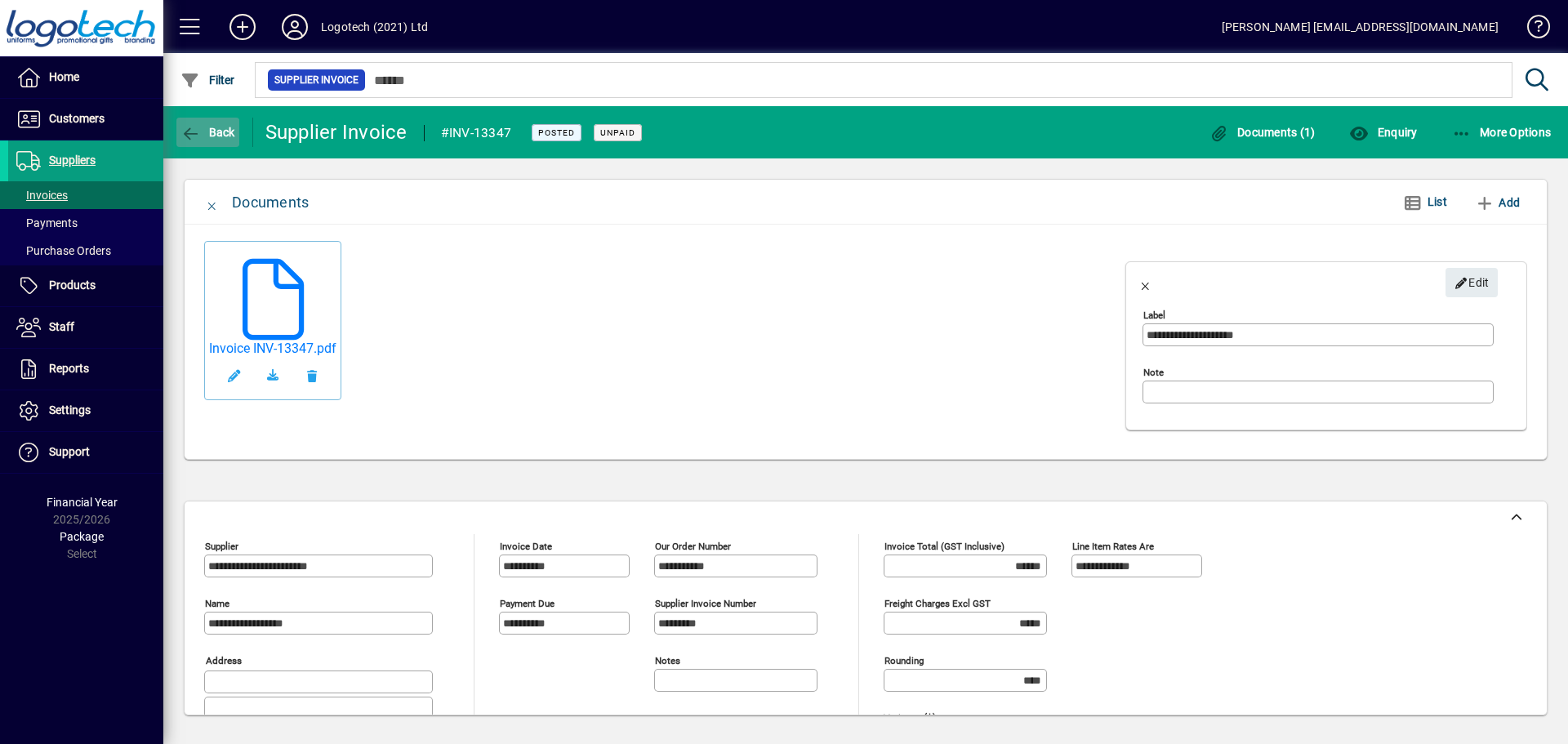
click at [193, 132] on icon "button" at bounding box center [191, 134] width 21 height 16
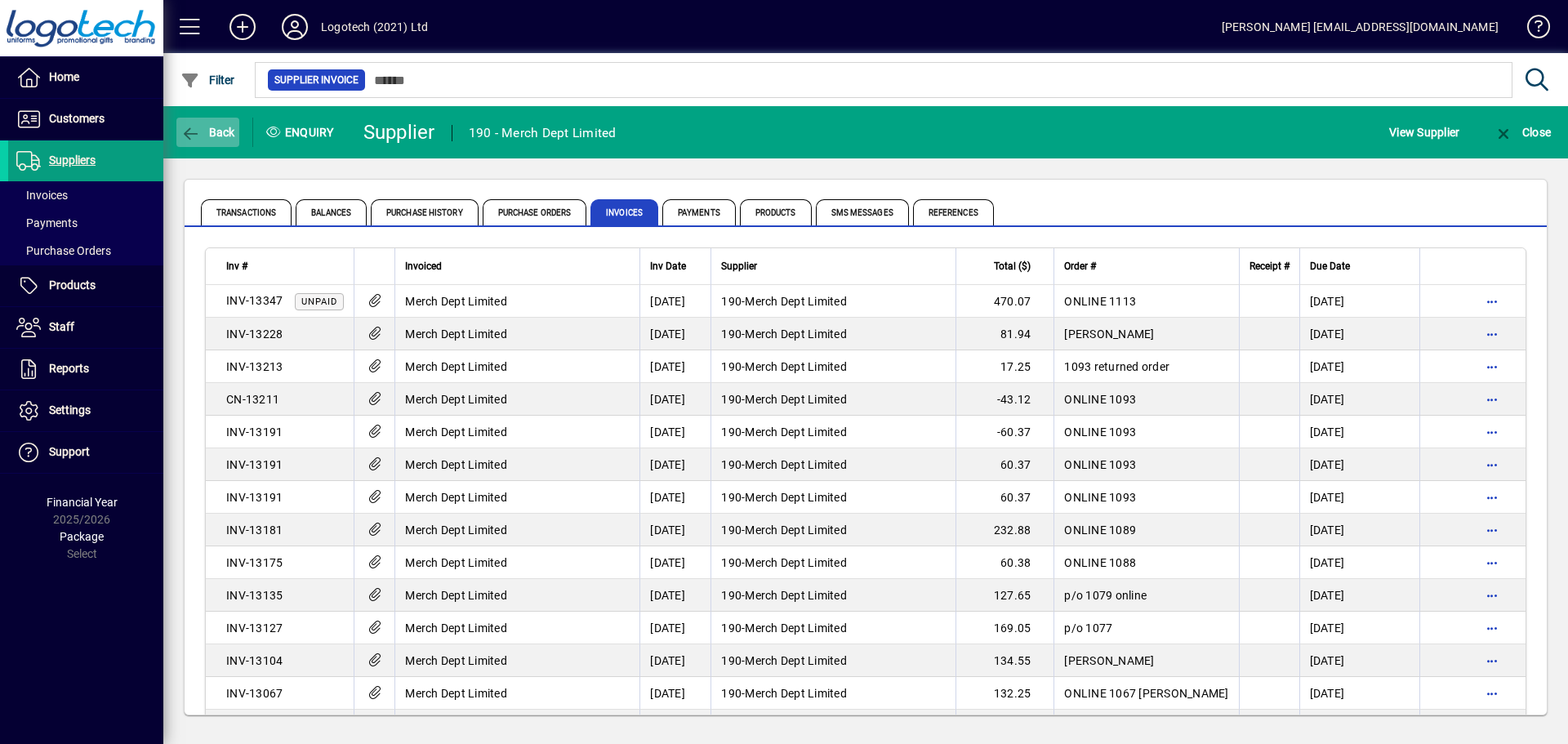
click at [194, 130] on icon "button" at bounding box center [191, 134] width 21 height 16
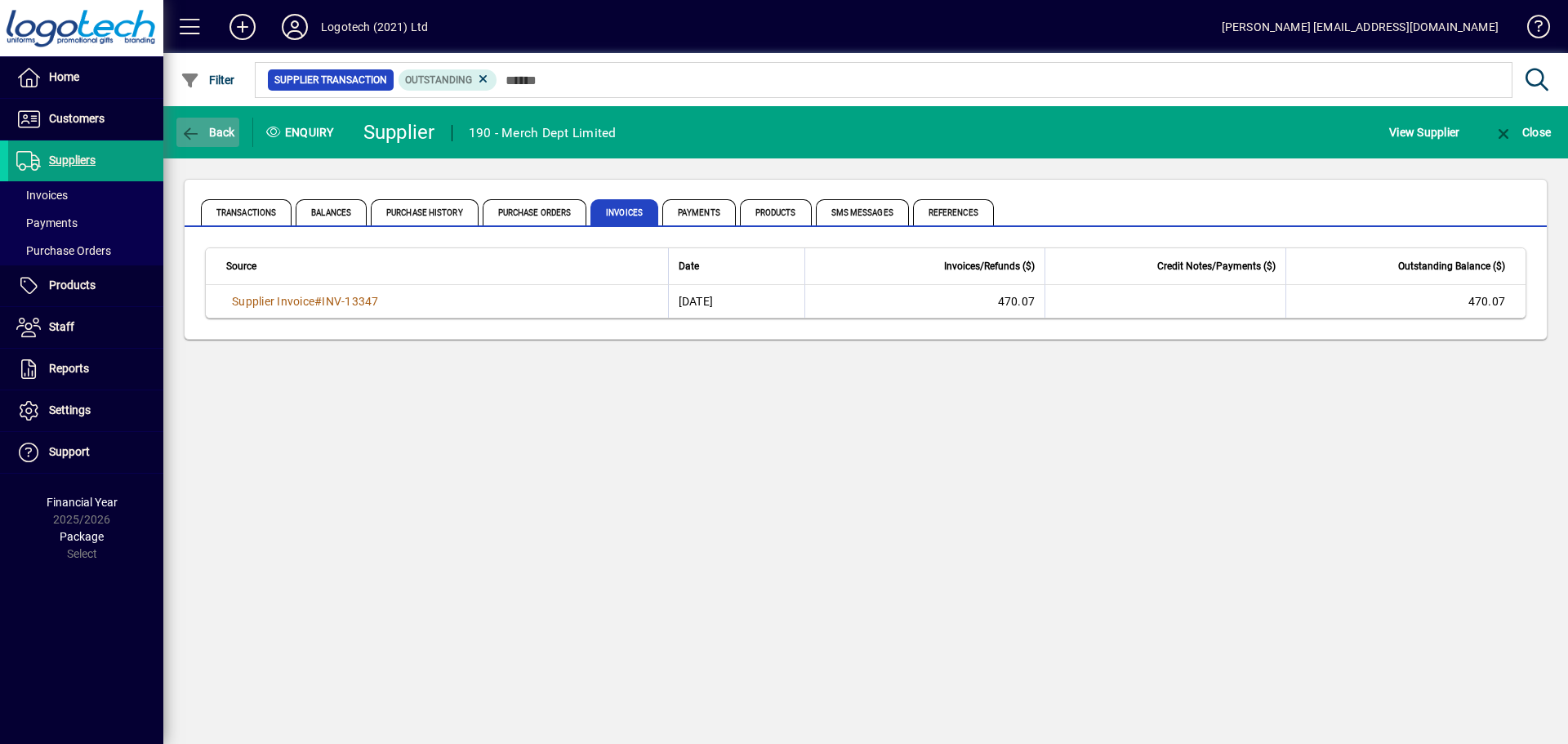
click at [194, 130] on icon "button" at bounding box center [191, 134] width 21 height 16
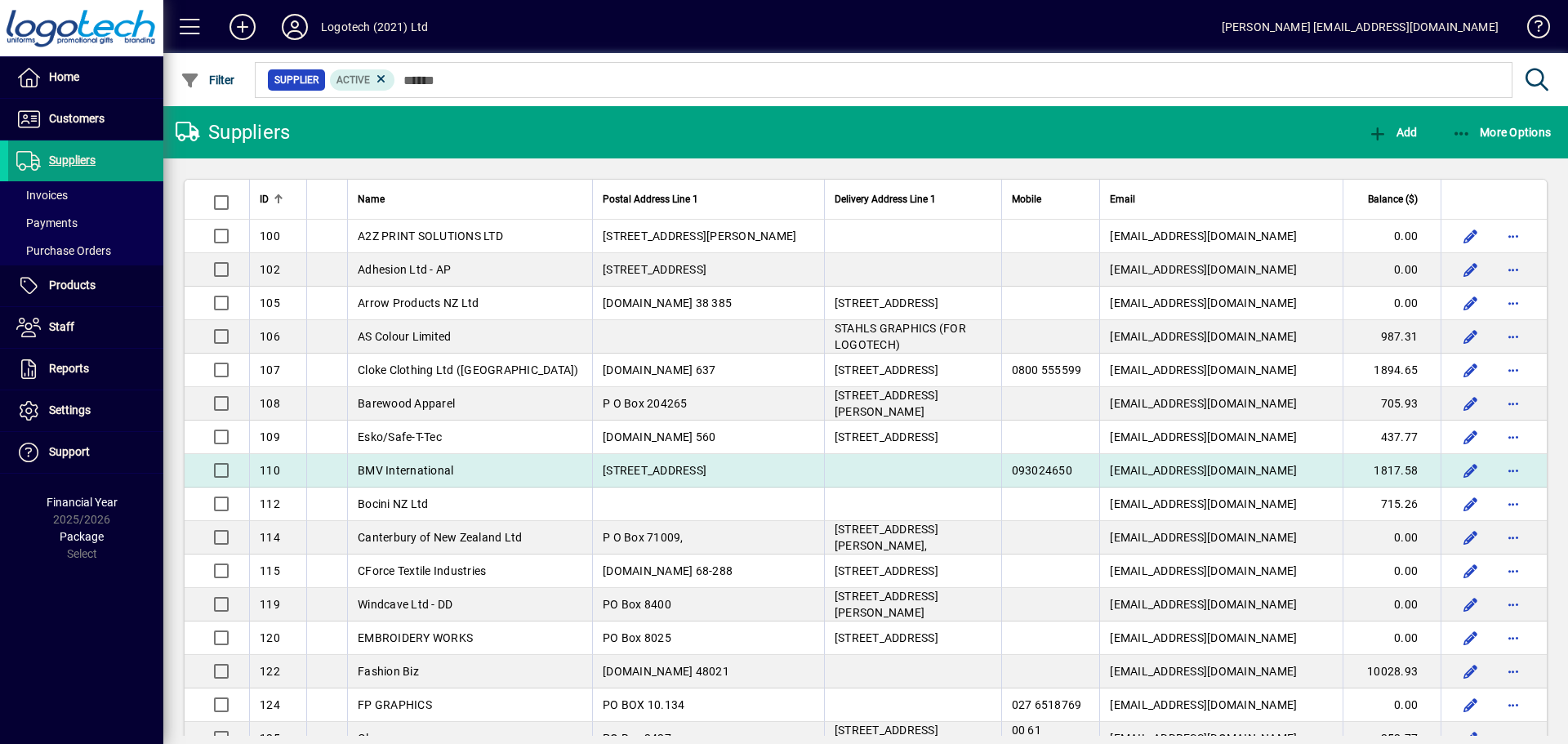
click at [455, 470] on td "BMV International" at bounding box center [469, 471] width 245 height 34
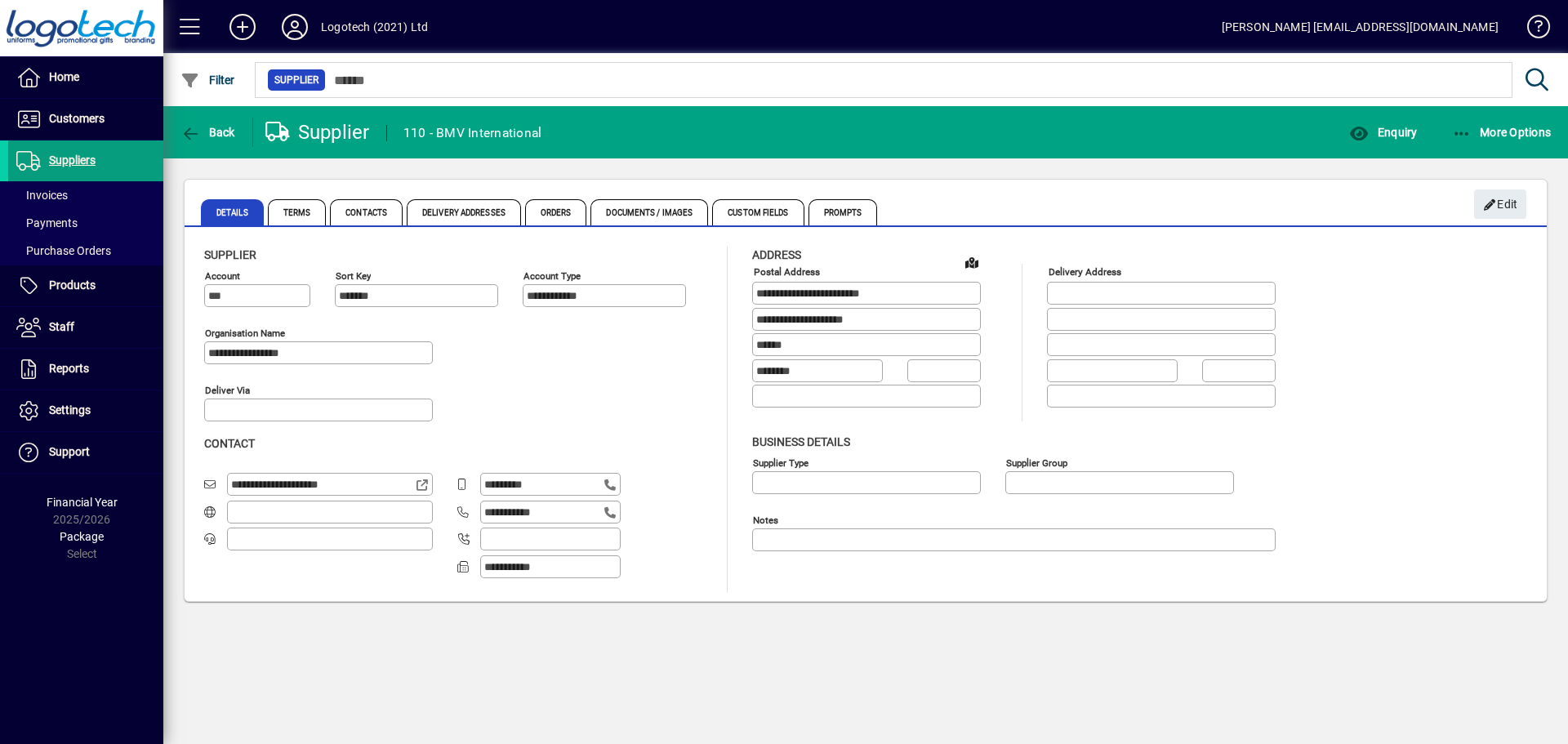
type input "**********"
click at [1386, 136] on span "Enquiry" at bounding box center [1383, 132] width 68 height 13
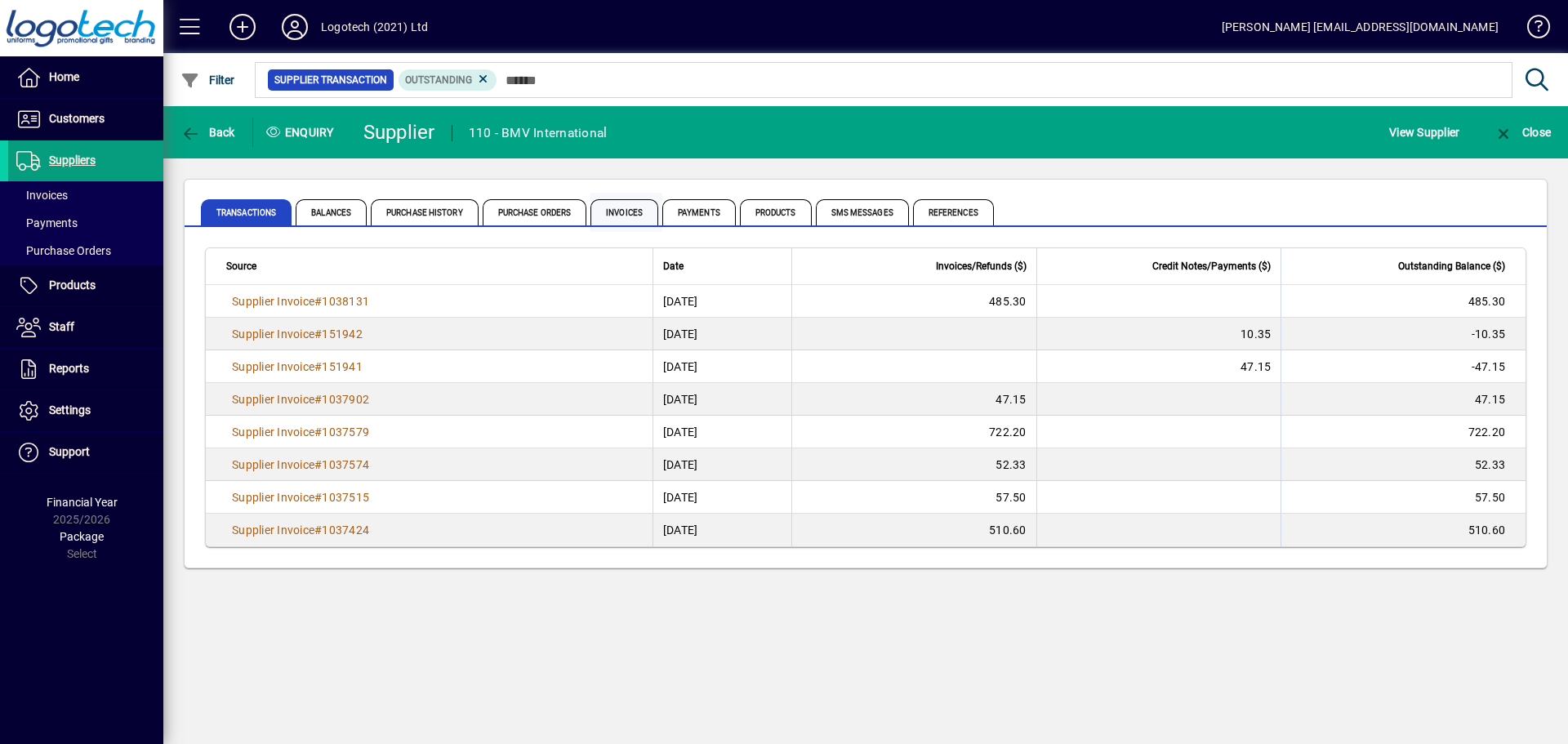
click at [640, 214] on span "Invoices" at bounding box center [624, 213] width 68 height 26
